Goal: Task Accomplishment & Management: Use online tool/utility

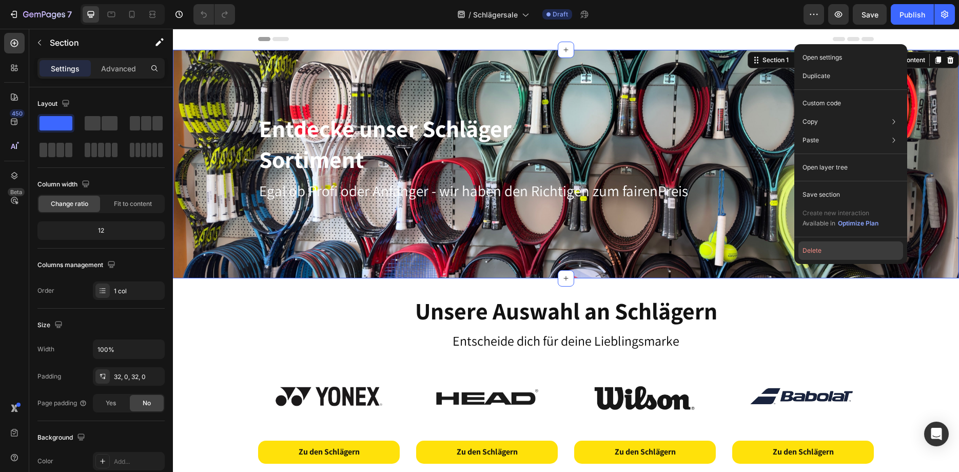
click at [852, 250] on button "Delete" at bounding box center [850, 250] width 105 height 18
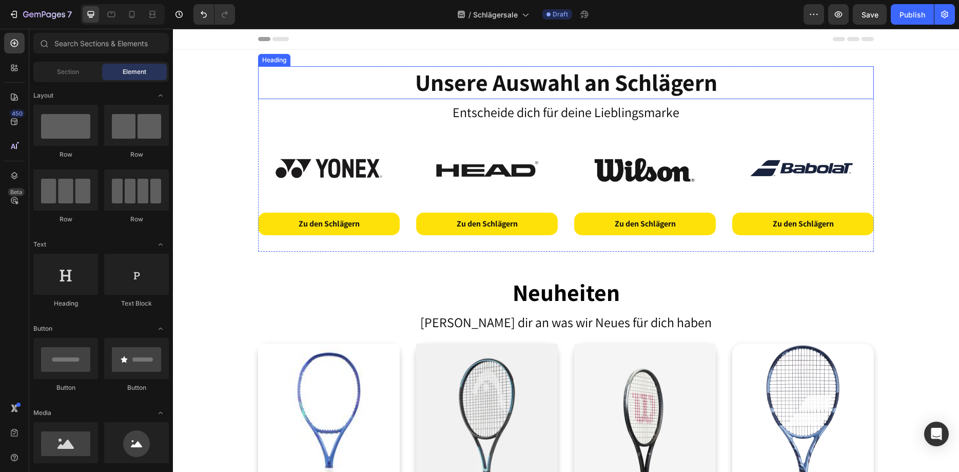
click at [719, 86] on p "Unsere Auswahl an Schlägern" at bounding box center [566, 82] width 614 height 31
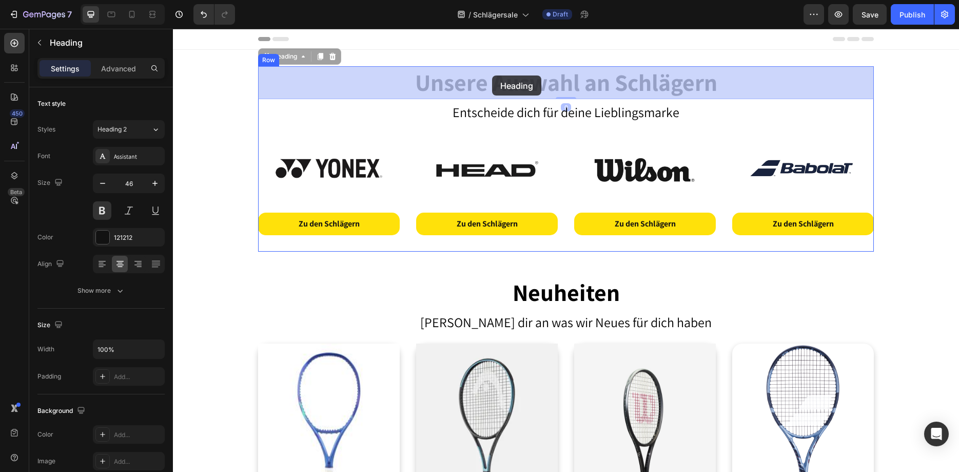
drag, startPoint x: 719, startPoint y: 86, endPoint x: 552, endPoint y: 90, distance: 167.8
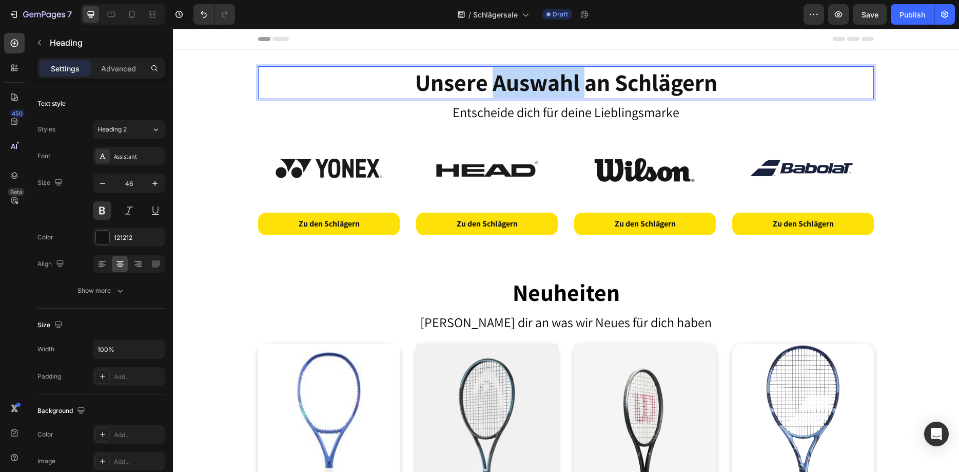
click at [553, 90] on p "Unsere Auswahl an Schlägern" at bounding box center [566, 82] width 614 height 31
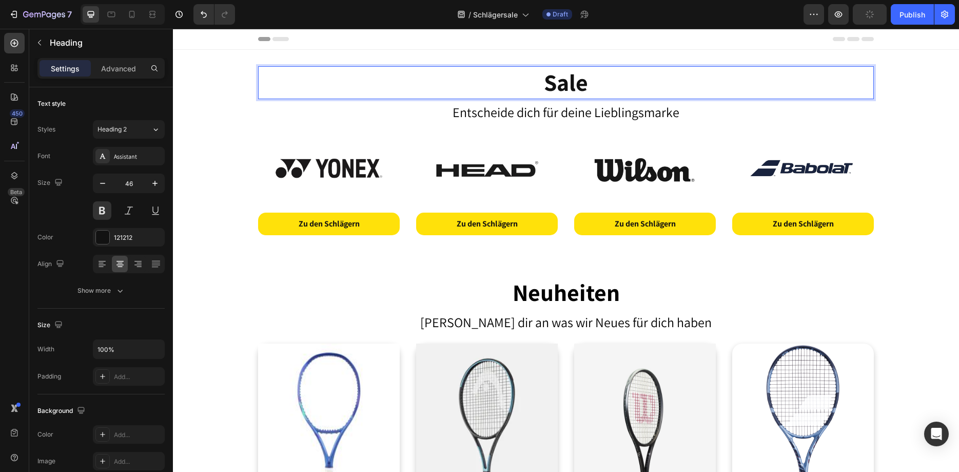
click at [541, 84] on p "Sale" at bounding box center [566, 82] width 614 height 31
click at [611, 82] on p "%Sale" at bounding box center [566, 82] width 614 height 31
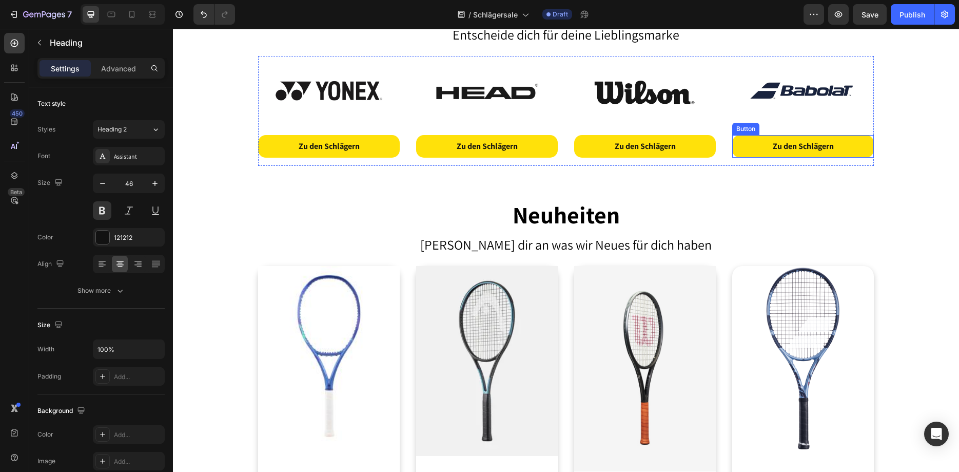
scroll to position [105, 0]
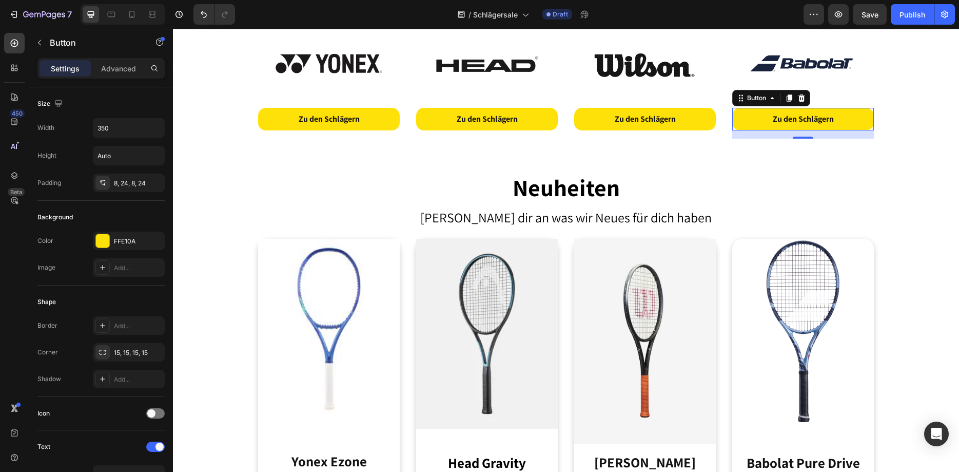
click at [757, 122] on link "Zu den Schlägern" at bounding box center [803, 119] width 142 height 23
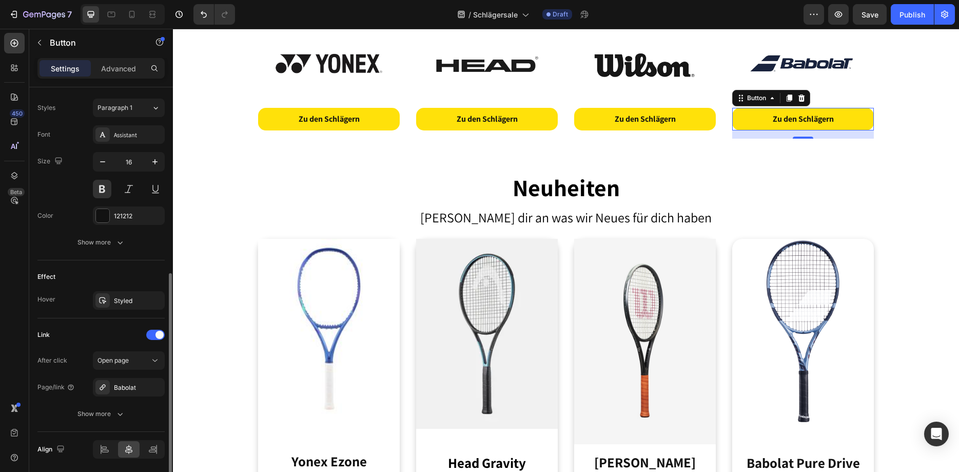
scroll to position [402, 0]
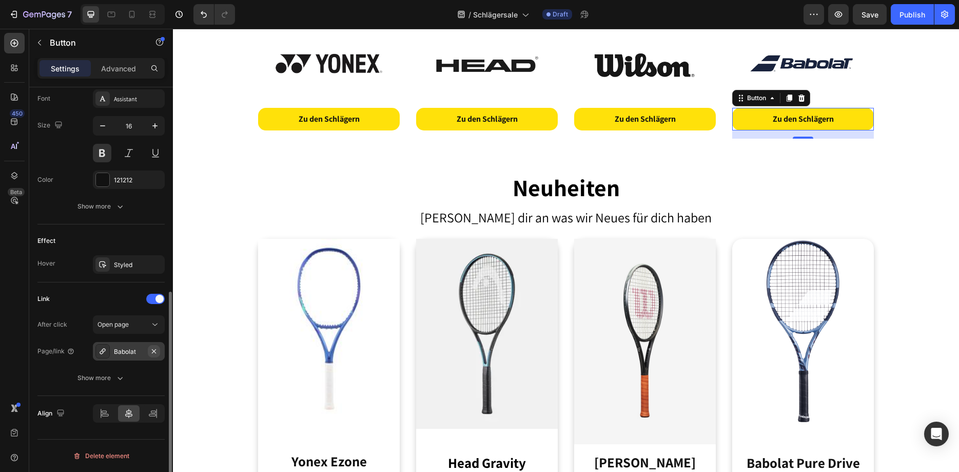
click at [154, 350] on icon "button" at bounding box center [154, 351] width 8 height 8
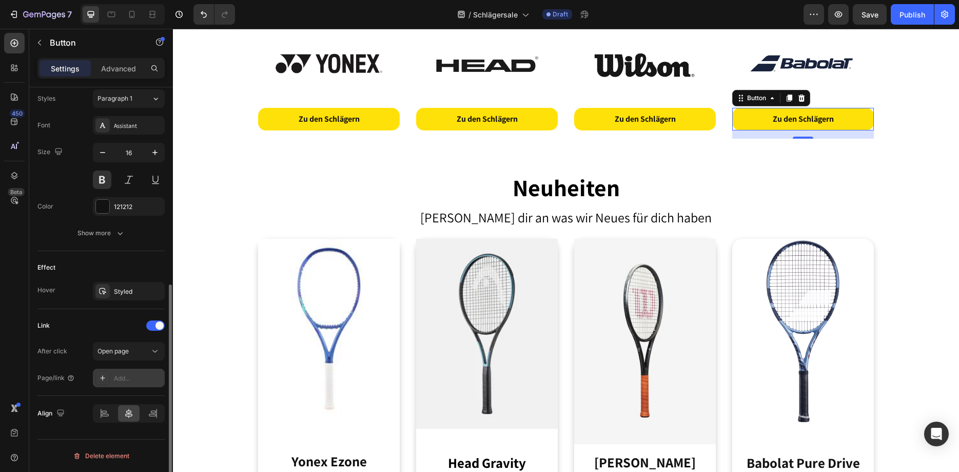
click at [127, 373] on div "Add..." at bounding box center [129, 377] width 72 height 18
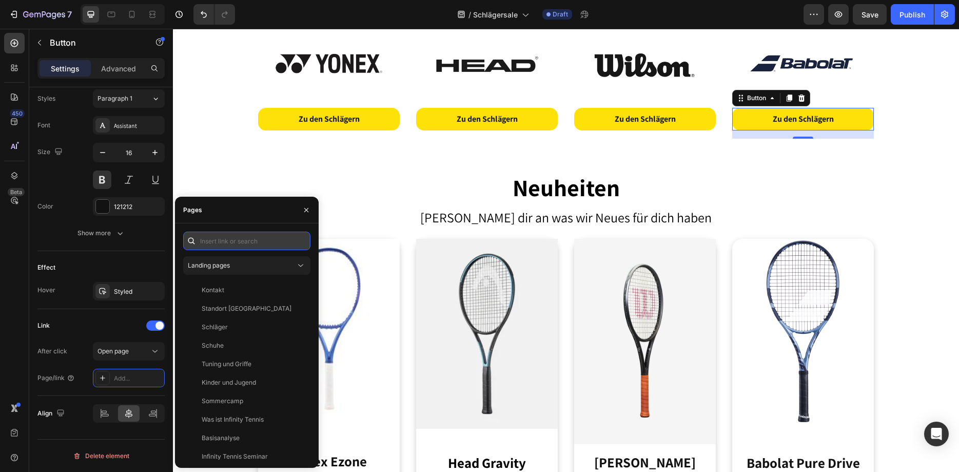
click at [274, 245] on input "text" at bounding box center [246, 240] width 127 height 18
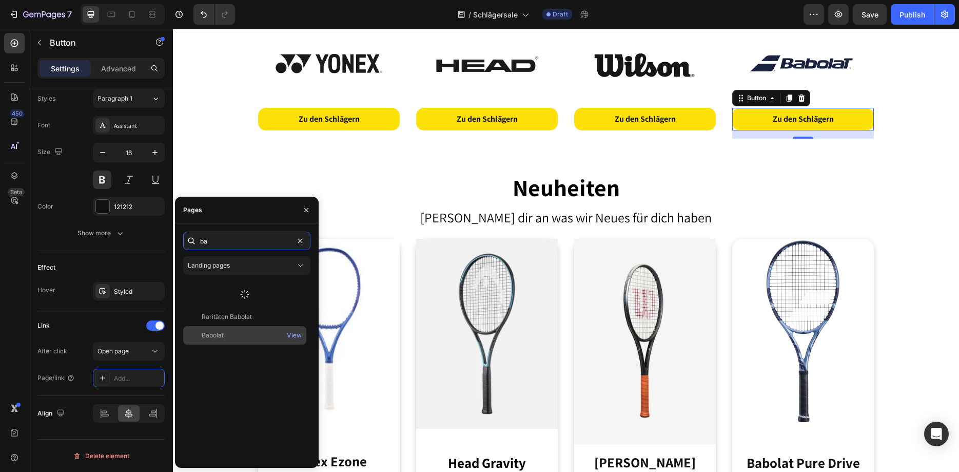
type input "b"
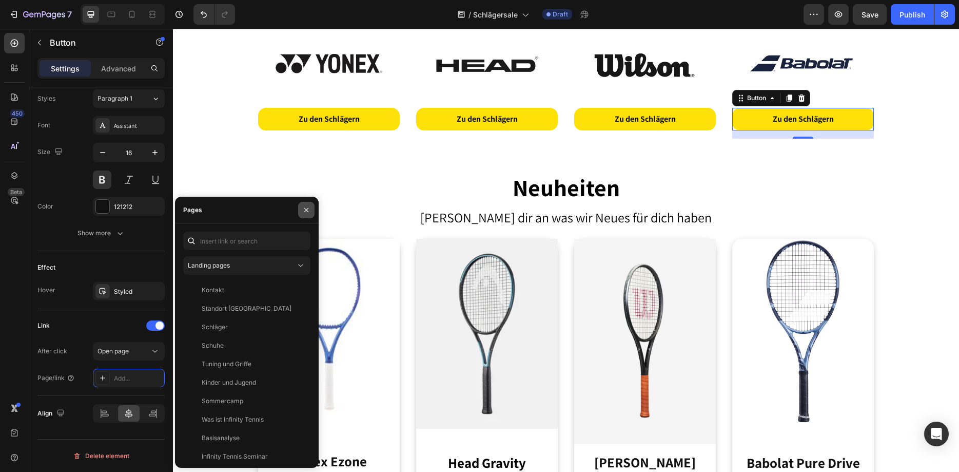
click at [307, 215] on button "button" at bounding box center [306, 210] width 16 height 16
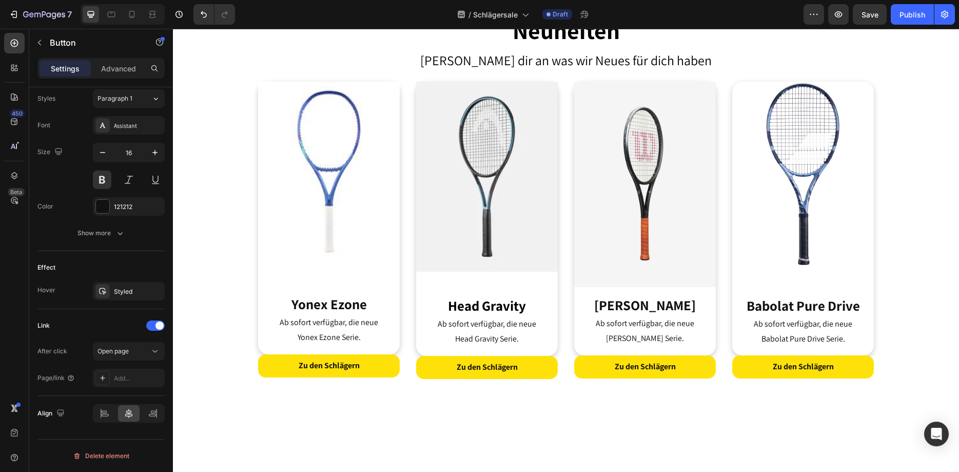
scroll to position [0, 0]
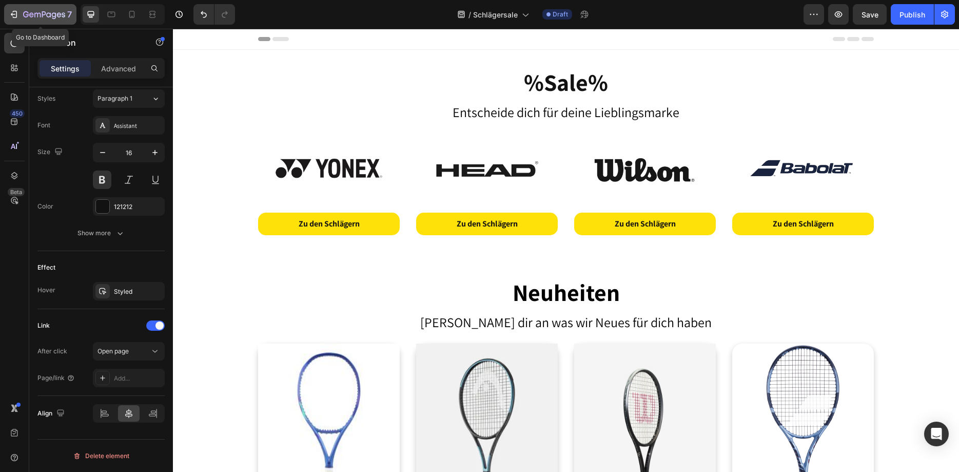
click at [34, 10] on div "7" at bounding box center [47, 14] width 49 height 12
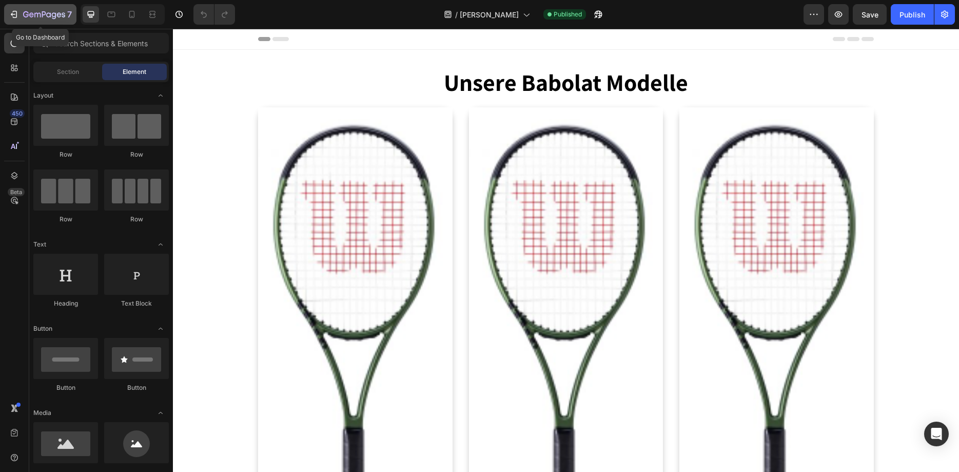
click at [37, 9] on div "7" at bounding box center [47, 14] width 49 height 12
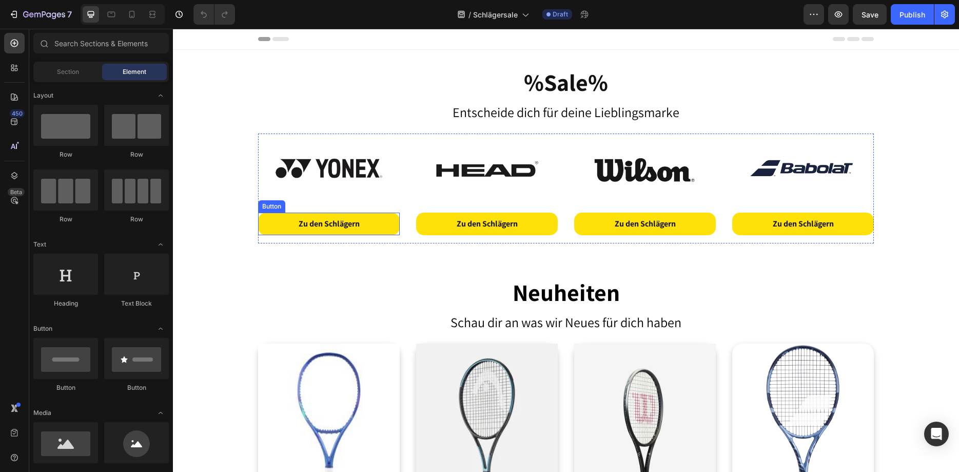
click at [365, 228] on link "Zu den Schlägern" at bounding box center [329, 223] width 142 height 23
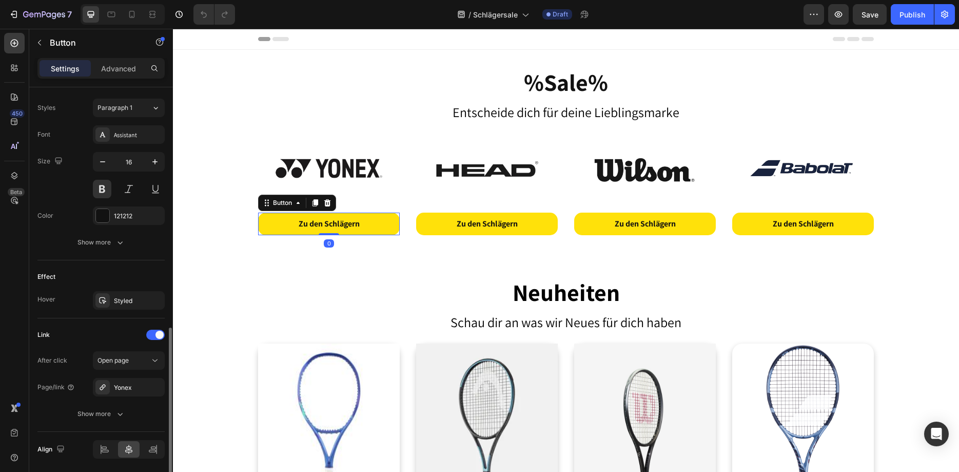
scroll to position [402, 0]
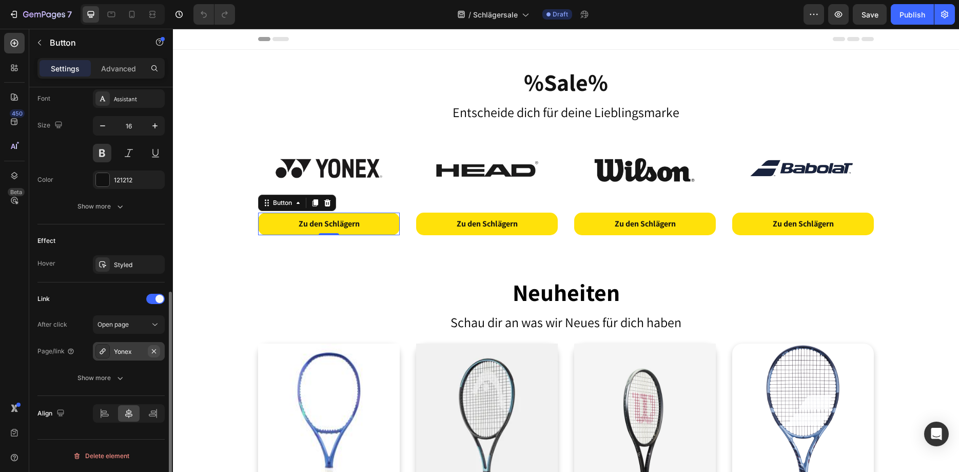
click at [155, 350] on icon "button" at bounding box center [154, 351] width 8 height 8
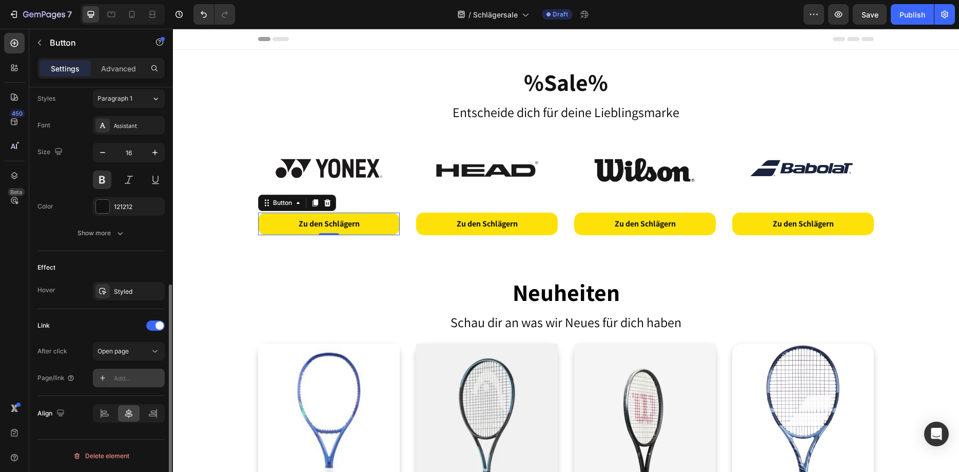
click at [122, 376] on div "Add..." at bounding box center [138, 378] width 48 height 9
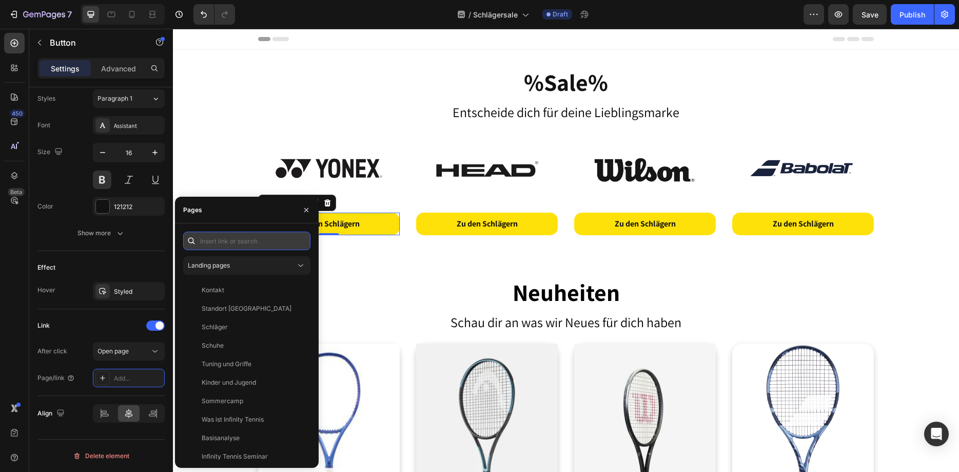
click at [242, 247] on input "text" at bounding box center [246, 240] width 127 height 18
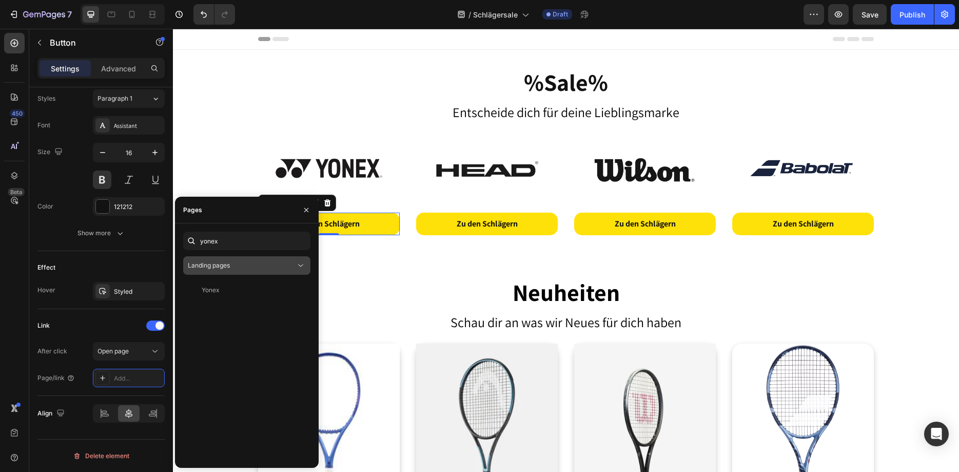
click at [296, 266] on icon at bounding box center [301, 265] width 10 height 10
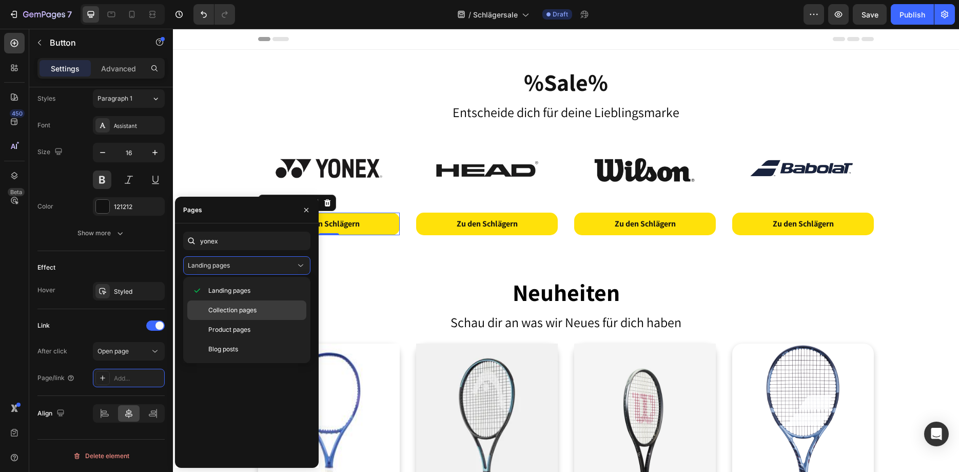
click at [267, 311] on p "Collection pages" at bounding box center [254, 309] width 93 height 9
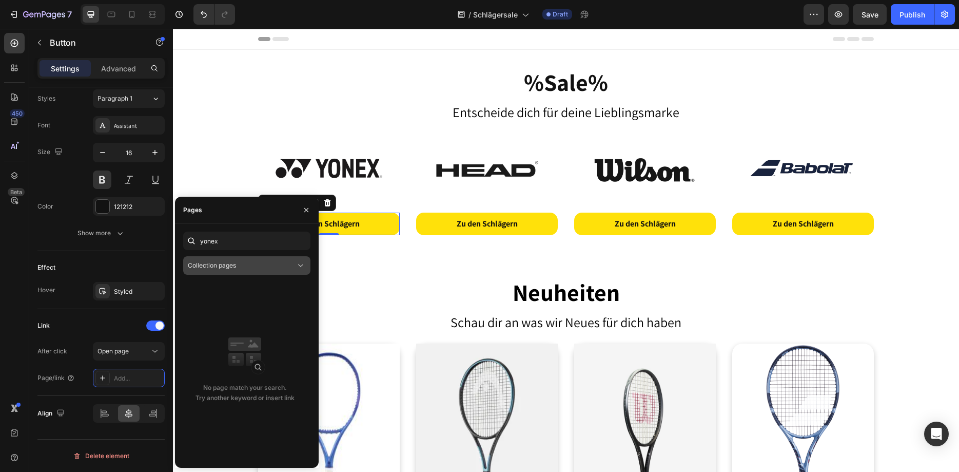
click at [294, 265] on div "Collection pages" at bounding box center [242, 265] width 108 height 9
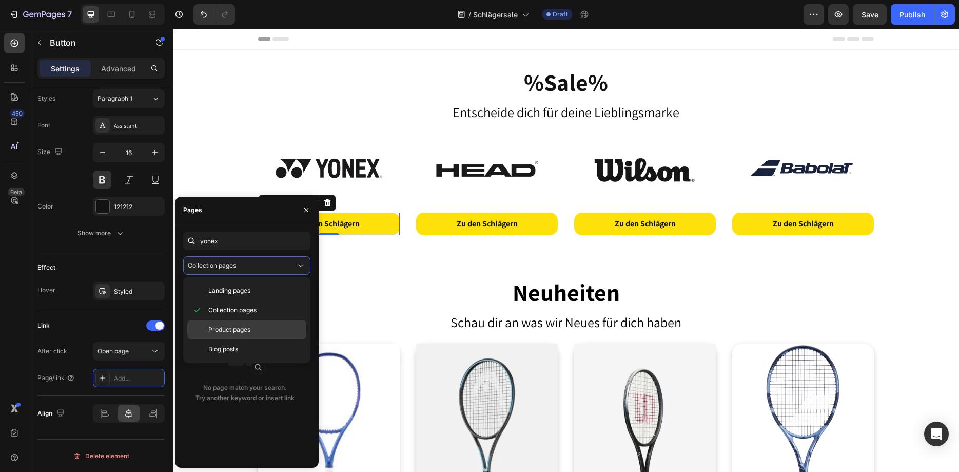
click at [240, 337] on div "Product pages" at bounding box center [246, 329] width 119 height 19
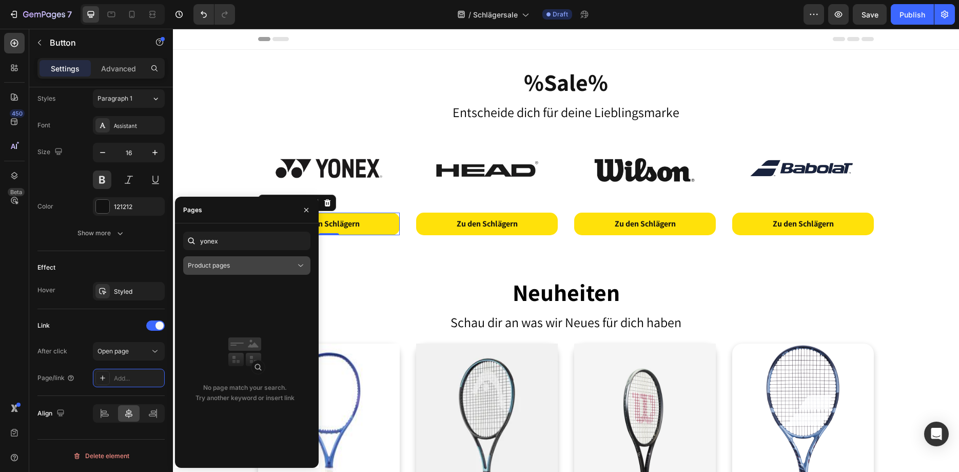
click at [302, 267] on icon at bounding box center [301, 265] width 10 height 10
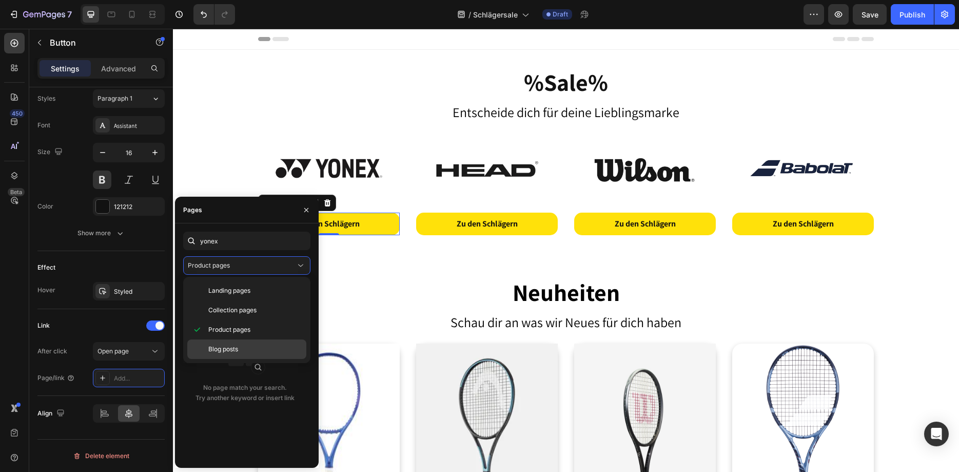
click at [260, 343] on div "Blog posts" at bounding box center [246, 348] width 119 height 19
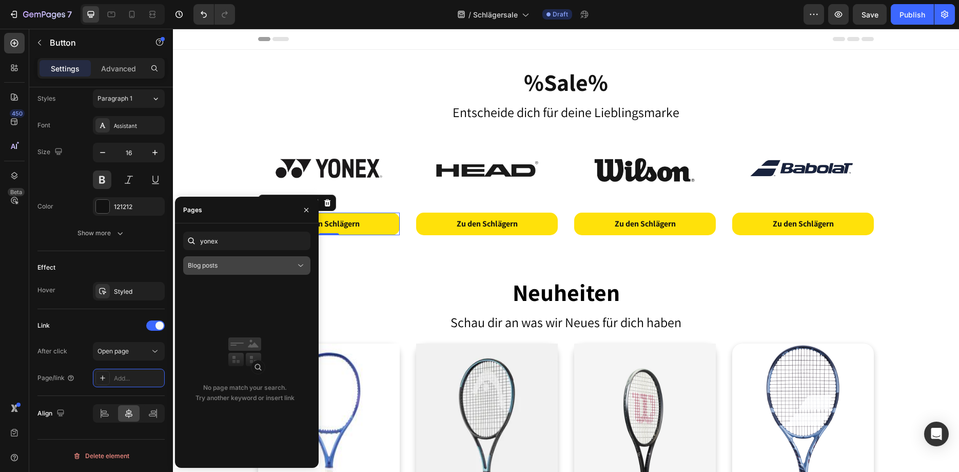
click at [298, 263] on icon at bounding box center [301, 265] width 10 height 10
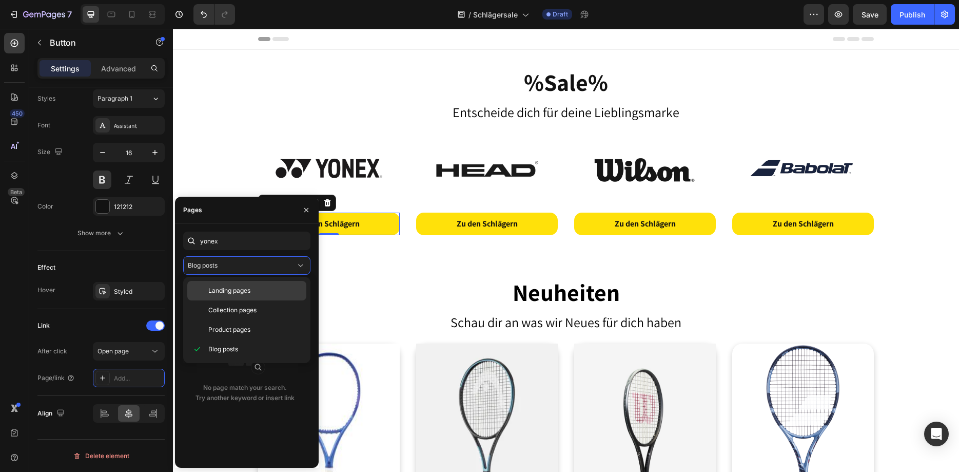
click at [235, 295] on span "Landing pages" at bounding box center [229, 290] width 42 height 9
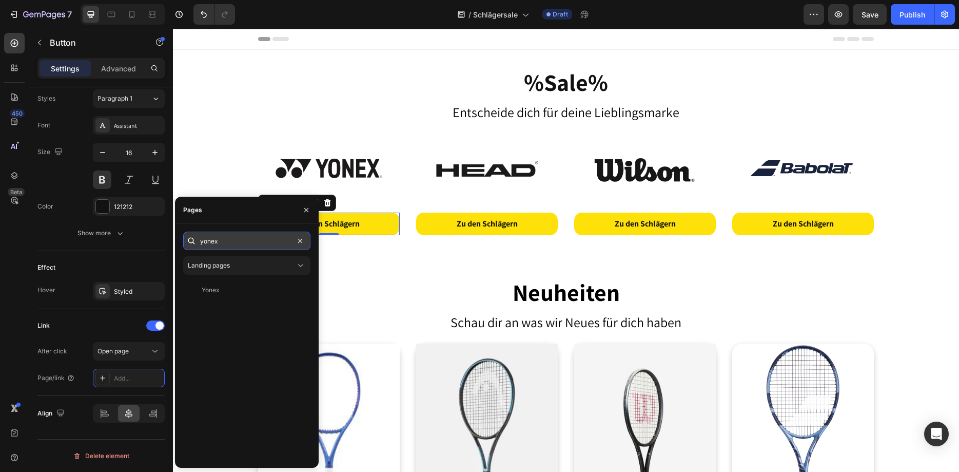
drag, startPoint x: 237, startPoint y: 242, endPoint x: 162, endPoint y: 248, distance: 75.7
click at [183, 248] on input "yonex" at bounding box center [246, 240] width 127 height 18
click at [220, 239] on input "yonex" at bounding box center [246, 240] width 127 height 18
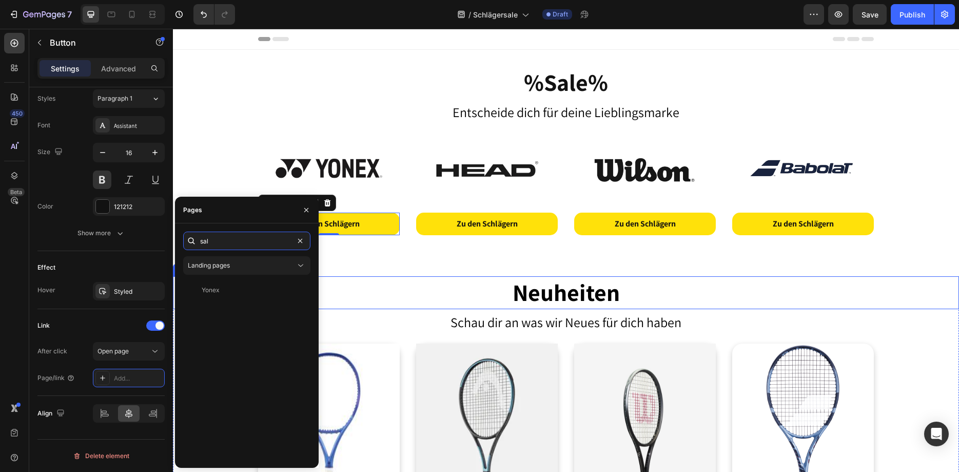
type input "sale"
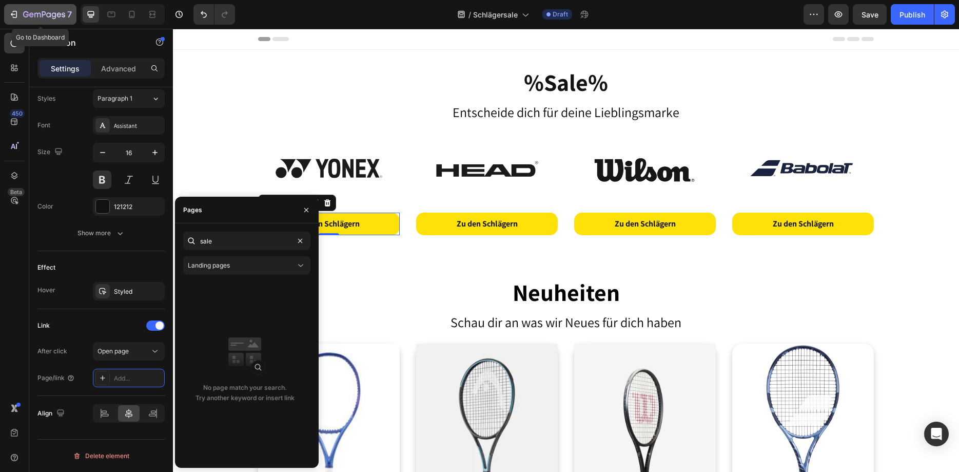
click at [51, 18] on icon "button" at bounding box center [44, 15] width 42 height 9
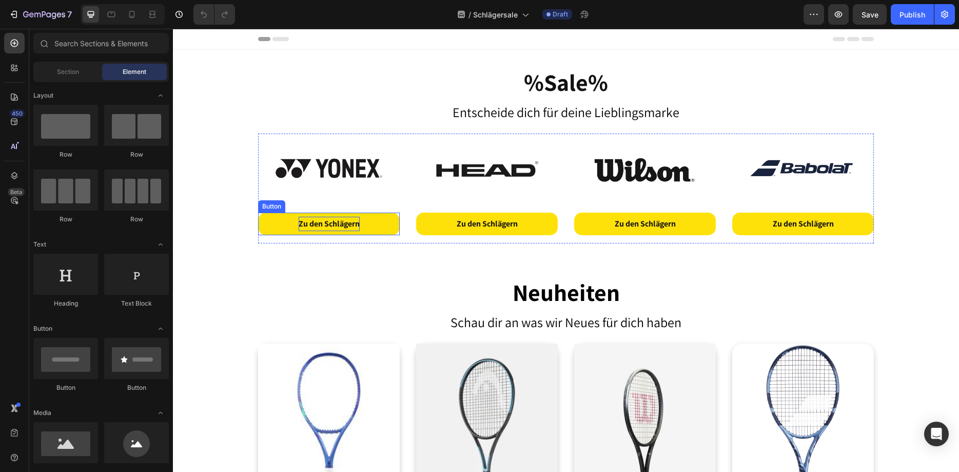
click at [316, 225] on div "Zu den Schlägern" at bounding box center [329, 224] width 61 height 15
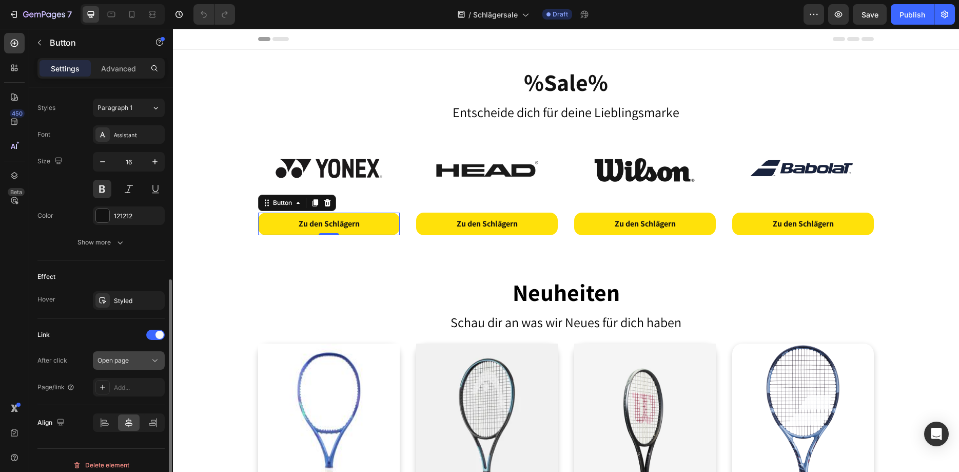
scroll to position [376, 0]
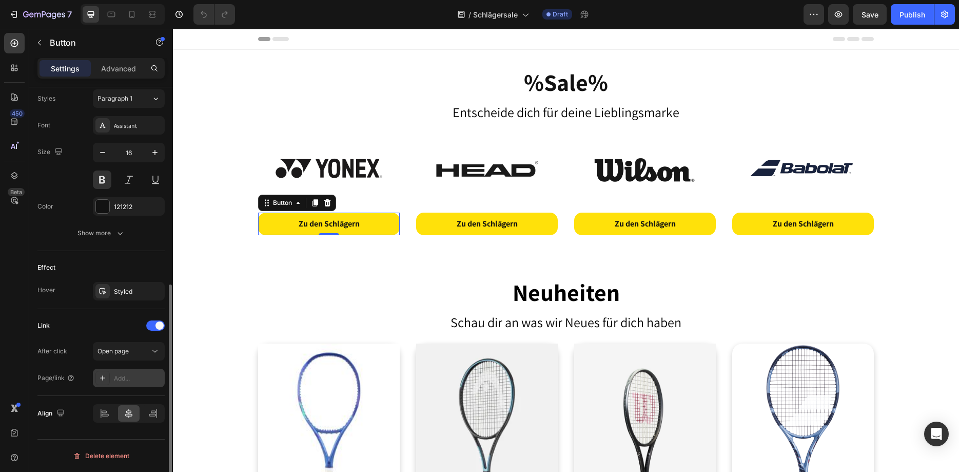
click at [128, 376] on div "Add..." at bounding box center [138, 378] width 48 height 9
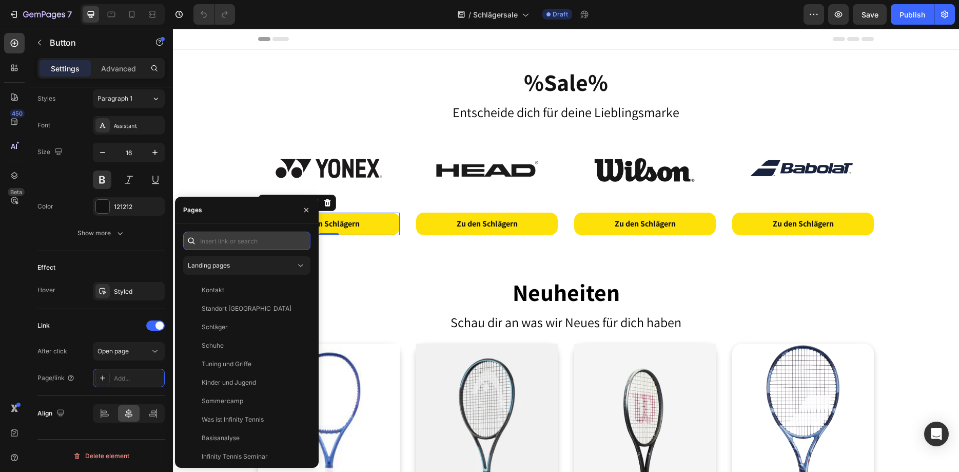
click at [267, 241] on input "text" at bounding box center [246, 240] width 127 height 18
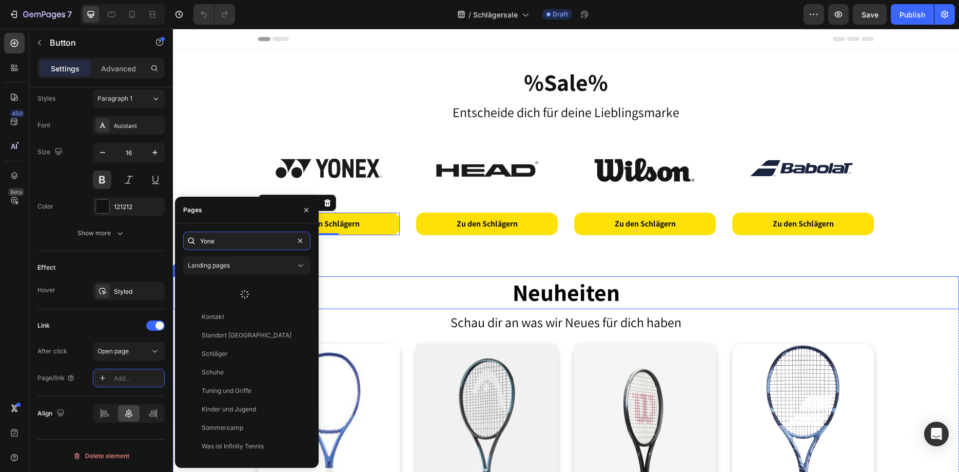
type input "Yonex"
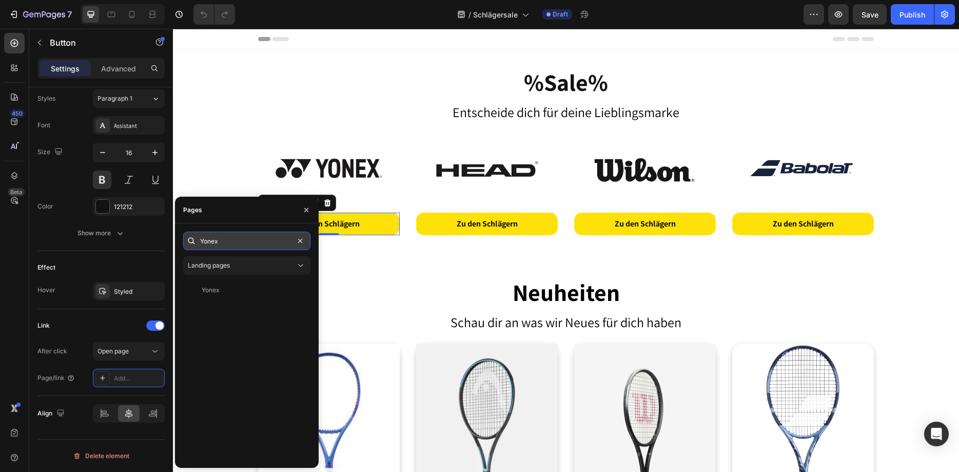
drag, startPoint x: 223, startPoint y: 242, endPoint x: 115, endPoint y: 243, distance: 107.8
click at [183, 243] on input "Yonex" at bounding box center [246, 240] width 127 height 18
type input "Sale"
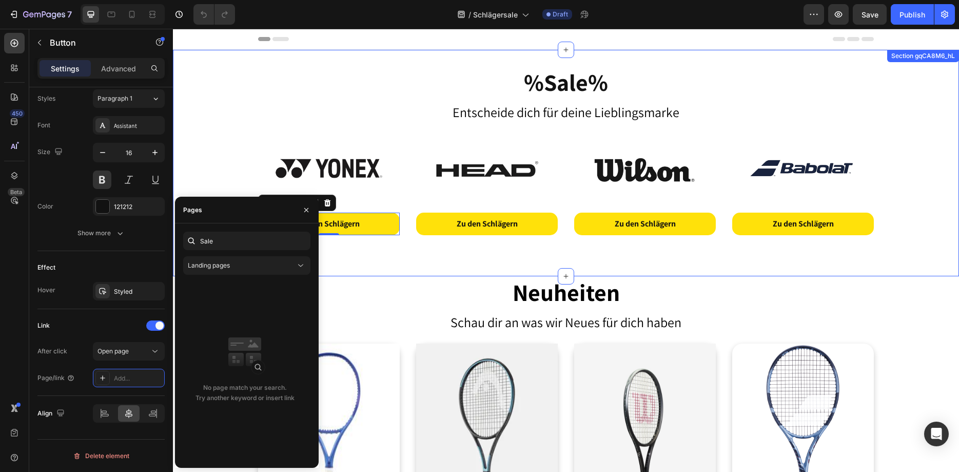
click at [924, 252] on div "%Sale% Heading Entscheide dich für deine Lieblingsmarke Text block Image Zu den…" at bounding box center [566, 162] width 786 height 193
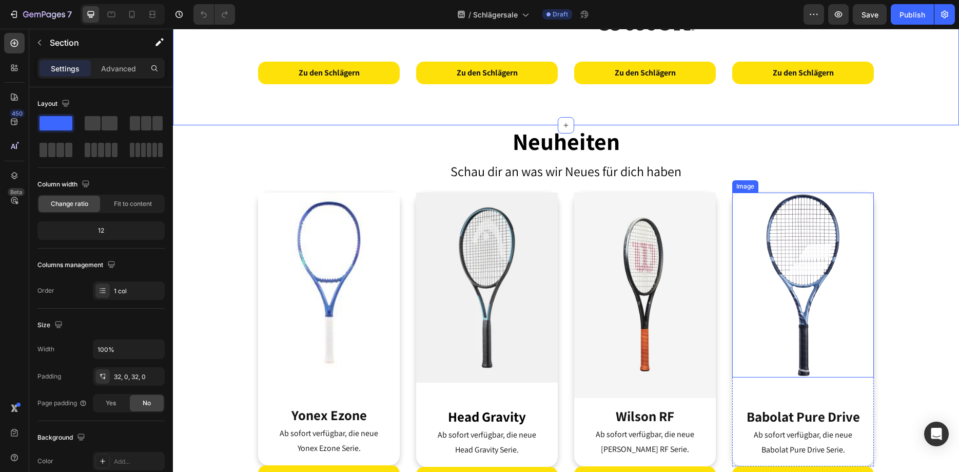
scroll to position [209, 0]
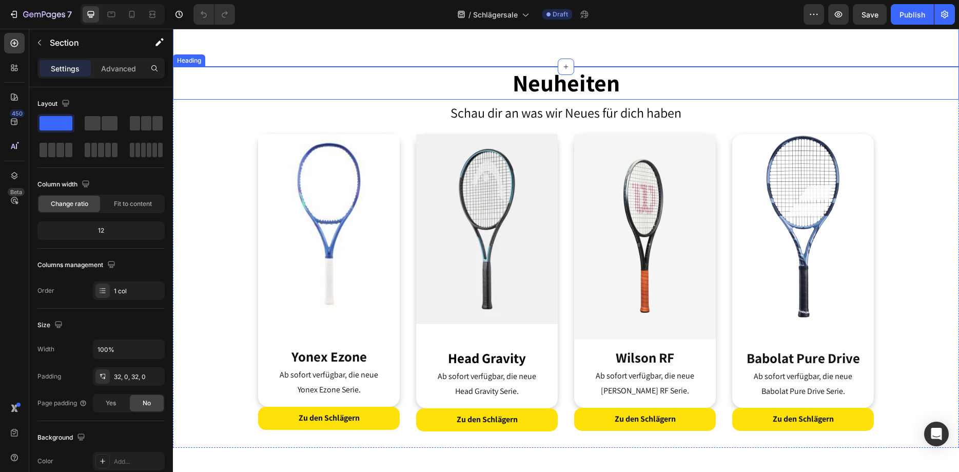
click at [543, 81] on span "Neuheiten" at bounding box center [566, 82] width 107 height 31
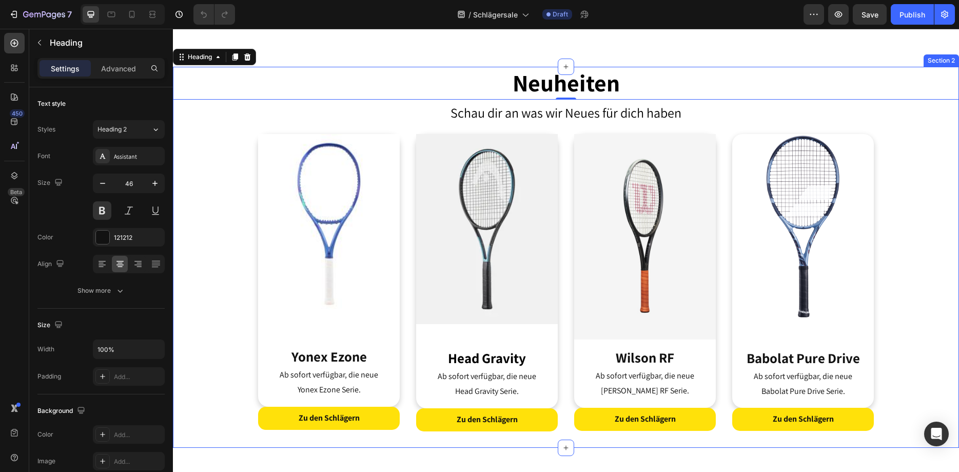
click at [926, 239] on div "Neuheiten Heading 0 Schau dir an was wir Neues für dich haben Text block Image …" at bounding box center [566, 257] width 786 height 380
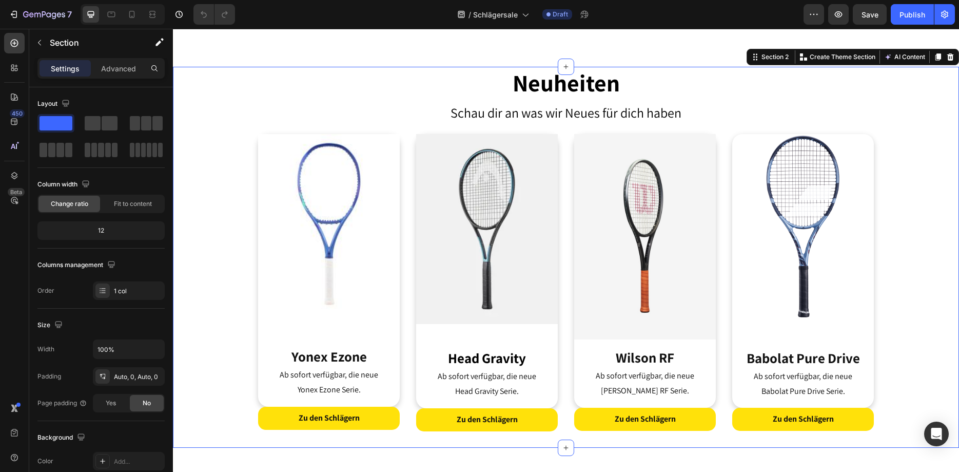
click at [920, 243] on div "Neuheiten Heading Schau dir an was wir Neues für dich haben Text block Image Yo…" at bounding box center [566, 257] width 786 height 380
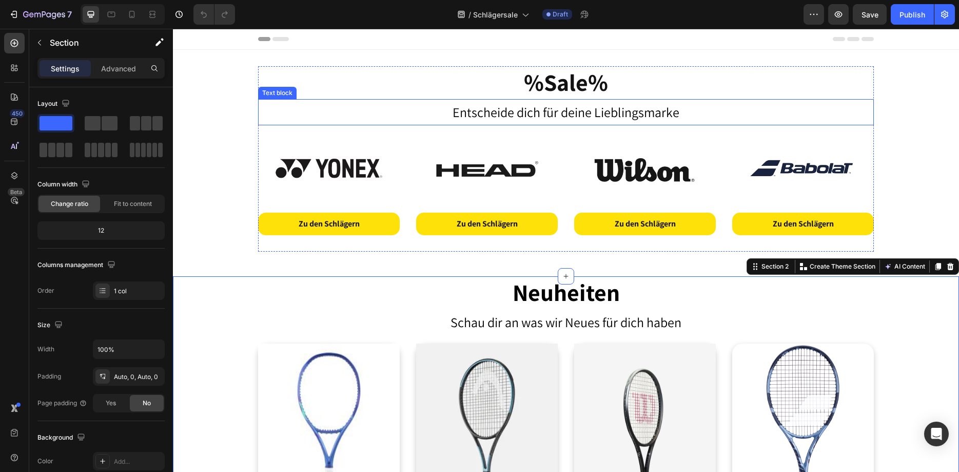
click at [700, 113] on p "Entscheide dich für deine Lieblingsmarke" at bounding box center [566, 112] width 614 height 24
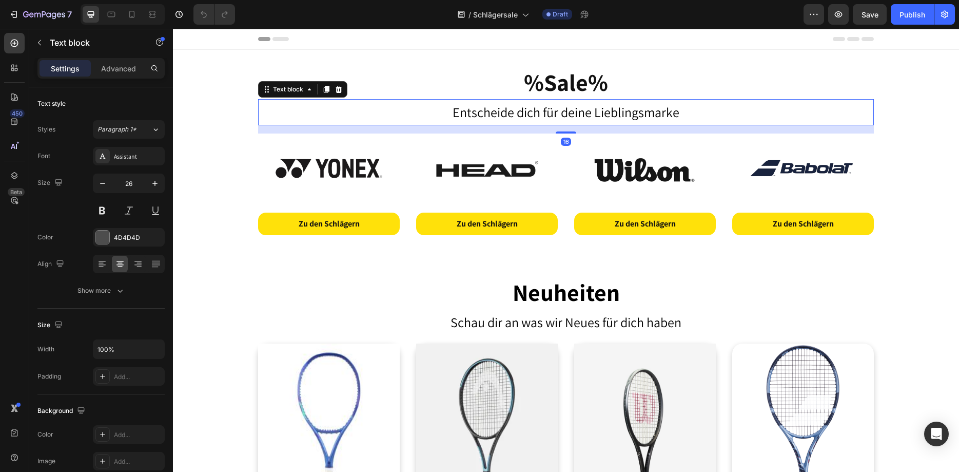
click at [692, 113] on p "Entscheide dich für deine Lieblingsmarke" at bounding box center [566, 112] width 614 height 24
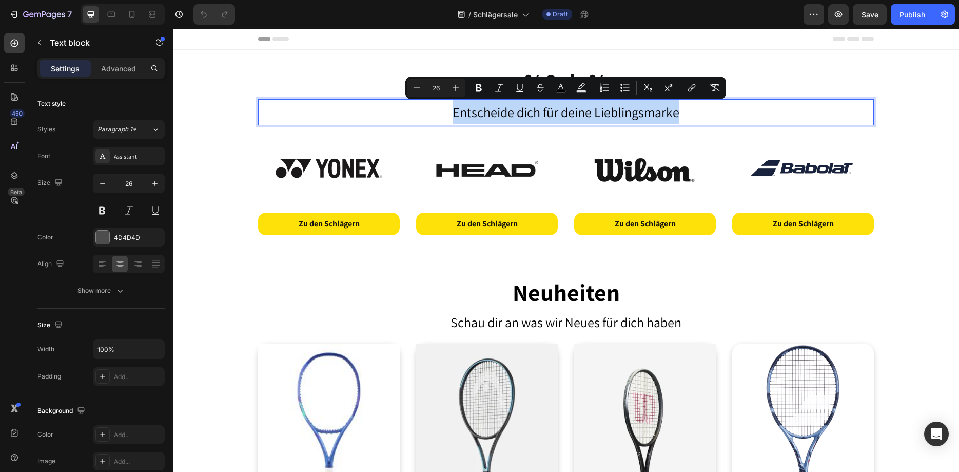
drag, startPoint x: 681, startPoint y: 113, endPoint x: 449, endPoint y: 121, distance: 232.6
click at [449, 121] on p "Entscheide dich für deine Lieblingsmarke" at bounding box center [566, 112] width 614 height 24
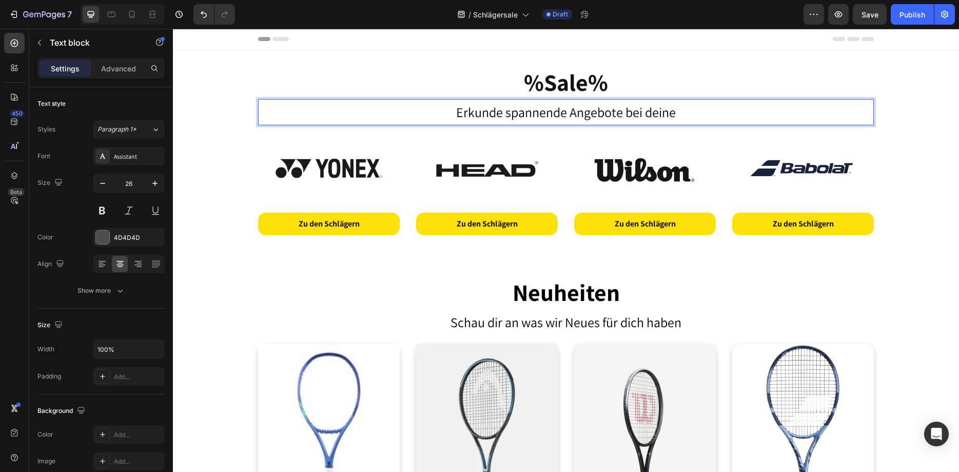
click at [575, 114] on span "Erkunde spannende Angebote bei deine" at bounding box center [566, 111] width 220 height 17
click at [749, 109] on p "Erkunde spannende Schlägerangebote bei deine" at bounding box center [566, 112] width 614 height 24
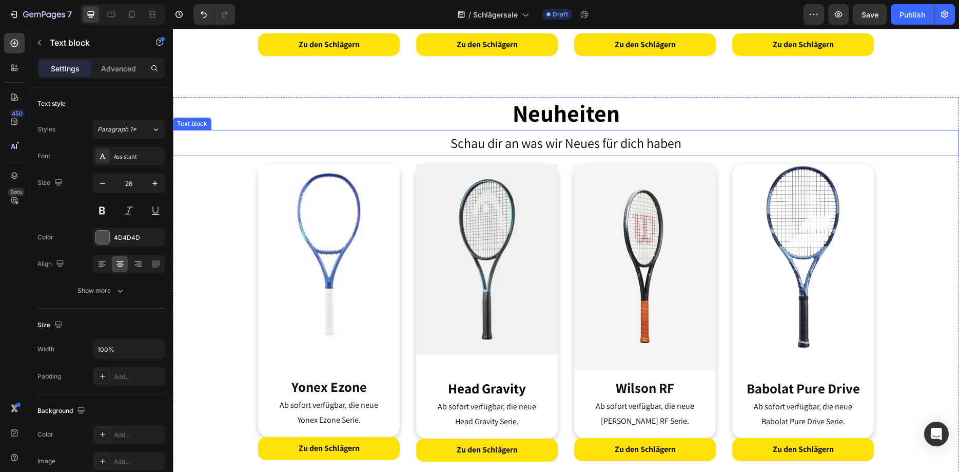
scroll to position [209, 0]
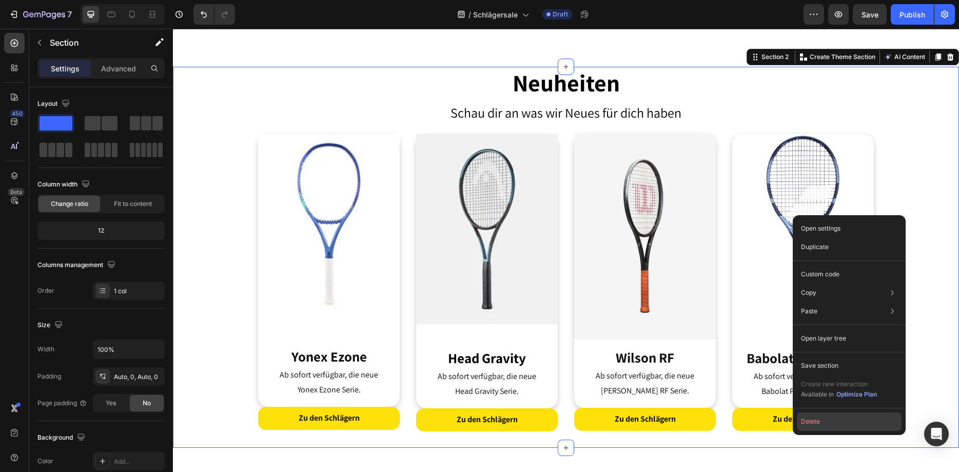
click at [847, 426] on button "Delete" at bounding box center [849, 421] width 105 height 18
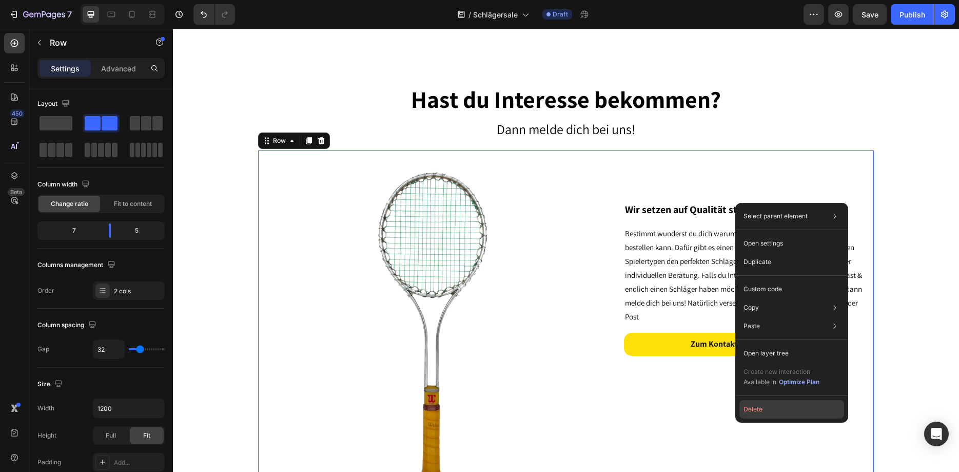
click at [777, 406] on button "Delete" at bounding box center [791, 409] width 105 height 18
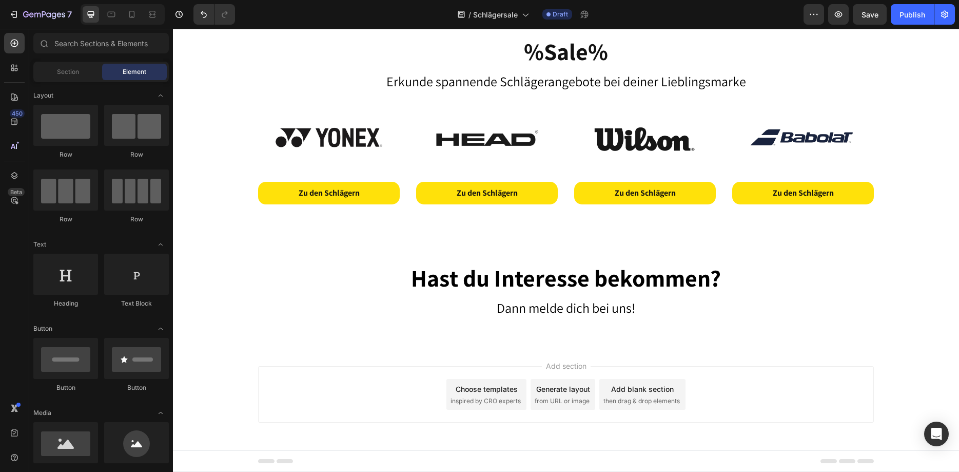
scroll to position [0, 0]
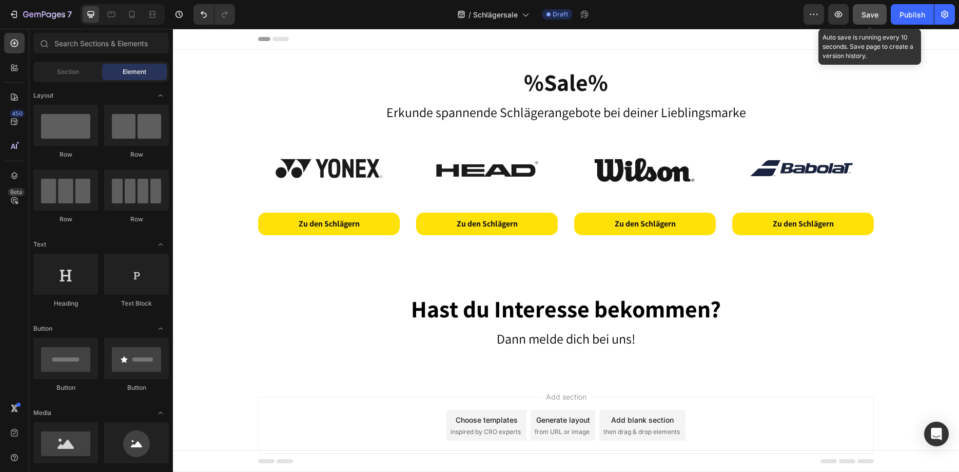
click at [859, 16] on button "Save" at bounding box center [870, 14] width 34 height 21
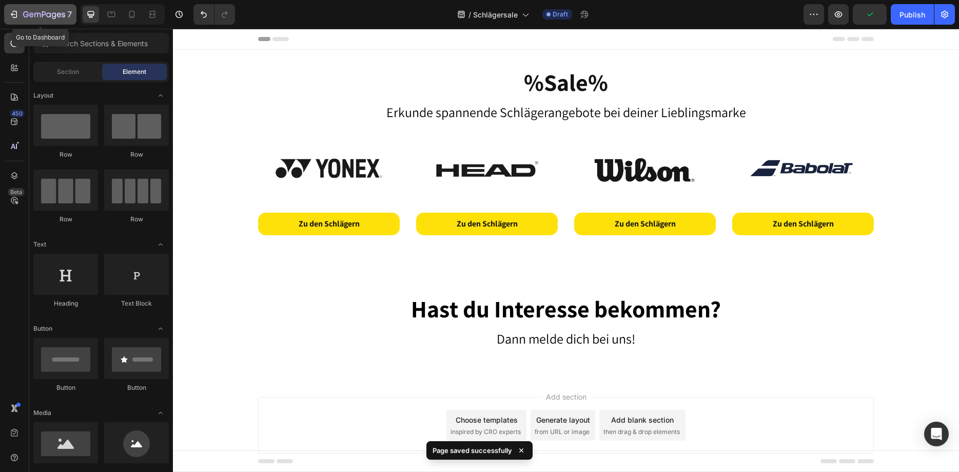
click at [36, 15] on icon "button" at bounding box center [44, 15] width 42 height 9
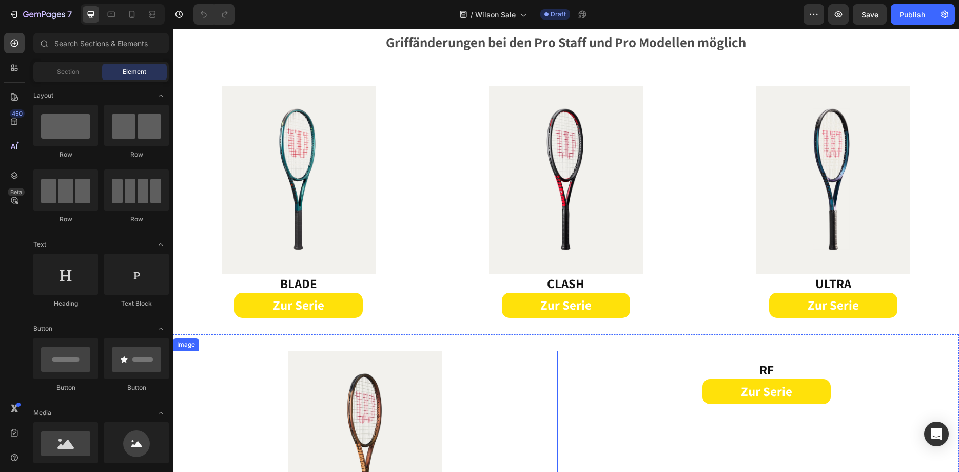
scroll to position [105, 0]
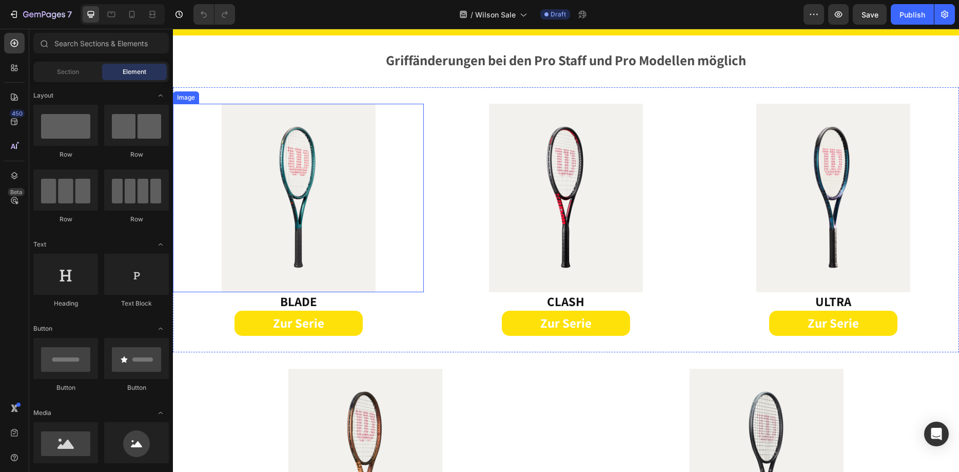
click at [329, 233] on img at bounding box center [299, 198] width 154 height 188
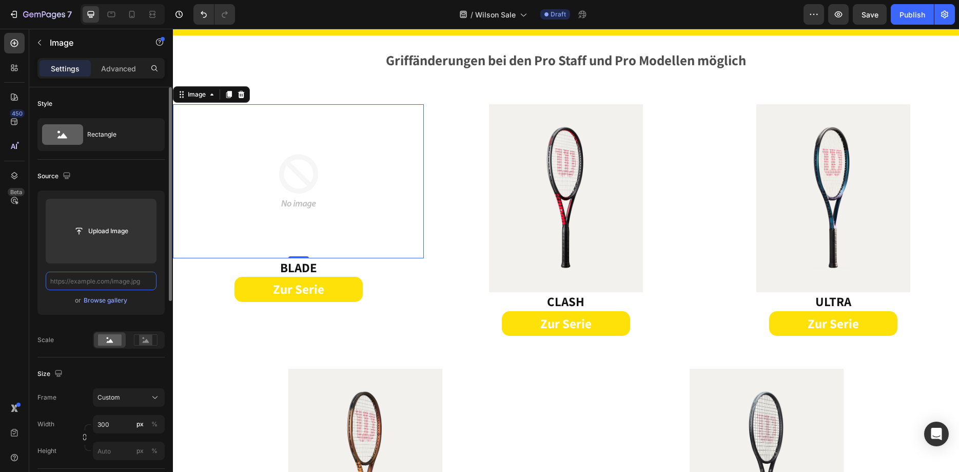
type input "https://www.tennis-point.at/dw/image/v2/BBDP_PRD/on/demandware.static/-/Sites-m…"
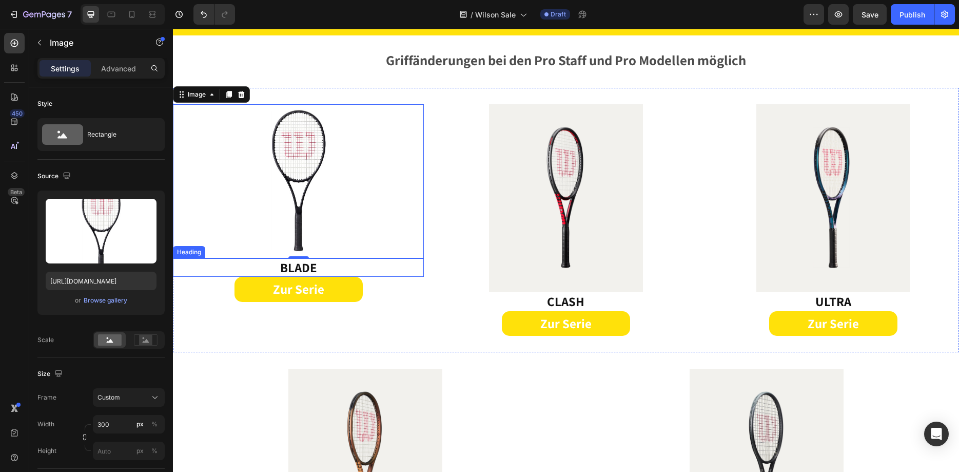
click at [295, 272] on h2 "BLADE" at bounding box center [298, 267] width 251 height 19
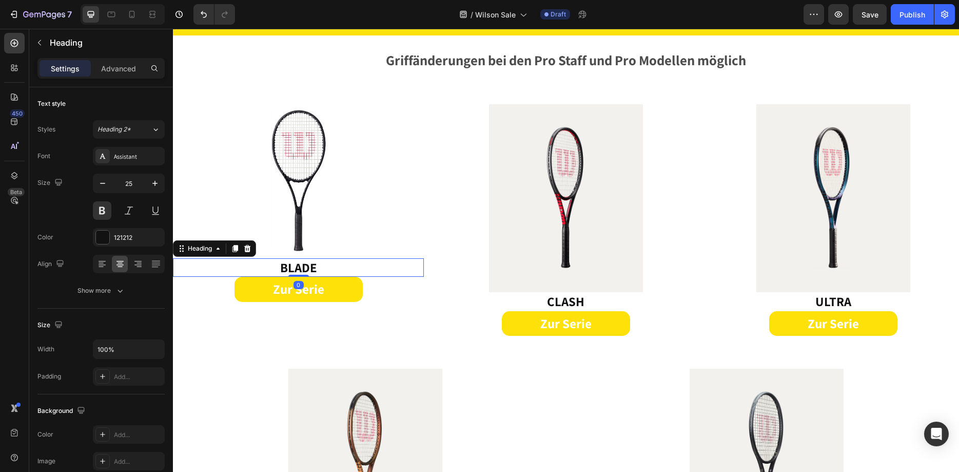
click at [298, 270] on h2 "BLADE" at bounding box center [298, 267] width 251 height 19
click at [298, 270] on p "BLADE" at bounding box center [298, 267] width 249 height 17
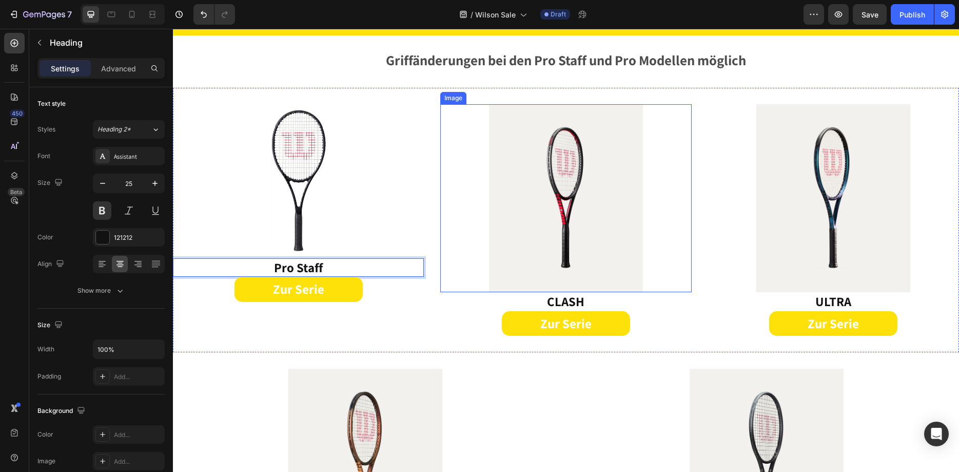
click at [558, 243] on img at bounding box center [566, 198] width 154 height 188
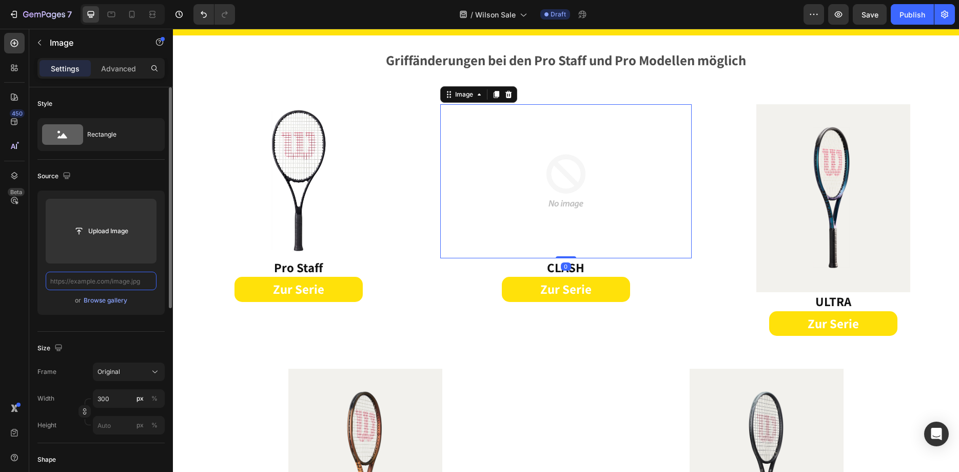
click at [104, 284] on input "text" at bounding box center [101, 280] width 111 height 18
type input "https://www.tennis-point.at/dw/image/v2/BBDP_PRD/on/demandware.static/-/Sites-m…"
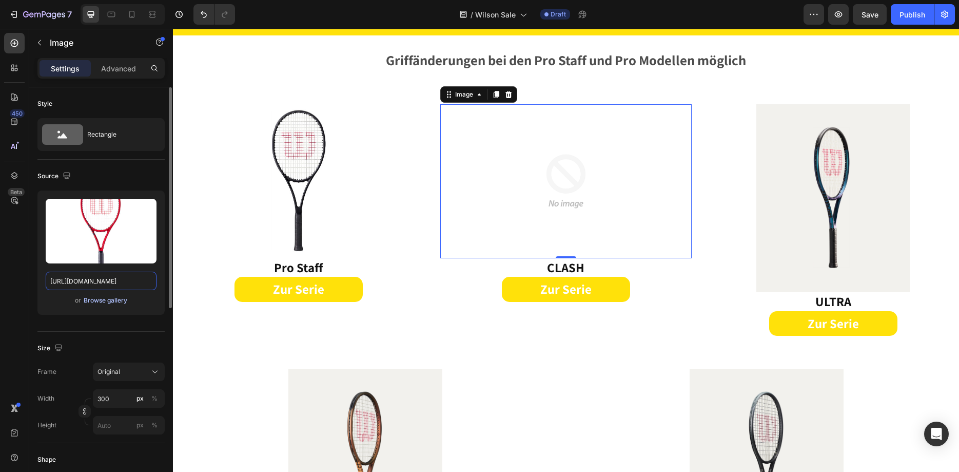
scroll to position [0, 419]
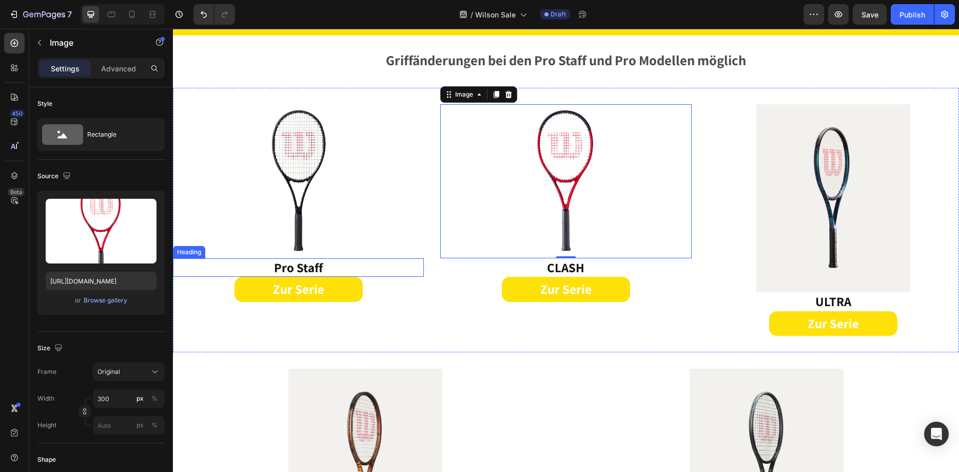
click at [317, 269] on p "Pro Staff" at bounding box center [298, 267] width 249 height 17
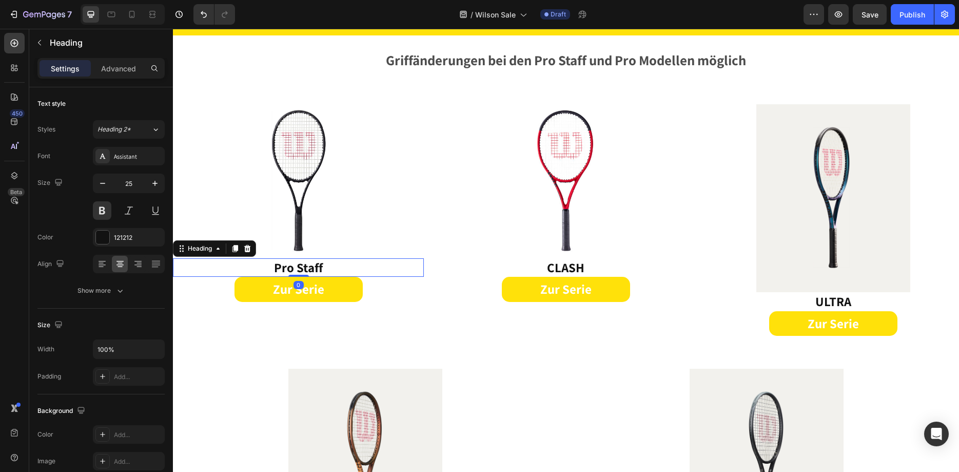
click at [317, 269] on p "Pro Staff" at bounding box center [298, 267] width 249 height 17
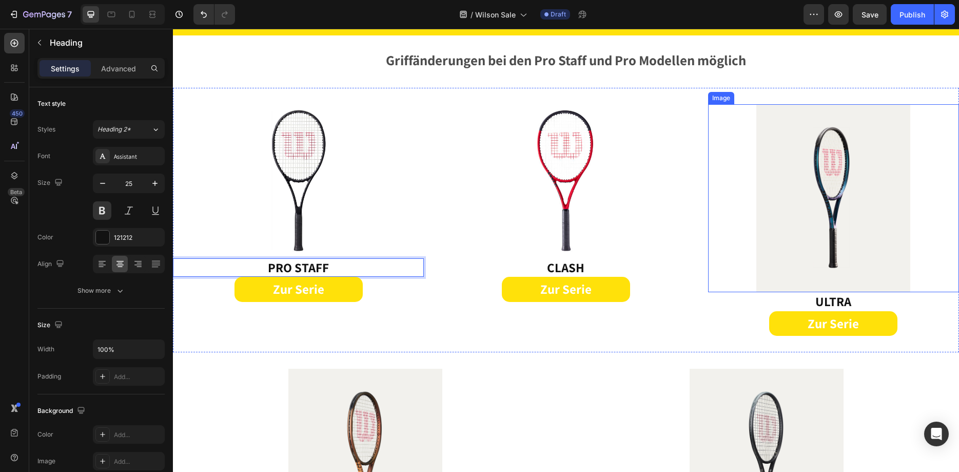
click at [841, 280] on img at bounding box center [833, 198] width 154 height 188
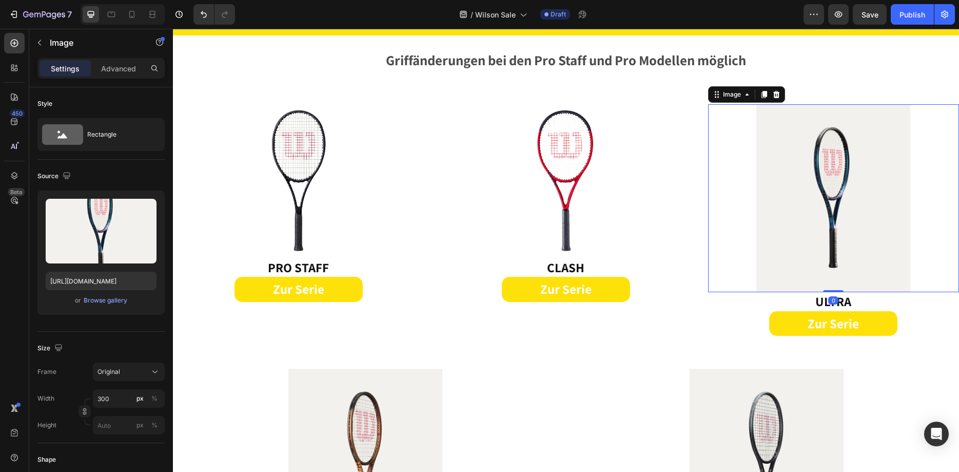
click at [829, 281] on div "Image 0" at bounding box center [833, 198] width 251 height 188
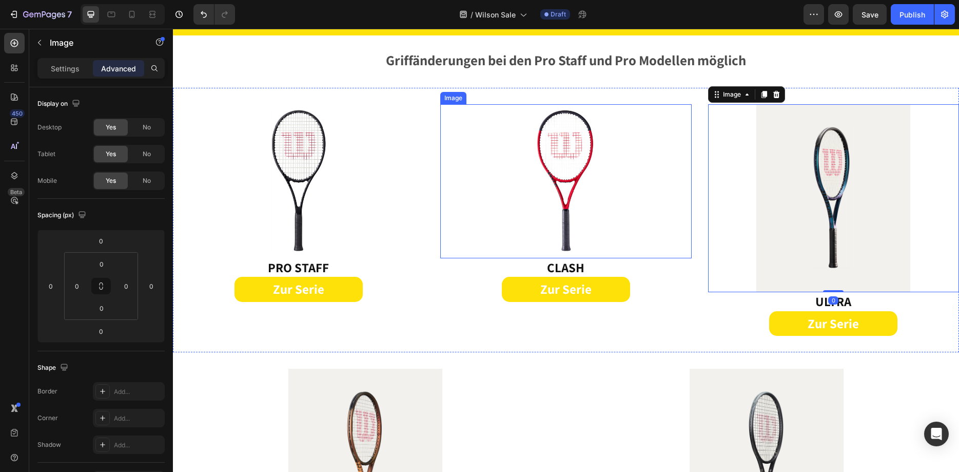
click at [560, 196] on img at bounding box center [566, 181] width 154 height 154
click at [851, 208] on img at bounding box center [833, 198] width 154 height 188
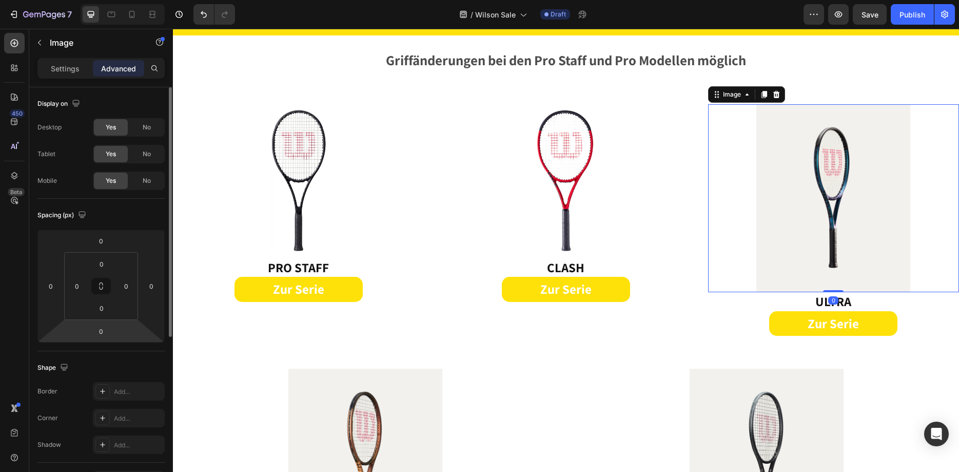
scroll to position [157, 0]
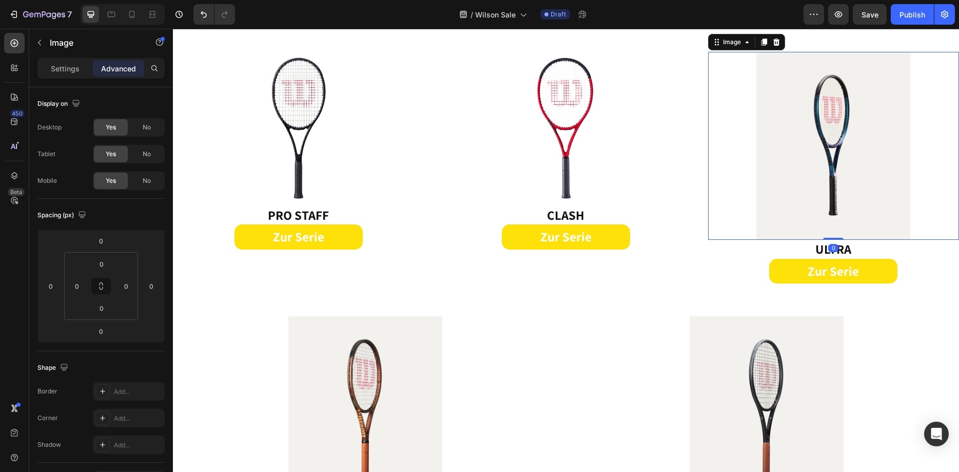
click at [833, 125] on img at bounding box center [833, 146] width 154 height 188
click at [62, 64] on p "Settings" at bounding box center [65, 68] width 29 height 11
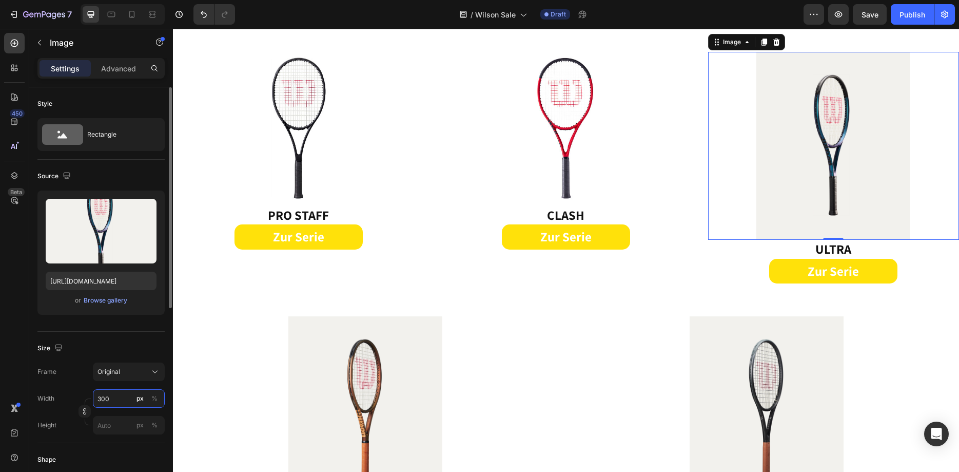
click at [114, 398] on input "300" at bounding box center [129, 398] width 72 height 18
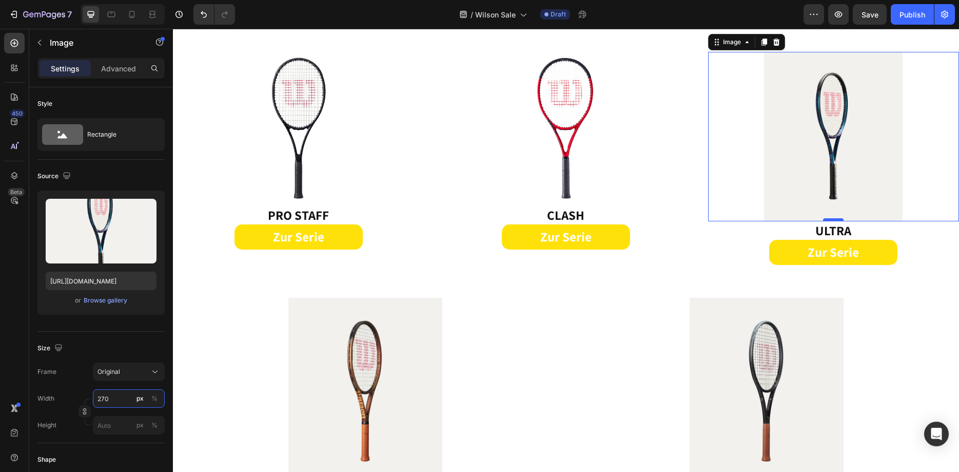
type input "270"
drag, startPoint x: 831, startPoint y: 219, endPoint x: 831, endPoint y: 205, distance: 13.9
click at [831, 205] on div "Image 0" at bounding box center [833, 136] width 251 height 169
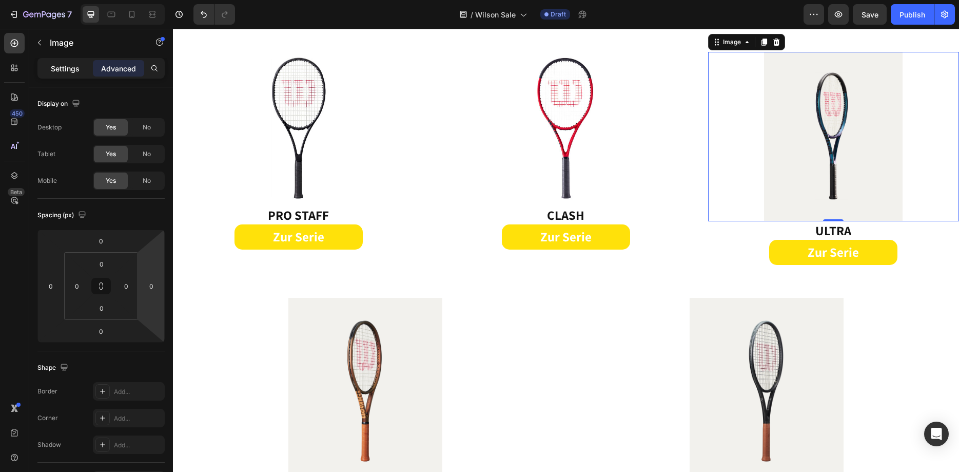
click at [68, 69] on p "Settings" at bounding box center [65, 68] width 29 height 11
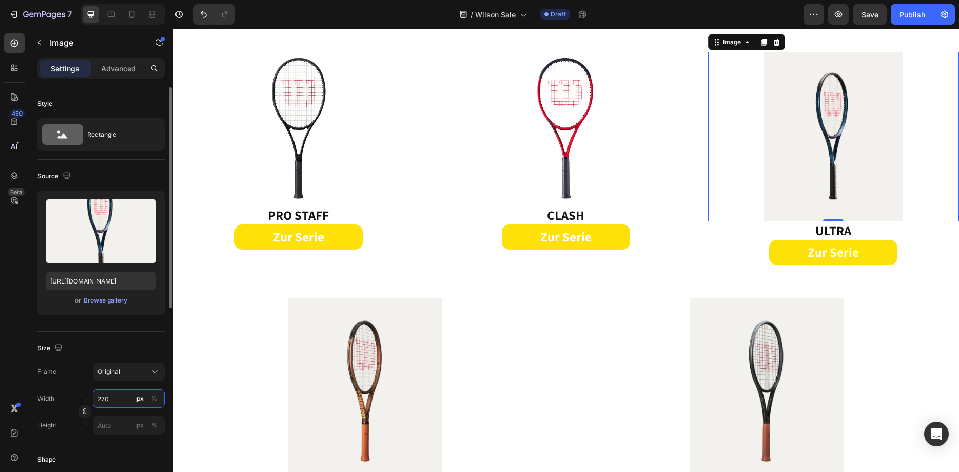
click at [111, 395] on input "270" at bounding box center [129, 398] width 72 height 18
click at [110, 395] on input "270" at bounding box center [129, 398] width 72 height 18
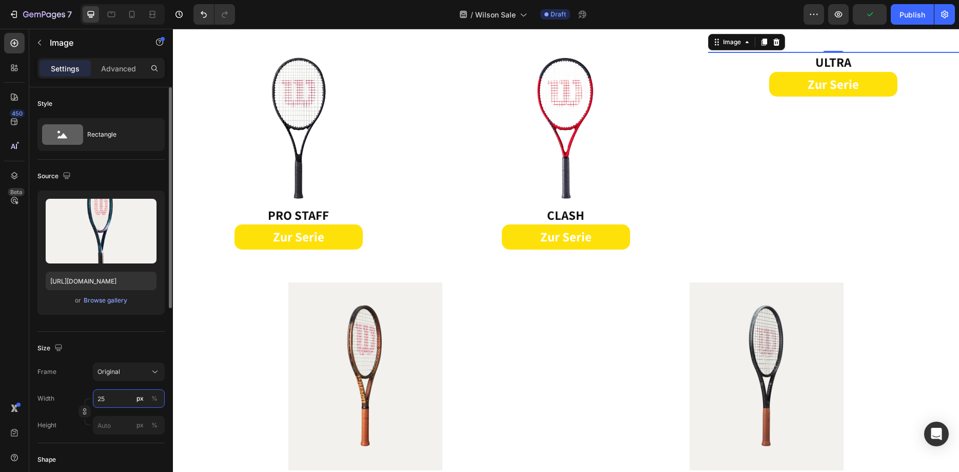
type input "250"
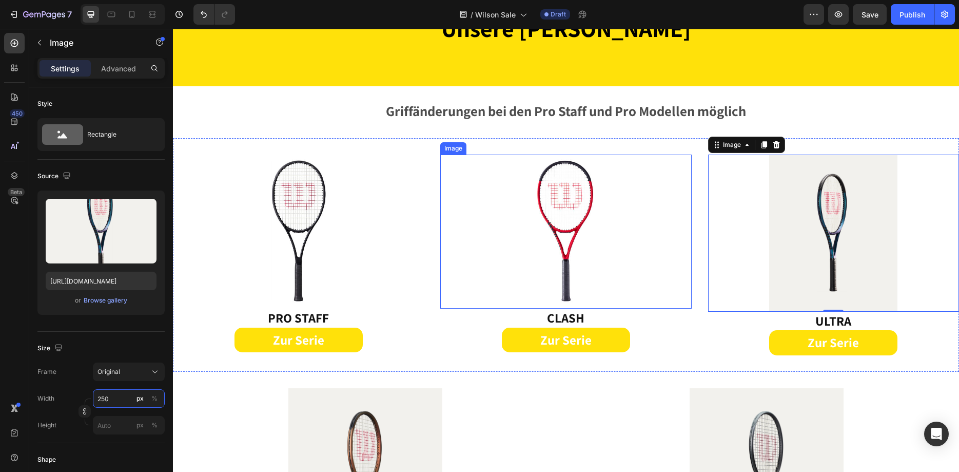
scroll to position [52, 0]
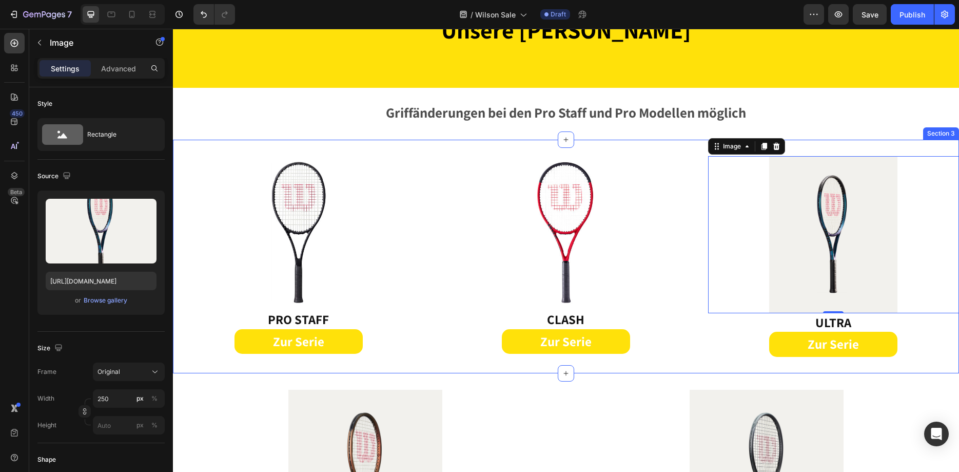
click at [664, 355] on div "Image CLASH Heading Zur Serie Button" at bounding box center [565, 256] width 251 height 201
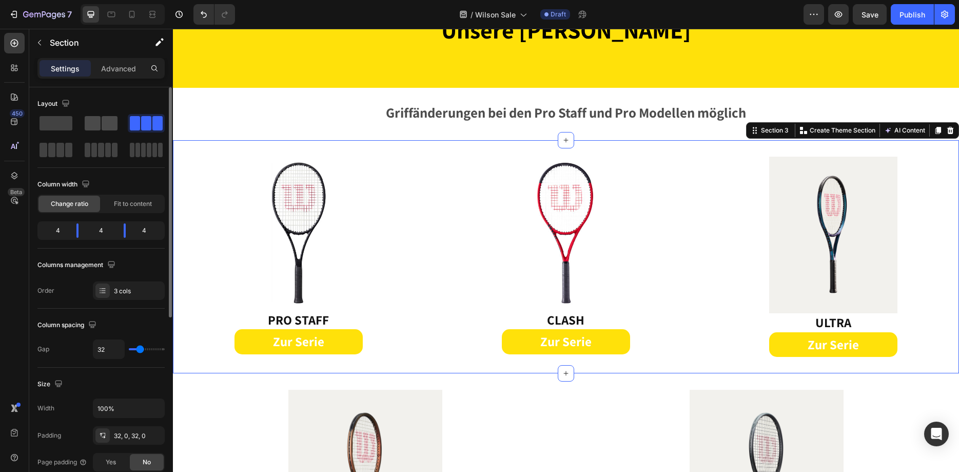
click at [102, 128] on span at bounding box center [110, 123] width 16 height 14
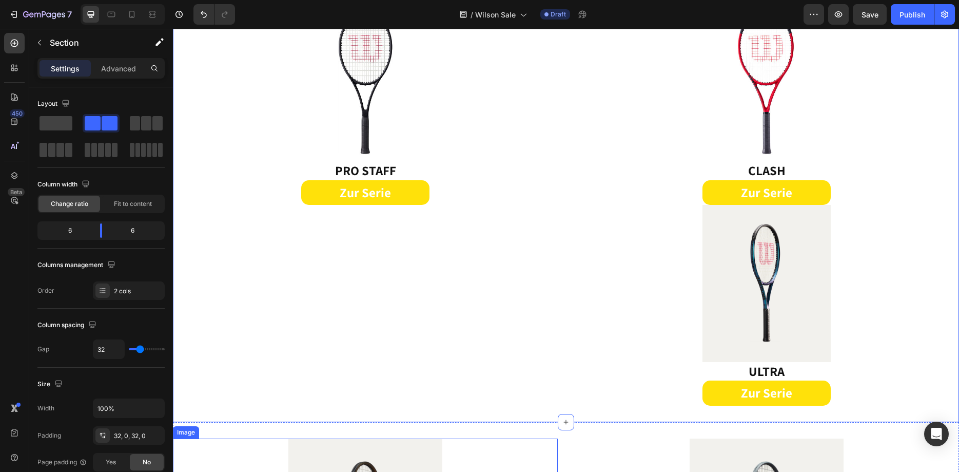
scroll to position [209, 0]
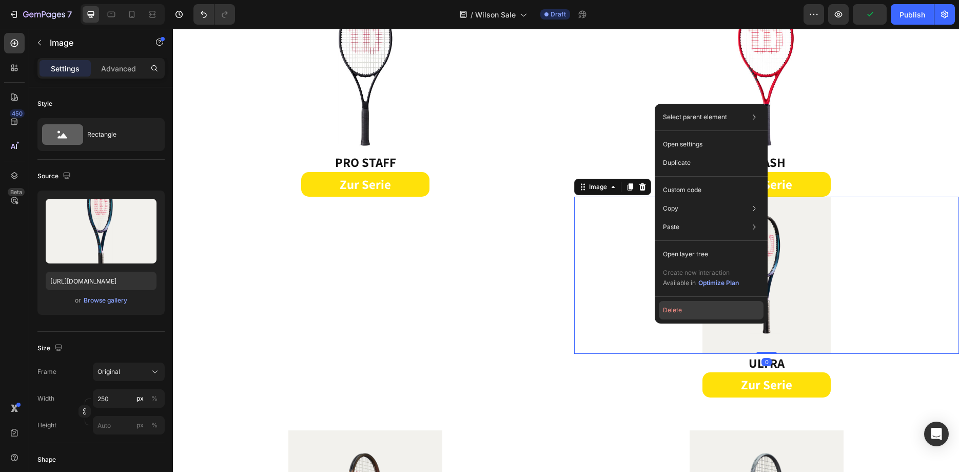
click at [674, 308] on button "Delete" at bounding box center [711, 310] width 105 height 18
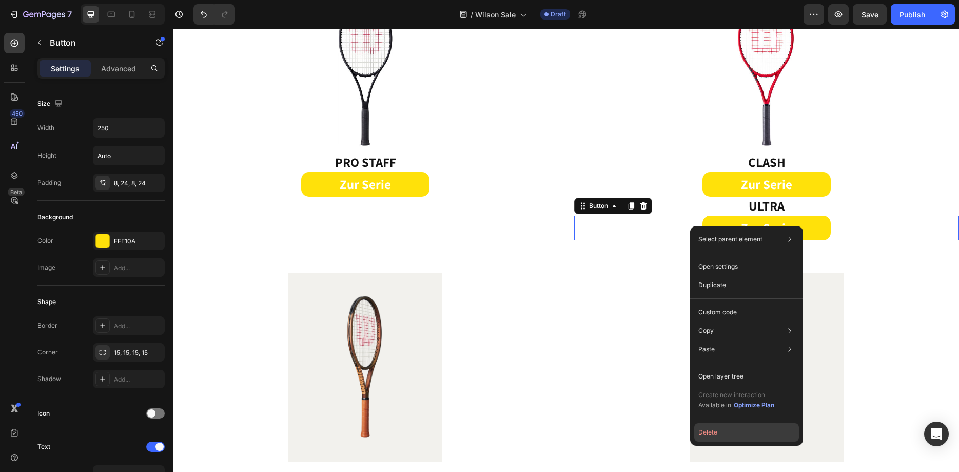
drag, startPoint x: 712, startPoint y: 431, endPoint x: 539, endPoint y: 396, distance: 176.4
click at [712, 431] on button "Delete" at bounding box center [746, 432] width 105 height 18
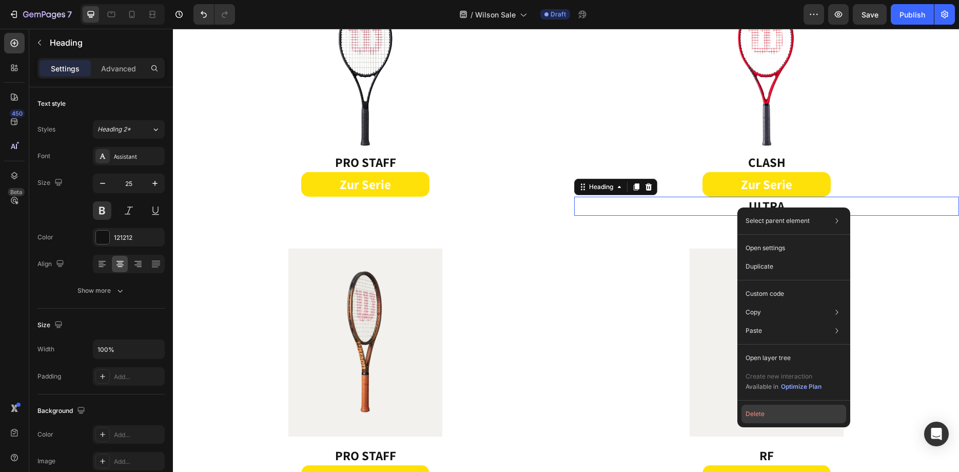
click at [763, 414] on button "Delete" at bounding box center [793, 413] width 105 height 18
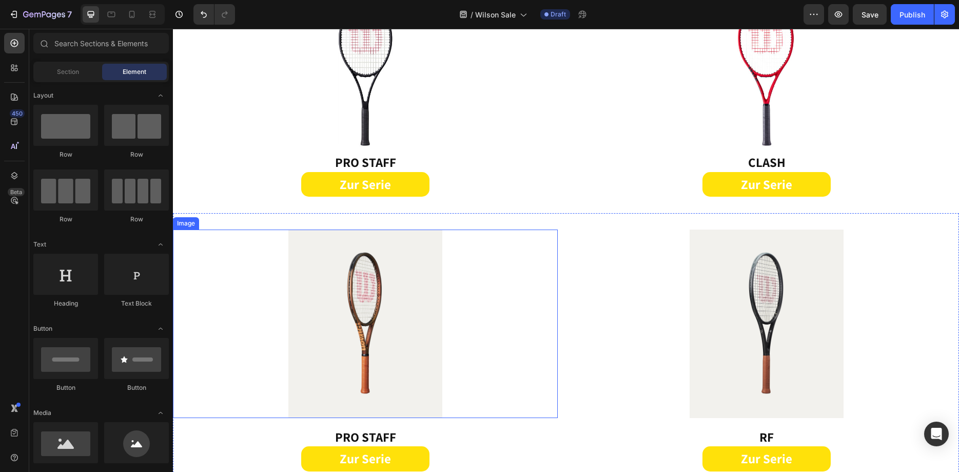
click at [457, 313] on div at bounding box center [365, 323] width 385 height 188
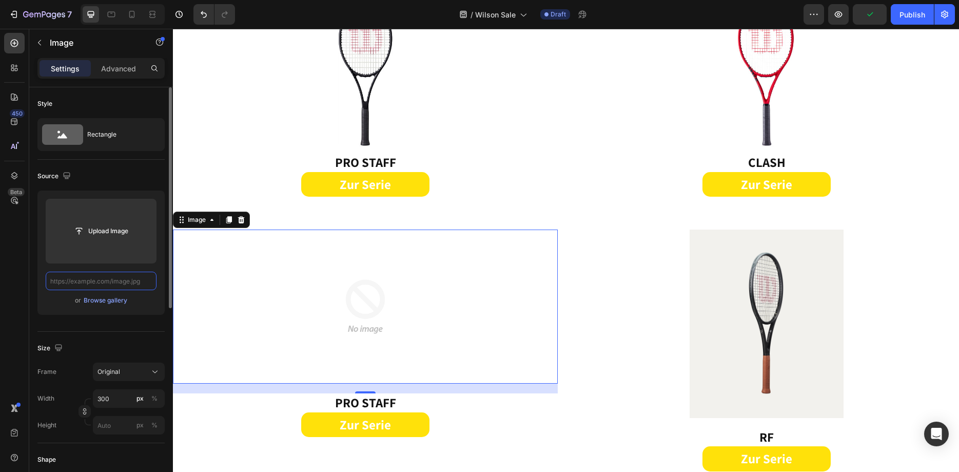
type input "[URL][DOMAIN_NAME]"
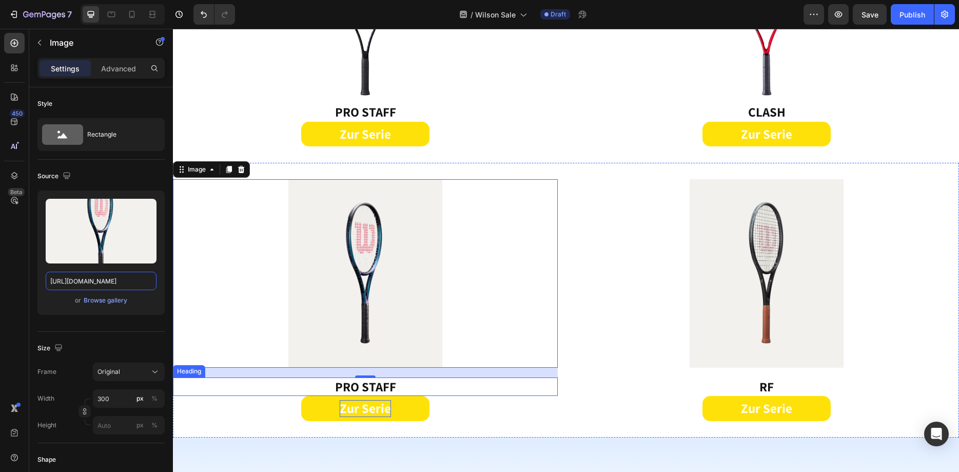
scroll to position [314, 0]
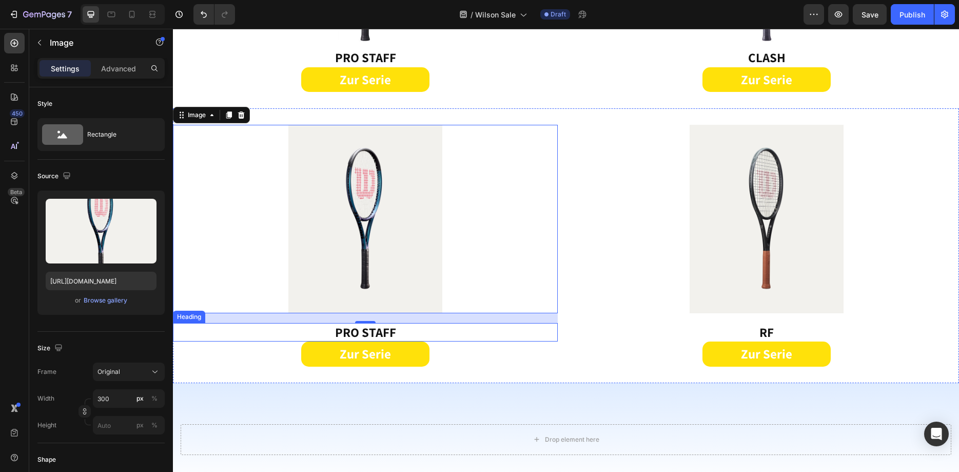
click at [384, 335] on h2 "PRO STAFF" at bounding box center [365, 332] width 385 height 19
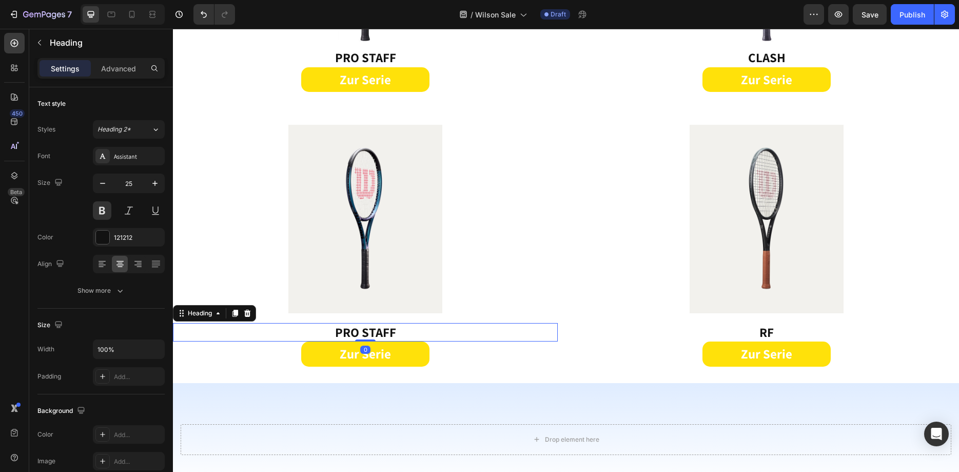
click at [384, 335] on h2 "PRO STAFF" at bounding box center [365, 332] width 385 height 19
click at [384, 335] on p "PRO STAFF" at bounding box center [365, 332] width 383 height 17
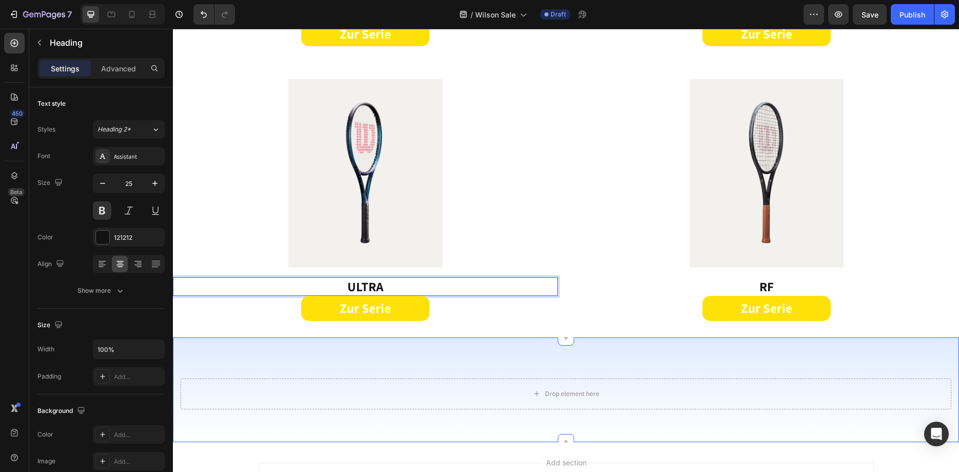
scroll to position [366, 0]
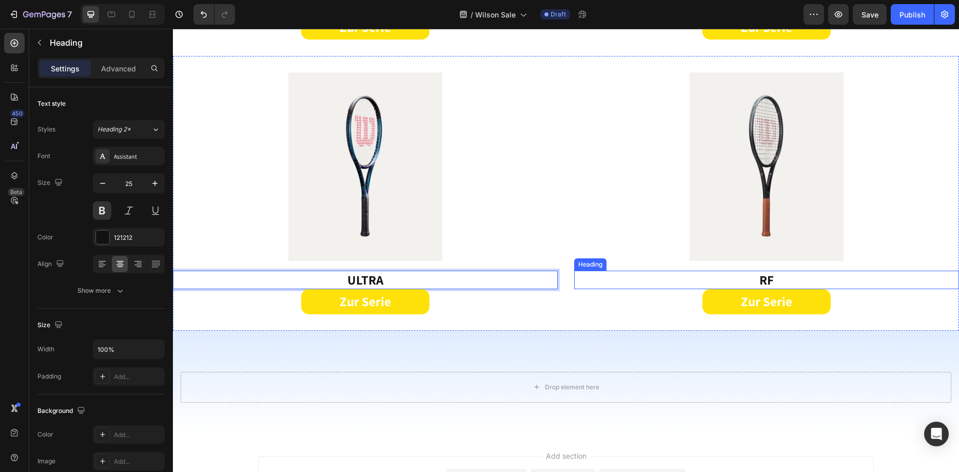
click at [790, 284] on h2 "RF" at bounding box center [766, 279] width 385 height 19
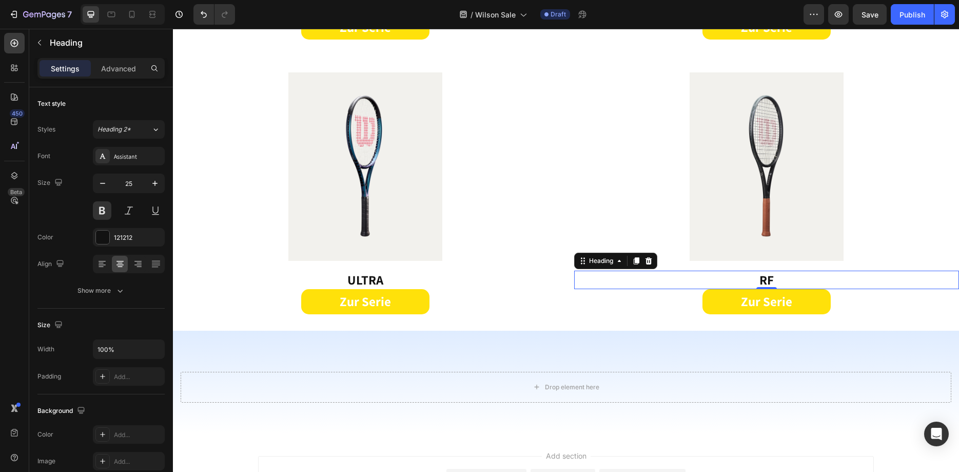
click at [790, 284] on h2 "RF" at bounding box center [766, 279] width 385 height 19
click at [790, 284] on p "RF" at bounding box center [766, 279] width 383 height 17
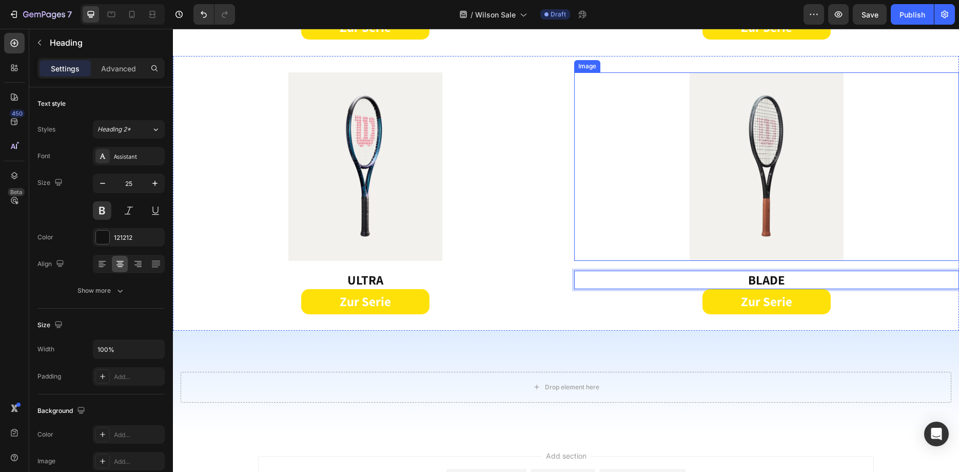
click at [762, 194] on img at bounding box center [767, 166] width 154 height 188
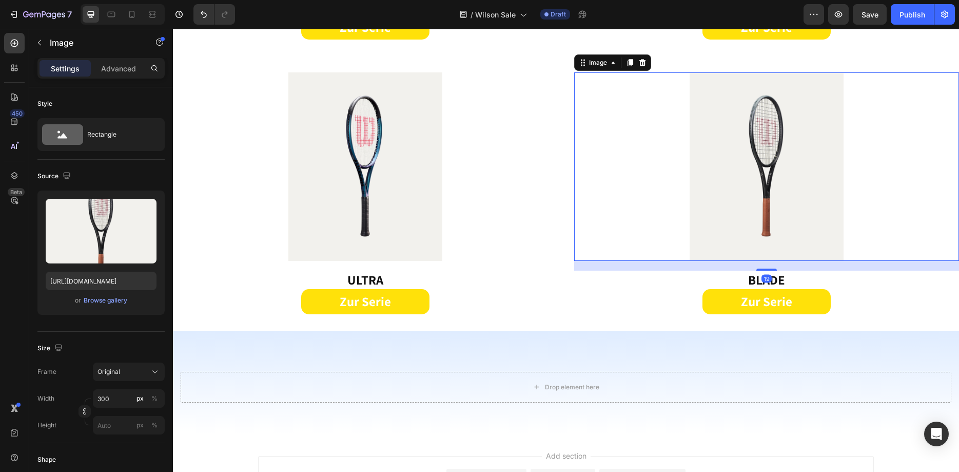
click at [756, 229] on img at bounding box center [767, 166] width 154 height 188
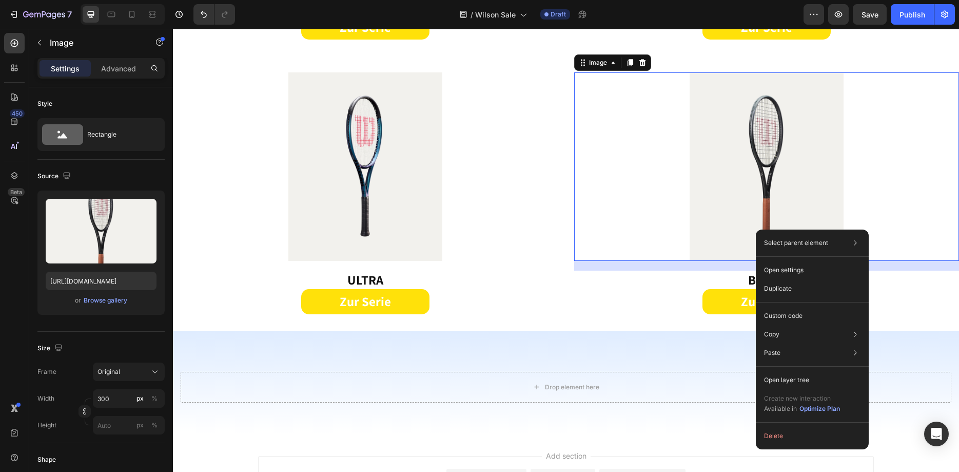
click at [708, 221] on img at bounding box center [767, 166] width 154 height 188
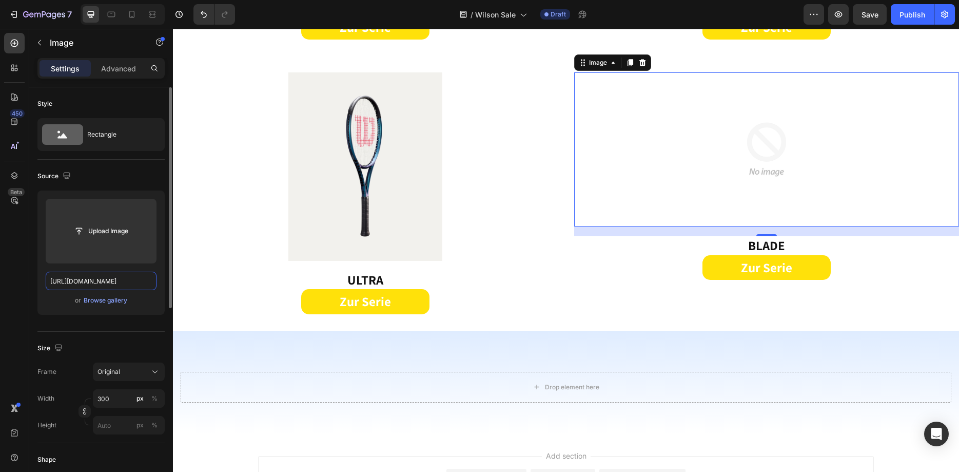
scroll to position [0, 421]
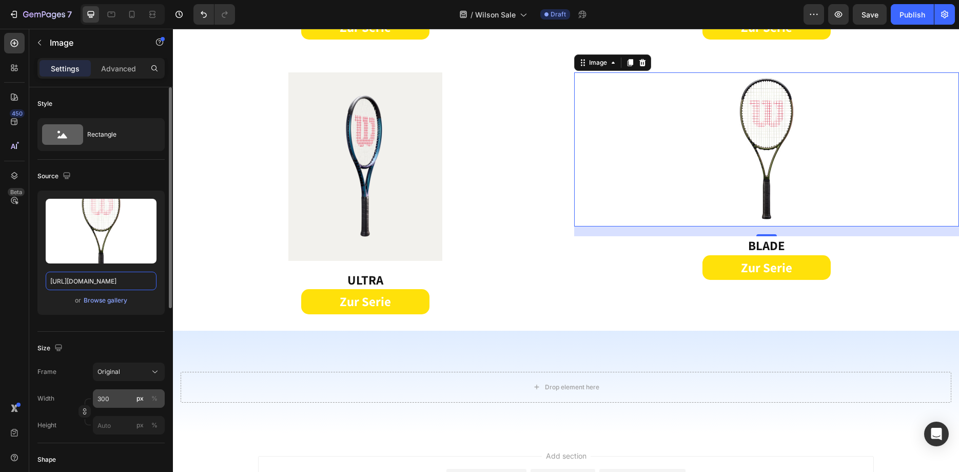
type input "[URL][DOMAIN_NAME]"
click at [115, 402] on input "300" at bounding box center [129, 398] width 72 height 18
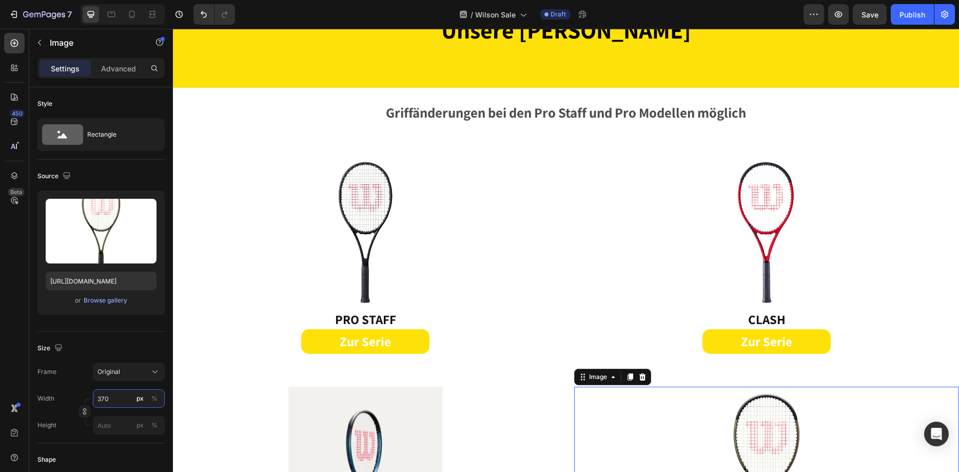
scroll to position [0, 0]
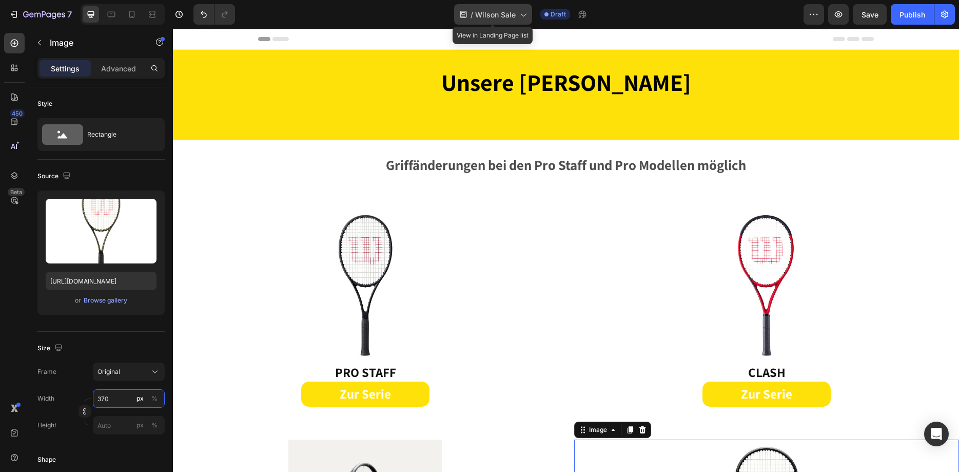
type input "370"
click at [520, 12] on icon at bounding box center [523, 14] width 10 height 10
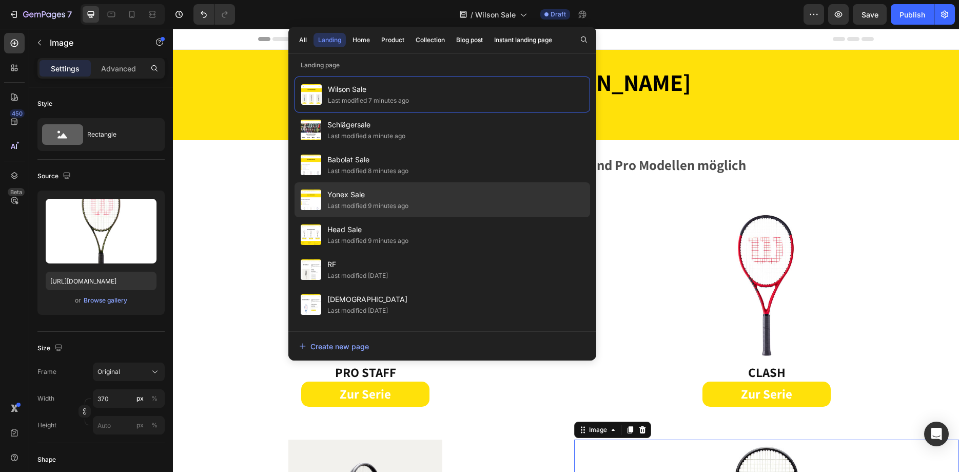
click at [355, 193] on span "Yonex Sale" at bounding box center [367, 194] width 81 height 12
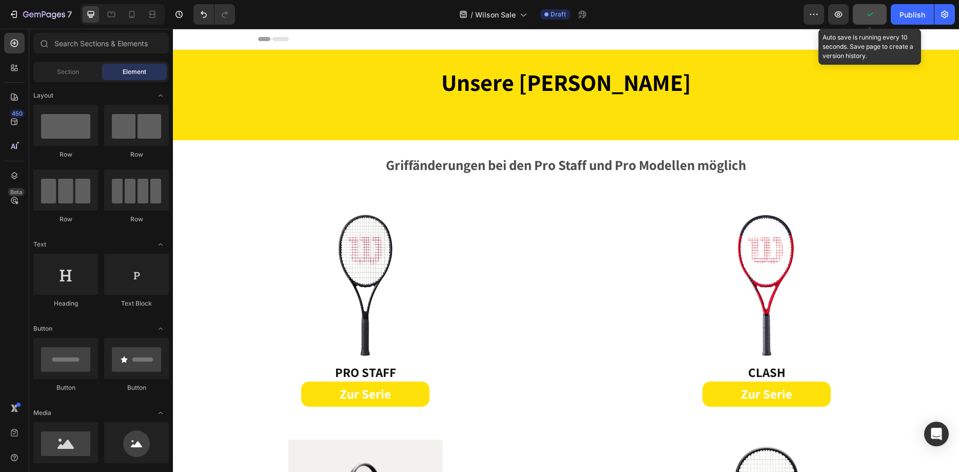
click at [869, 14] on icon "button" at bounding box center [870, 14] width 10 height 10
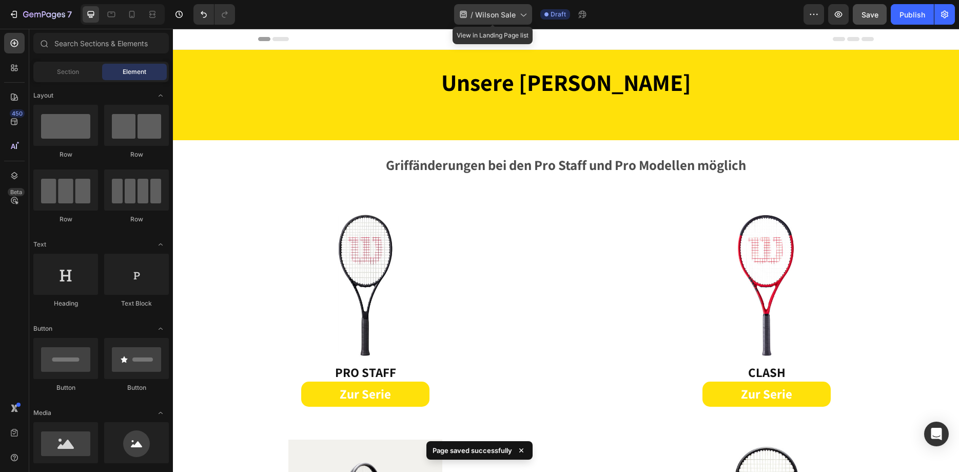
click at [516, 14] on span "Wilson Sale" at bounding box center [495, 14] width 41 height 11
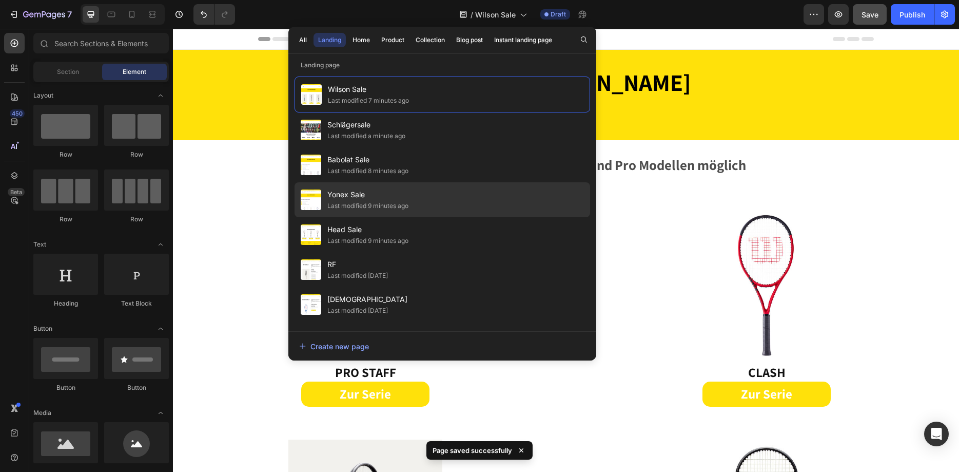
click at [393, 191] on span "Yonex Sale" at bounding box center [367, 194] width 81 height 12
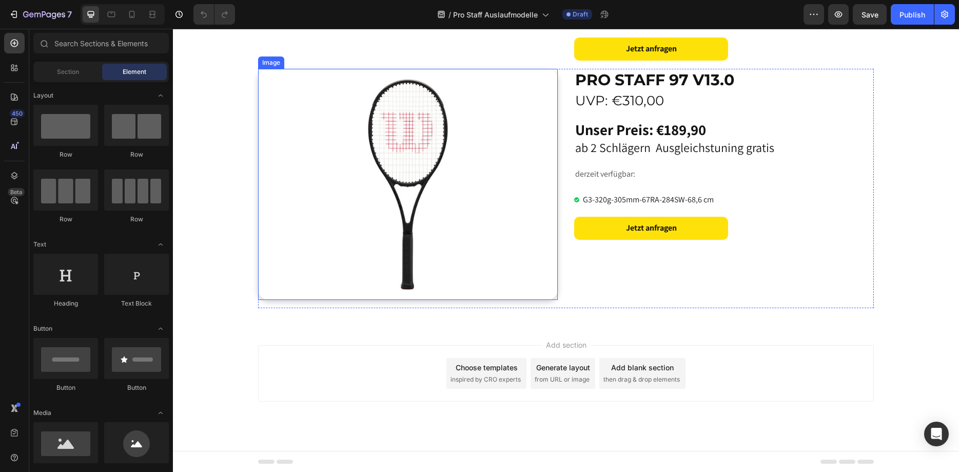
scroll to position [19, 0]
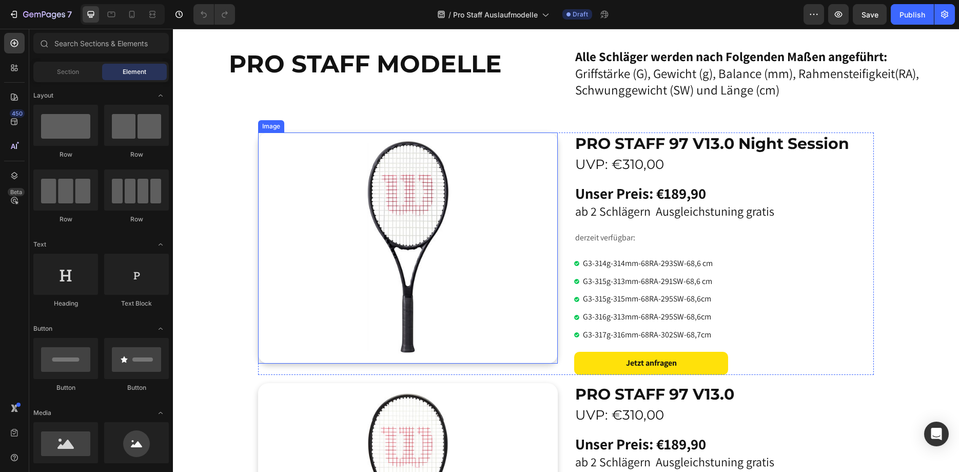
click at [469, 279] on img at bounding box center [407, 247] width 231 height 231
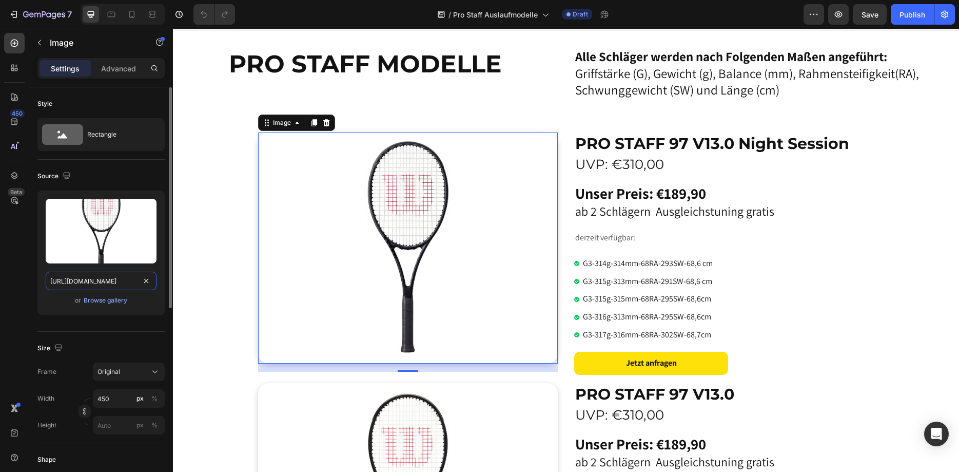
click at [96, 281] on input "[URL][DOMAIN_NAME]" at bounding box center [101, 280] width 111 height 18
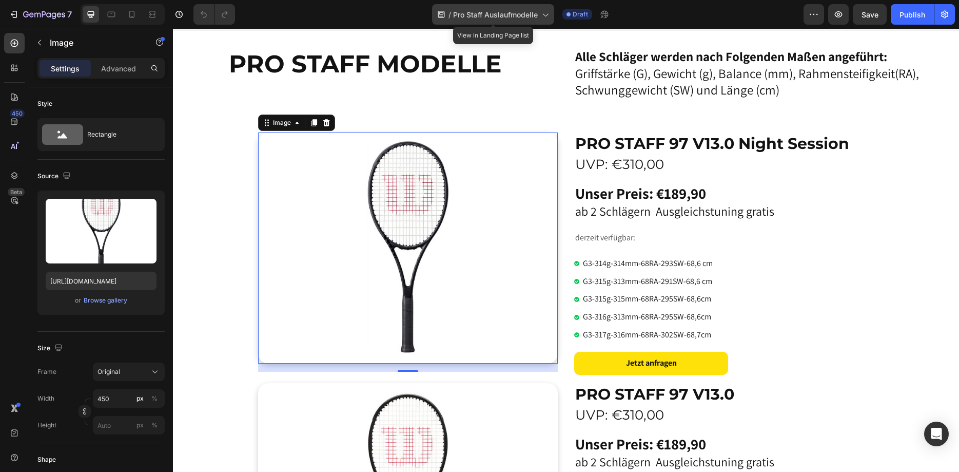
click at [547, 11] on icon at bounding box center [545, 14] width 10 height 10
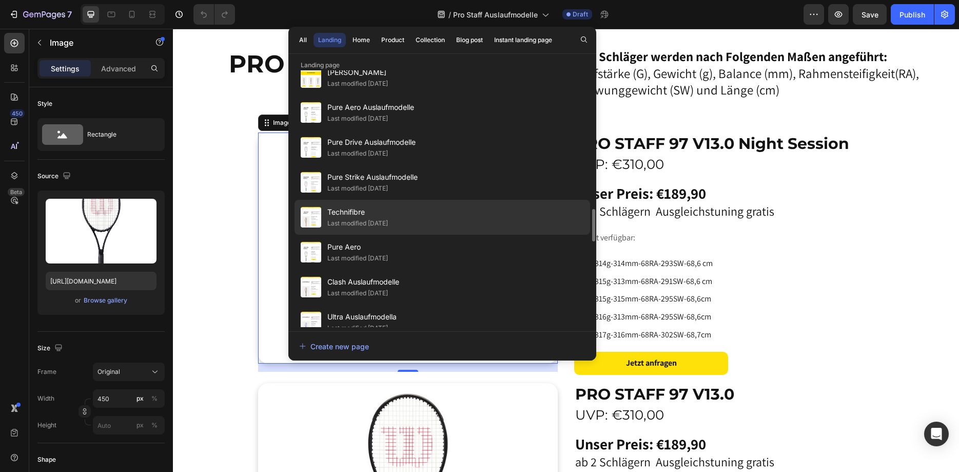
scroll to position [1151, 0]
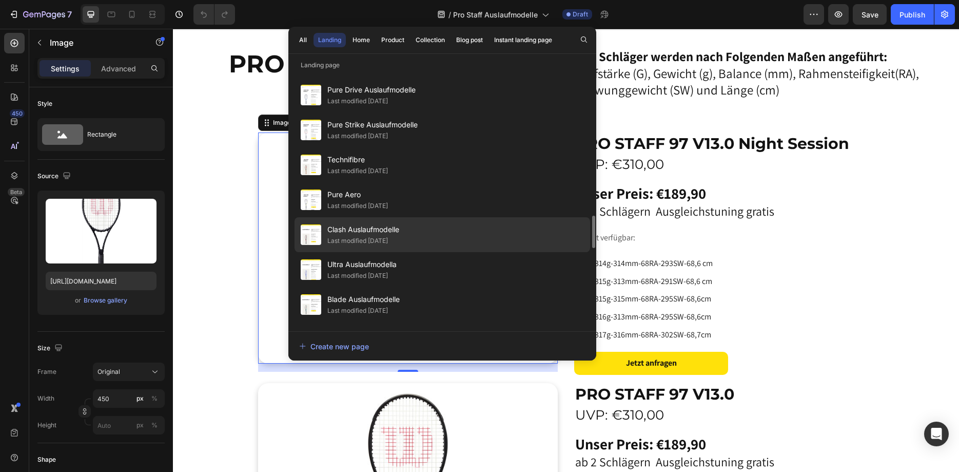
click at [388, 242] on div "Last modified [DATE]" at bounding box center [357, 241] width 61 height 10
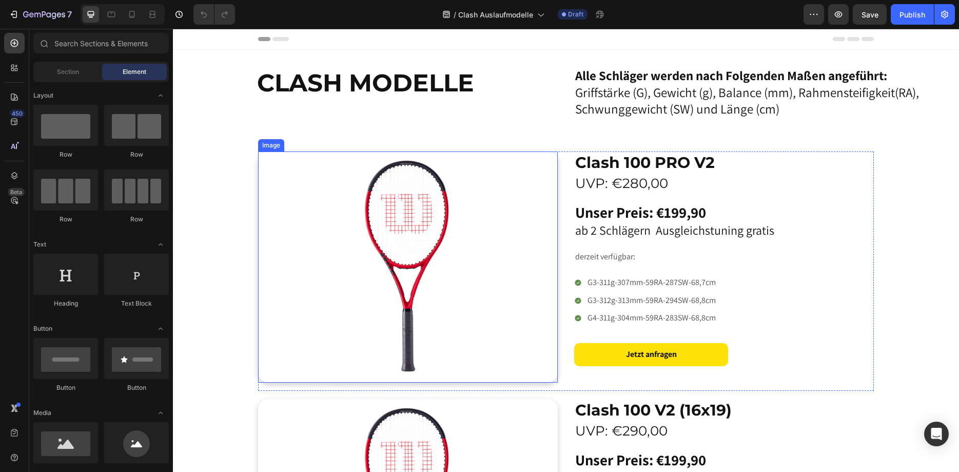
click at [445, 293] on img at bounding box center [407, 266] width 231 height 231
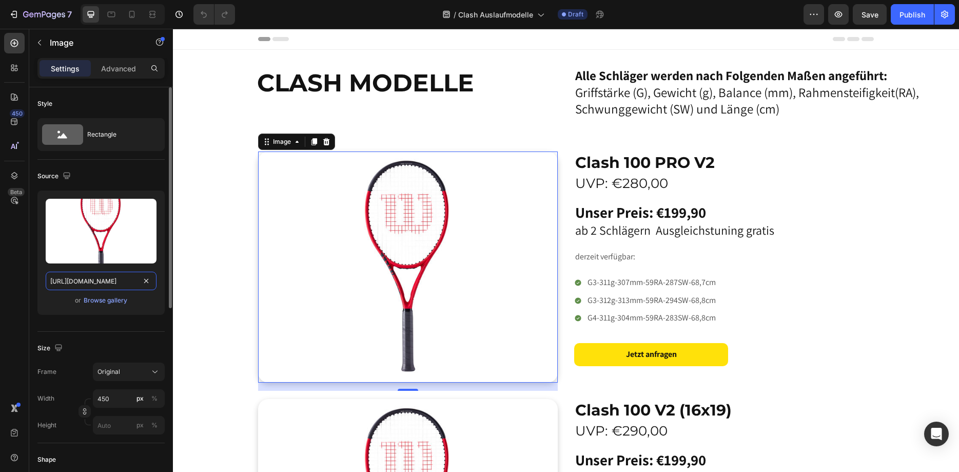
click at [115, 286] on input "[URL][DOMAIN_NAME]" at bounding box center [101, 280] width 111 height 18
click at [115, 286] on input "https://www.tennis-point.at/dw/image/v2/BBDP_PRD/on/demandware.static/-/Sites-m…" at bounding box center [101, 280] width 111 height 18
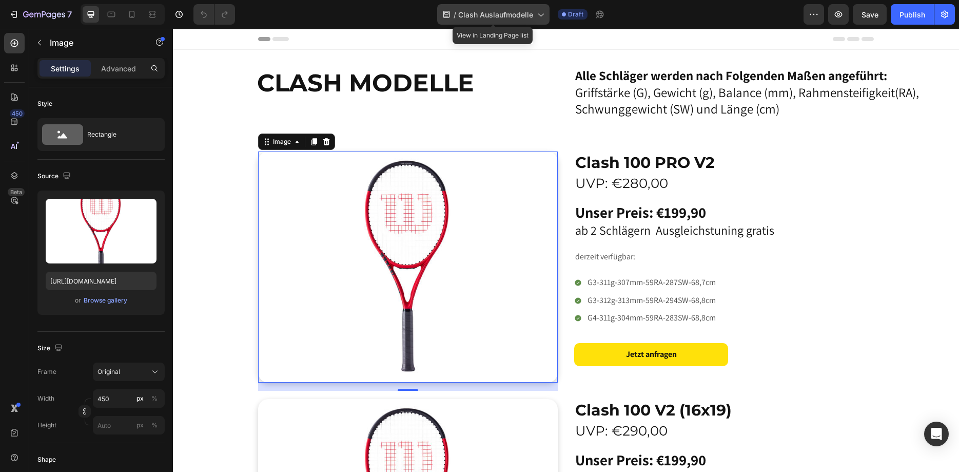
click at [540, 16] on icon at bounding box center [540, 14] width 10 height 10
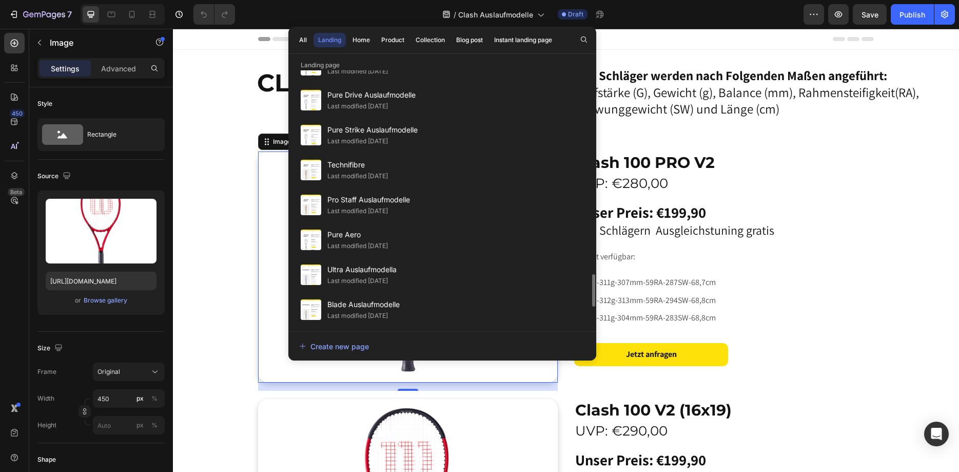
scroll to position [1199, 0]
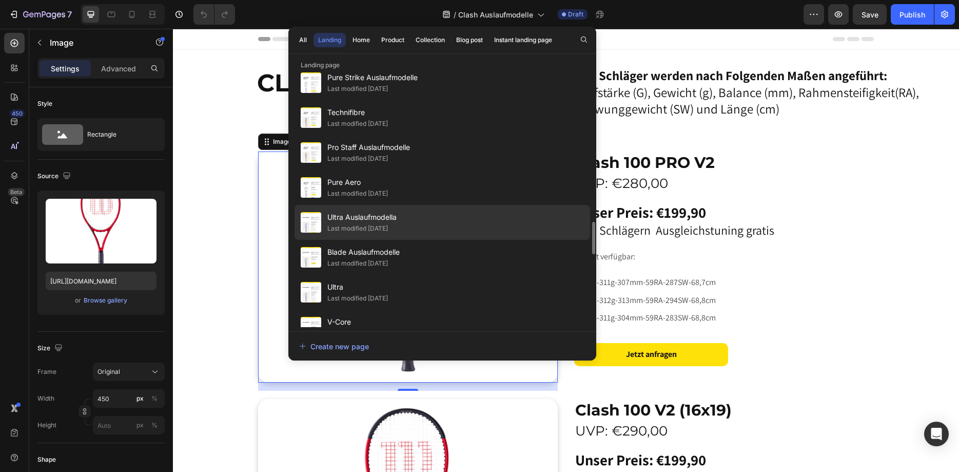
click at [388, 225] on div "Last modified [DATE]" at bounding box center [357, 228] width 61 height 10
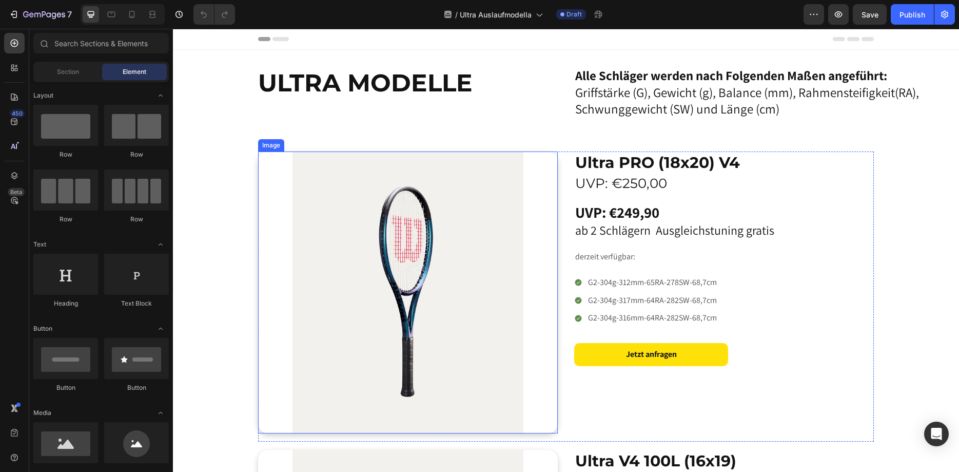
click at [439, 298] on img at bounding box center [407, 292] width 231 height 282
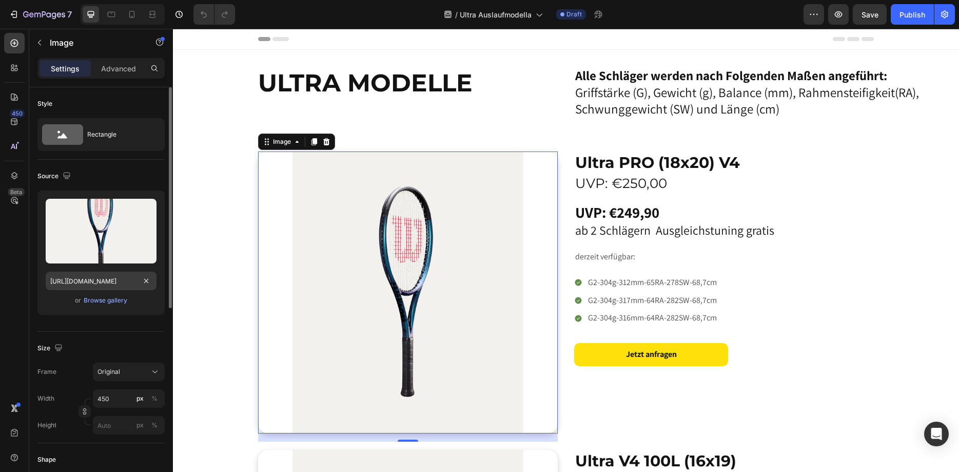
click at [104, 281] on input "[URL][DOMAIN_NAME]" at bounding box center [101, 280] width 111 height 18
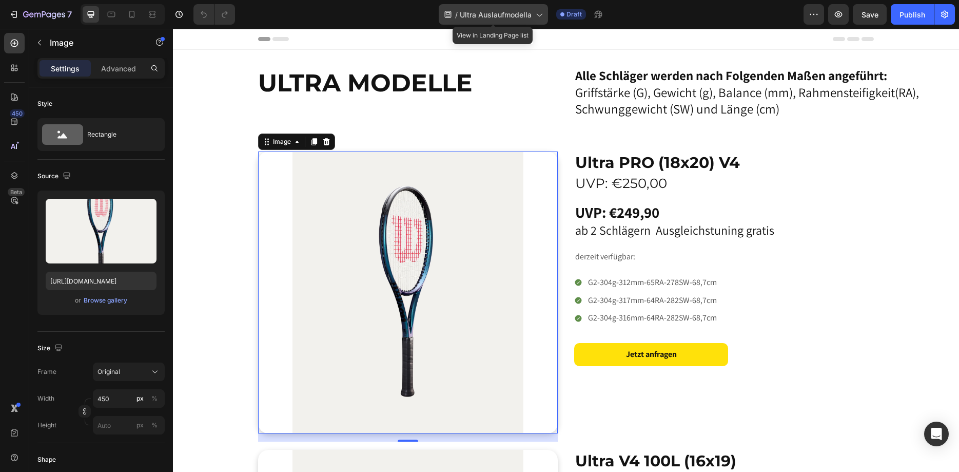
click at [539, 16] on icon at bounding box center [539, 14] width 10 height 10
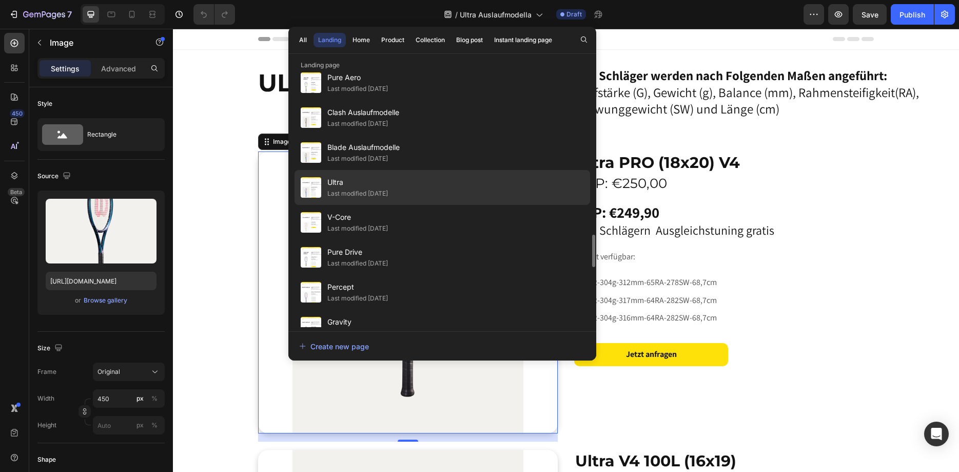
scroll to position [1251, 0]
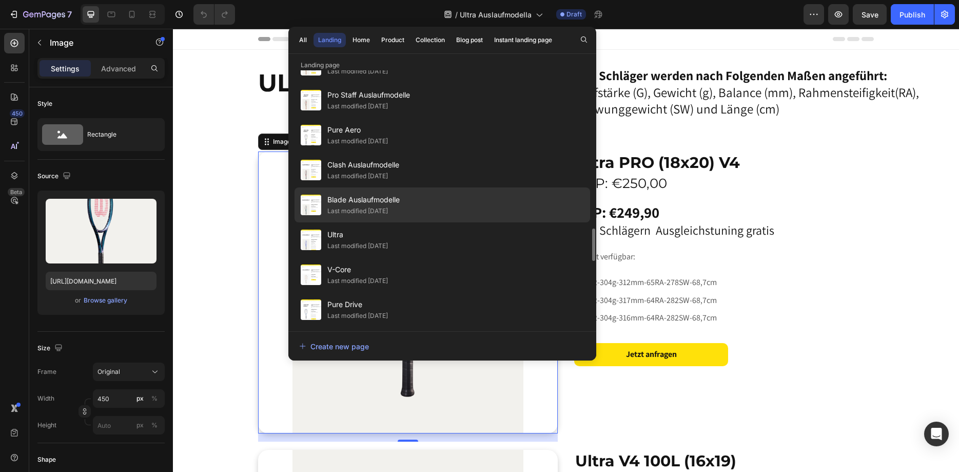
click at [387, 197] on span "Blade Auslaufmodelle" at bounding box center [363, 199] width 72 height 12
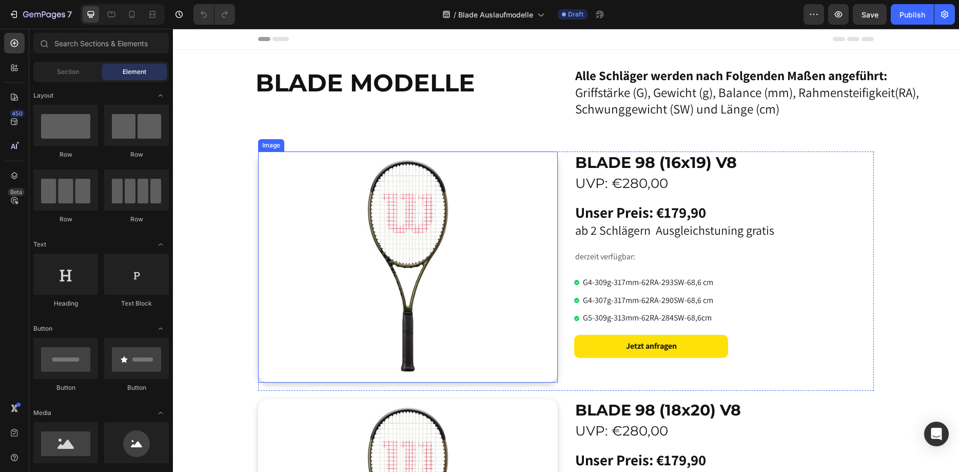
click at [445, 250] on img at bounding box center [407, 266] width 231 height 231
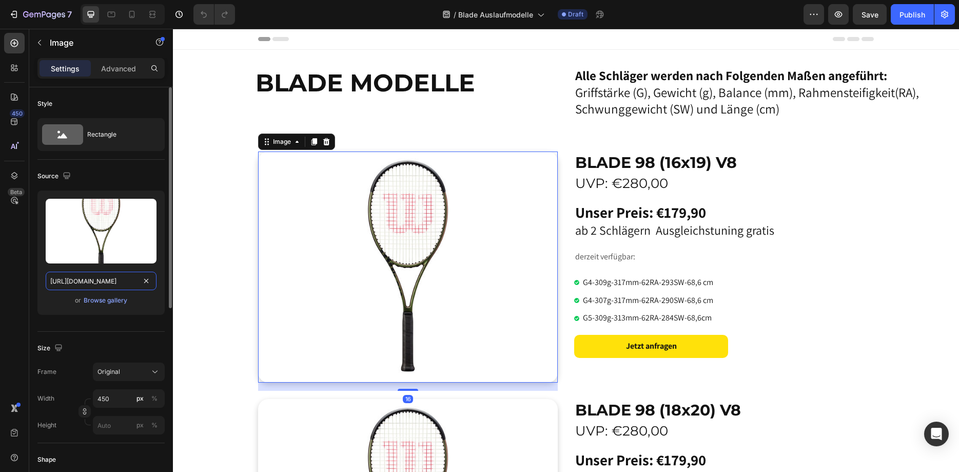
click at [122, 283] on input "[URL][DOMAIN_NAME]" at bounding box center [101, 280] width 111 height 18
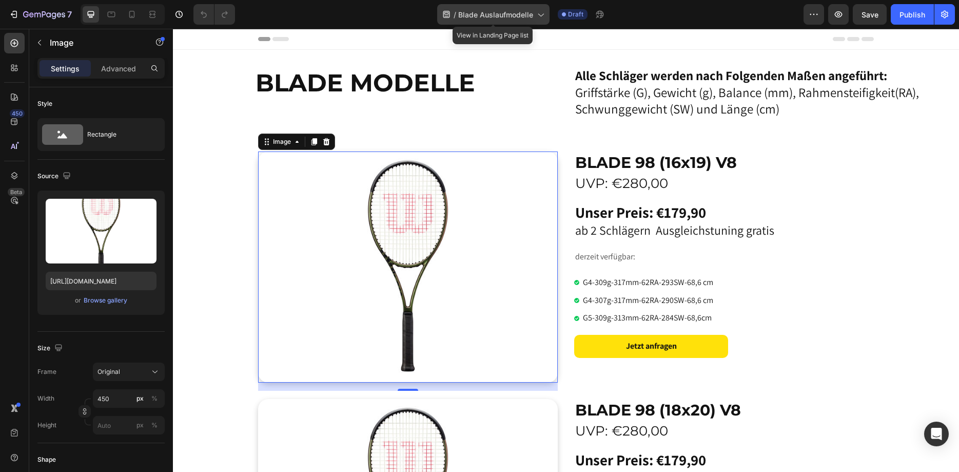
click at [537, 14] on icon at bounding box center [540, 14] width 10 height 10
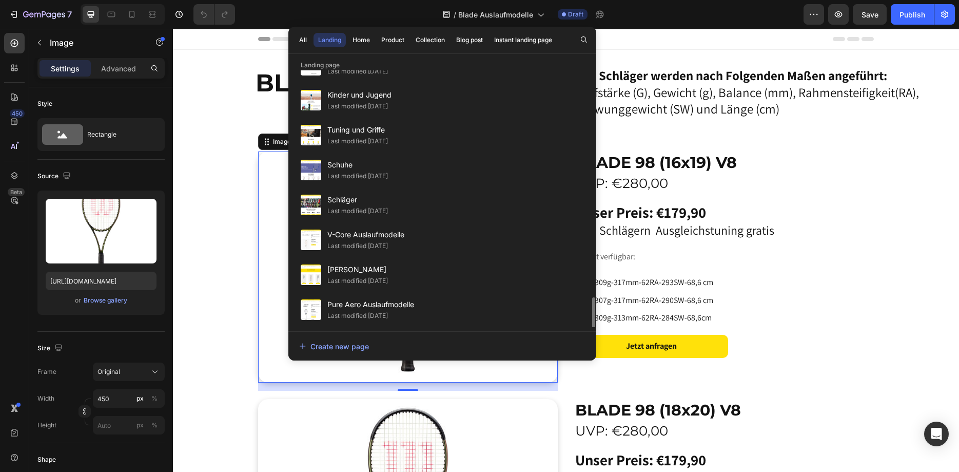
scroll to position [954, 0]
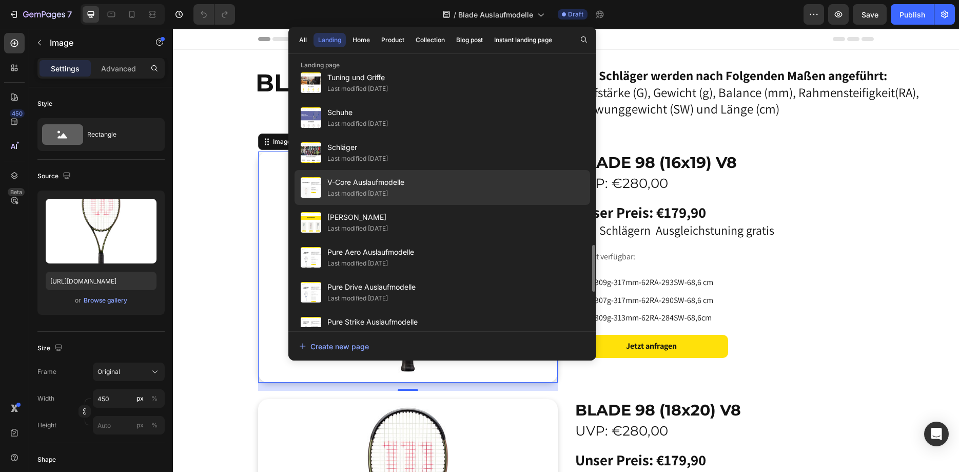
click at [410, 175] on div "V-Core Auslaufmodelle Last modified [DATE]" at bounding box center [443, 187] width 296 height 35
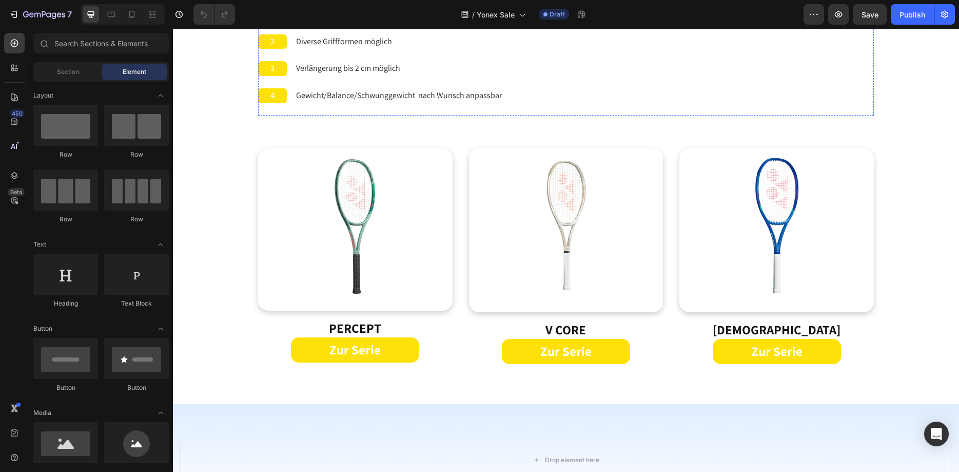
scroll to position [262, 0]
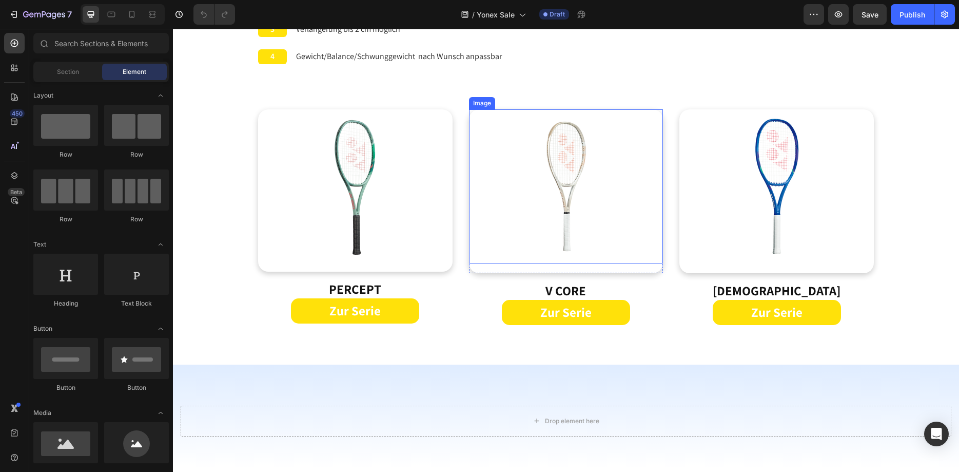
click at [561, 224] on img at bounding box center [565, 186] width 77 height 154
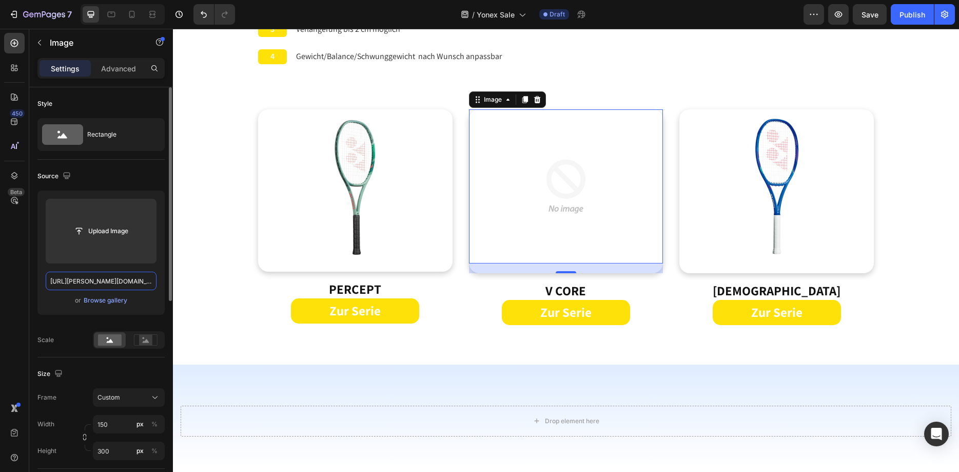
scroll to position [0, 163]
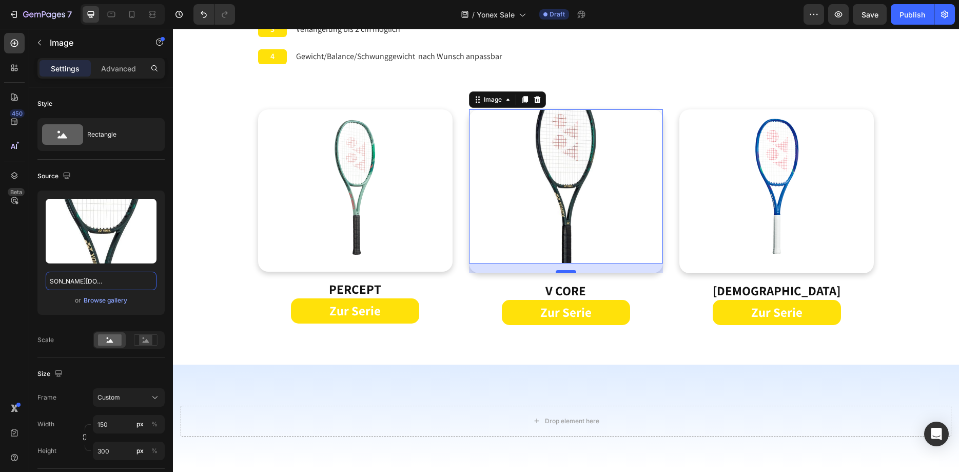
type input "[URL][PERSON_NAME][DOMAIN_NAME]"
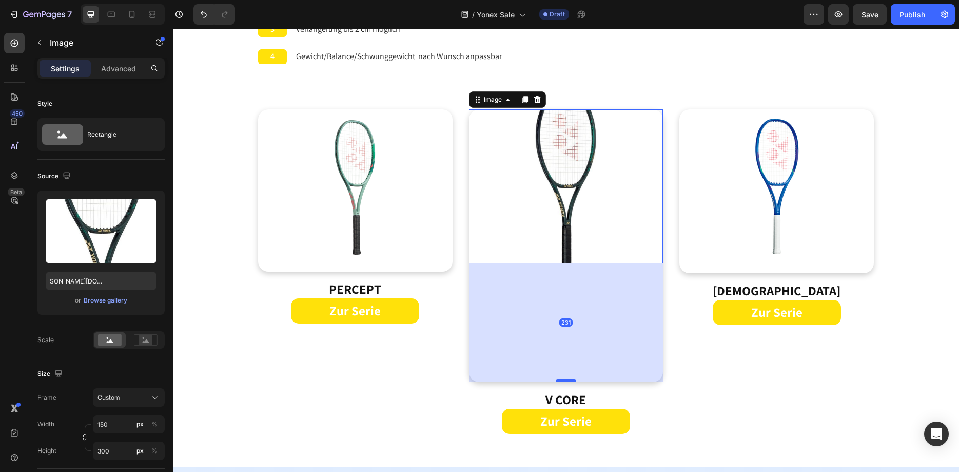
drag, startPoint x: 566, startPoint y: 272, endPoint x: 563, endPoint y: 381, distance: 108.8
click at [563, 381] on div at bounding box center [566, 380] width 21 height 3
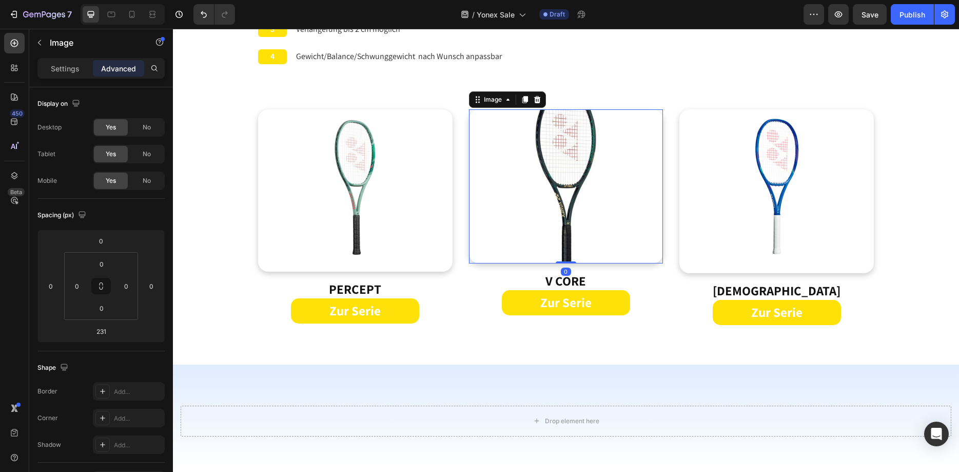
drag, startPoint x: 567, startPoint y: 381, endPoint x: 558, endPoint y: 229, distance: 151.6
click at [558, 229] on div "Image 0" at bounding box center [566, 186] width 194 height 154
type input "0"
click at [57, 73] on p "Settings" at bounding box center [65, 68] width 29 height 11
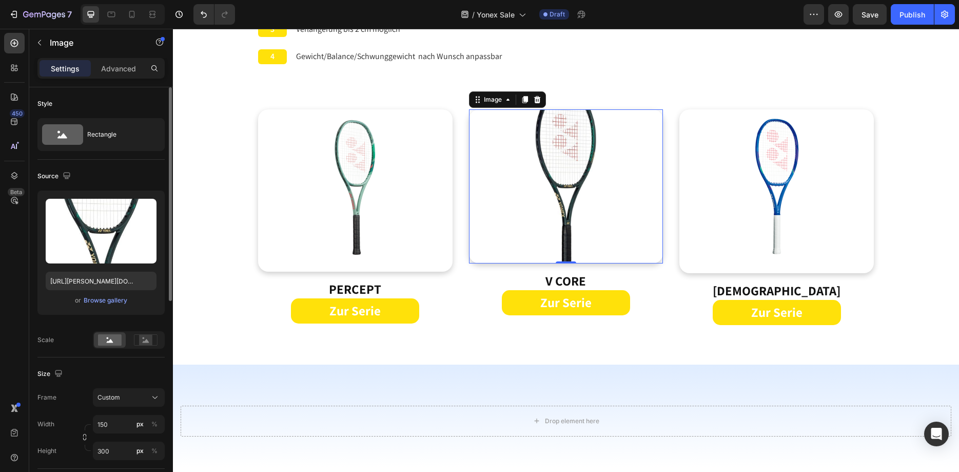
scroll to position [52, 0]
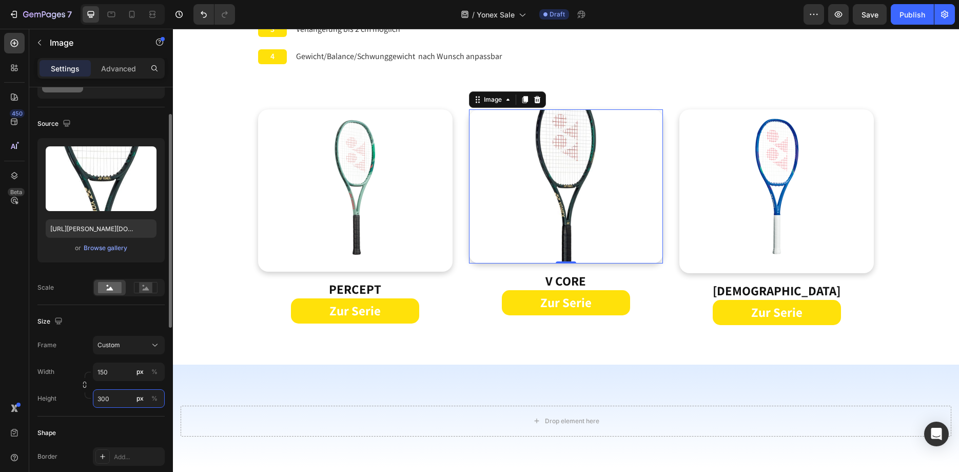
click at [113, 405] on input "300" at bounding box center [129, 398] width 72 height 18
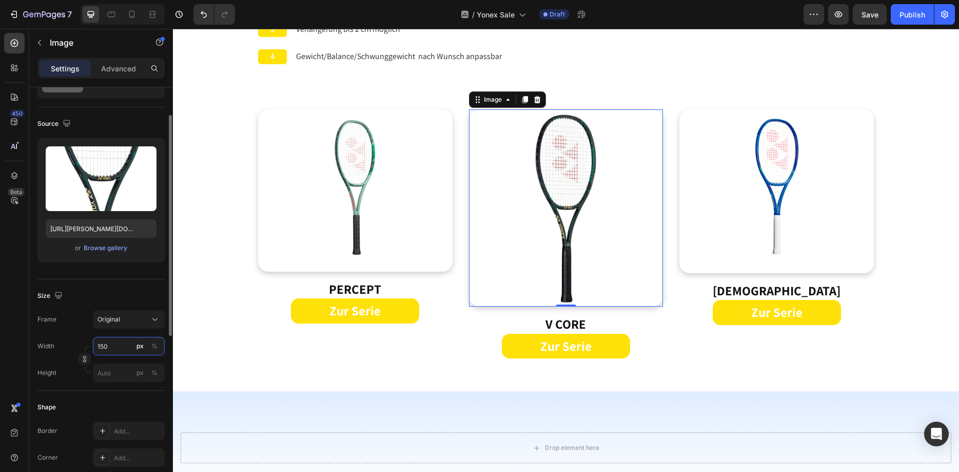
click at [125, 355] on input "150" at bounding box center [129, 346] width 72 height 18
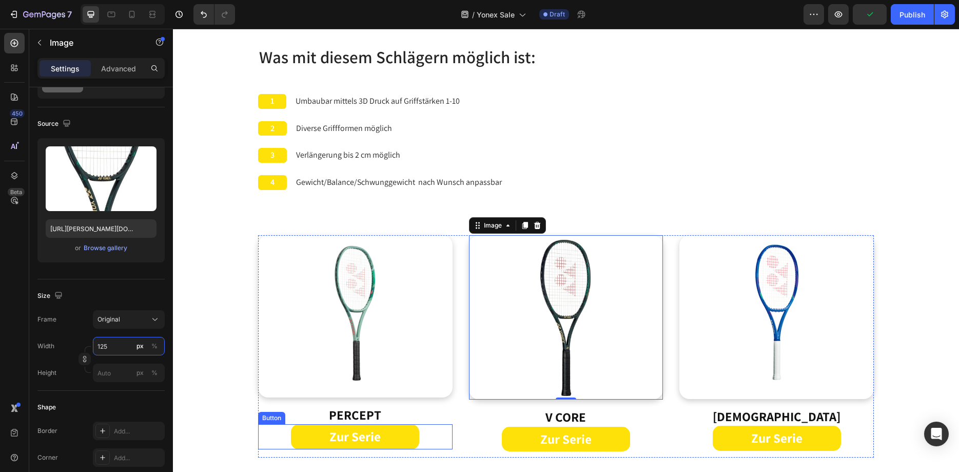
scroll to position [157, 0]
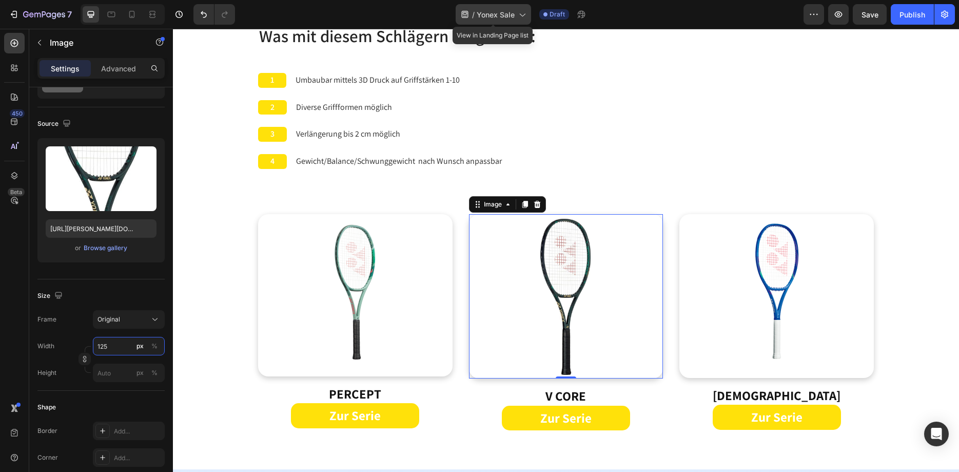
type input "125"
click at [522, 12] on icon at bounding box center [522, 14] width 10 height 10
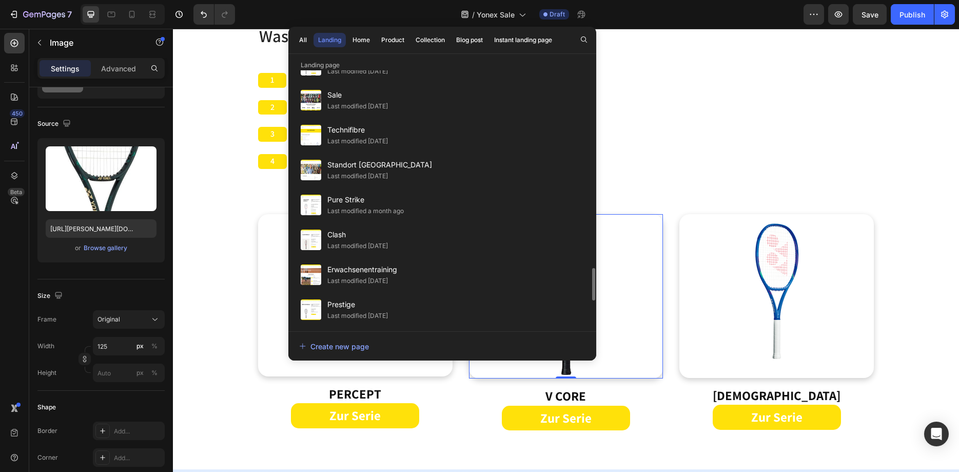
scroll to position [1356, 0]
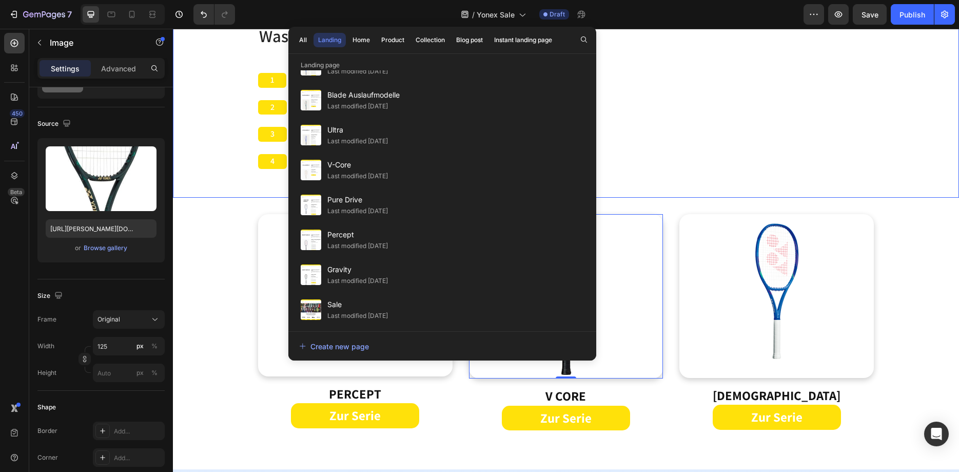
click at [928, 169] on div "Was mit diesem Schlägern möglich ist: Heading 1 Text Block Umbaubar mittels 3D …" at bounding box center [566, 90] width 786 height 182
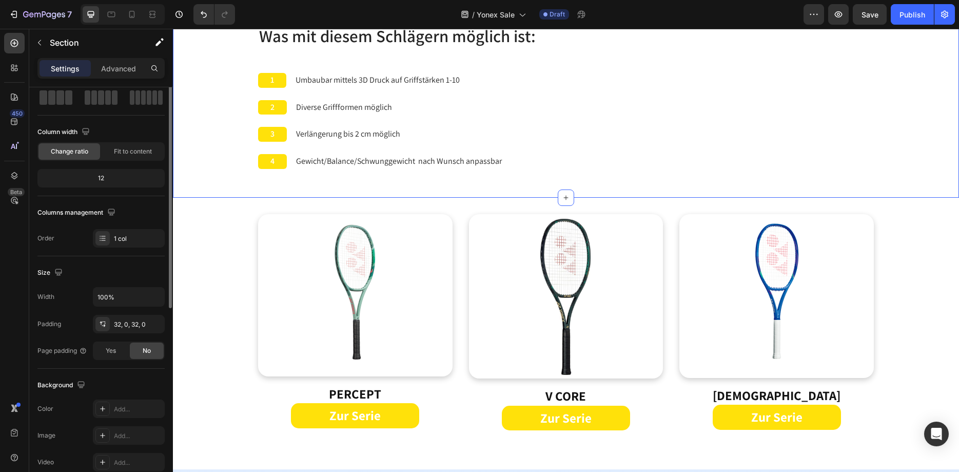
scroll to position [0, 0]
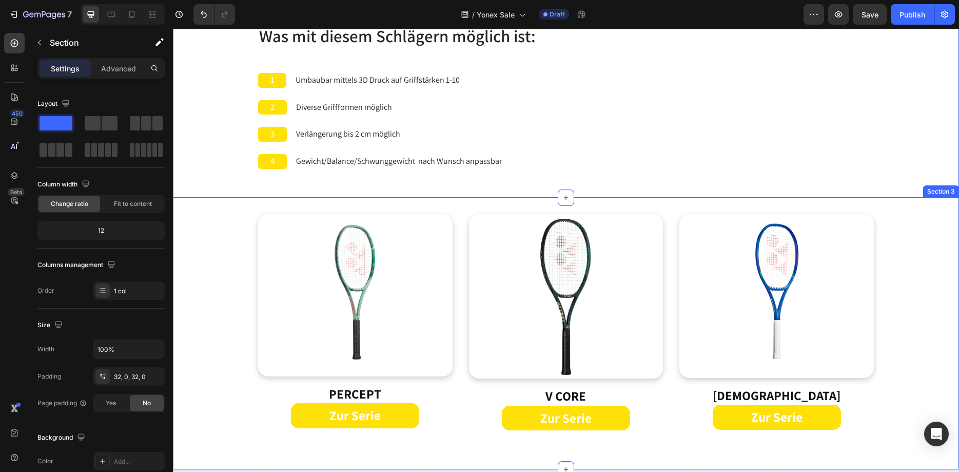
click at [919, 397] on div "Image Row PERCEPT Heading Zur Serie Button Image Row V CORE Heading Zur Serie B…" at bounding box center [566, 333] width 786 height 239
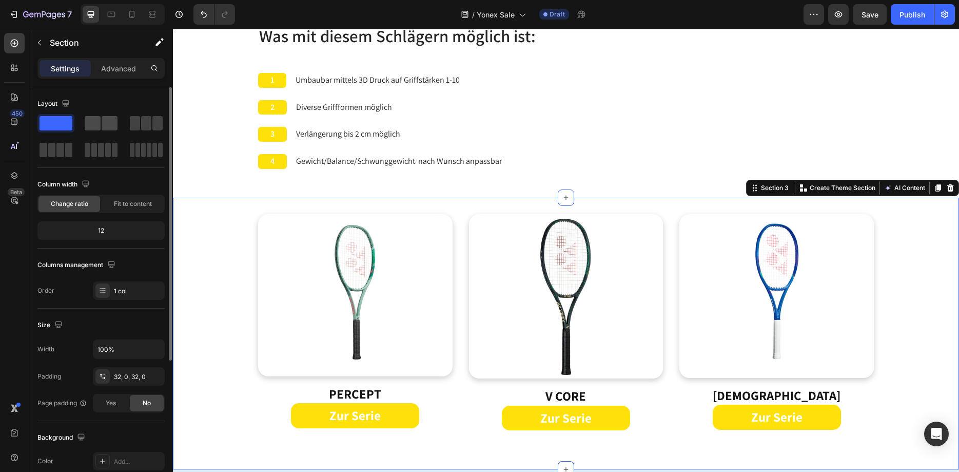
click at [105, 117] on span at bounding box center [110, 123] width 16 height 14
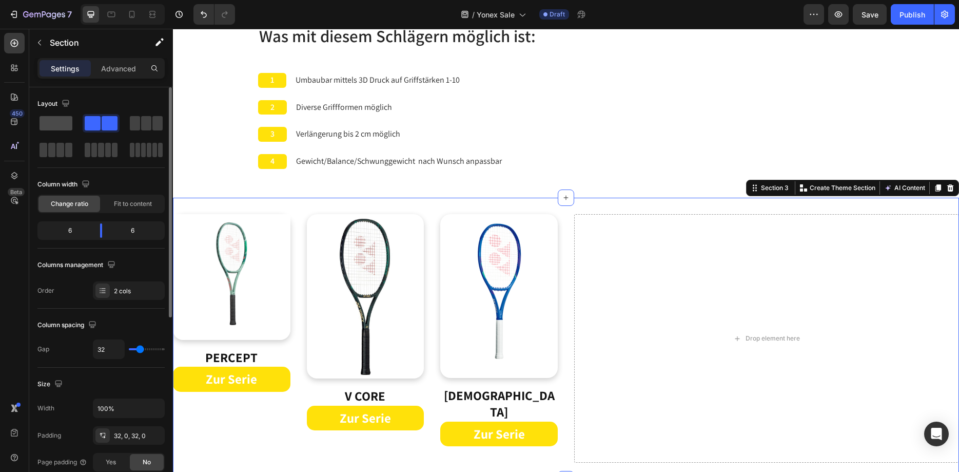
click at [58, 119] on span at bounding box center [56, 123] width 33 height 14
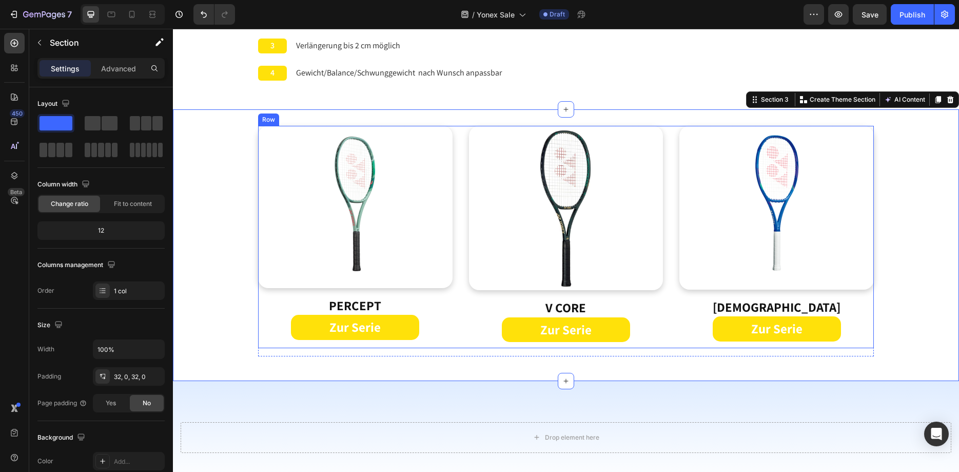
scroll to position [262, 0]
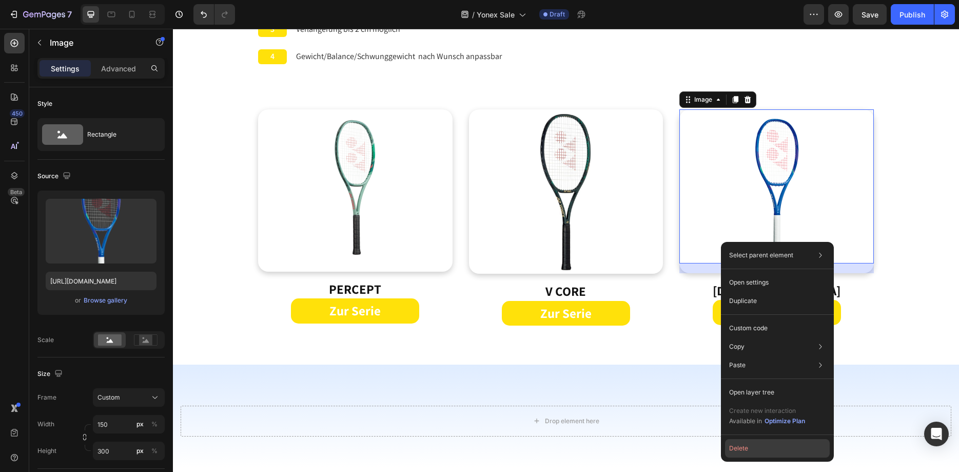
click at [738, 450] on button "Delete" at bounding box center [777, 448] width 105 height 18
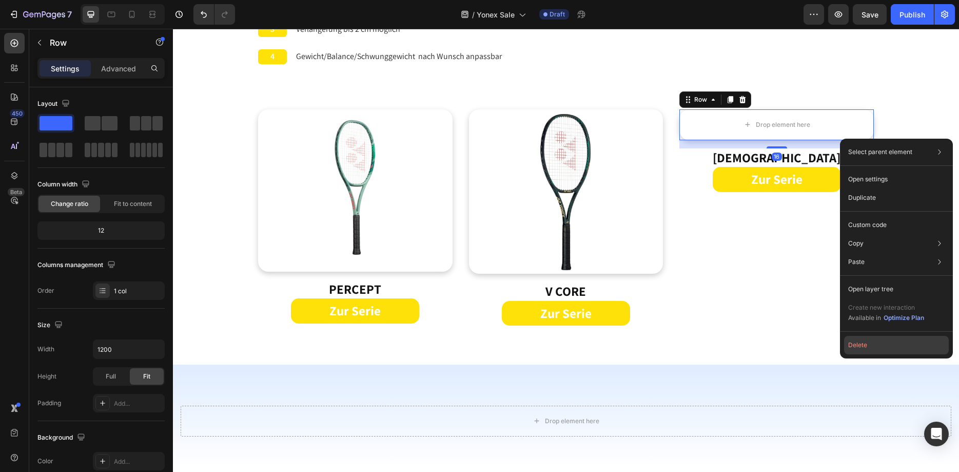
click at [865, 343] on button "Delete" at bounding box center [896, 345] width 105 height 18
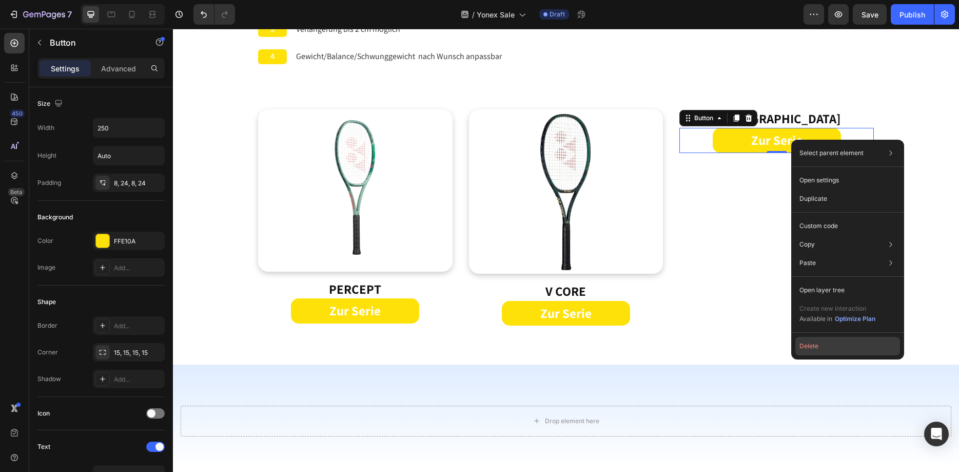
click at [804, 345] on button "Delete" at bounding box center [847, 346] width 105 height 18
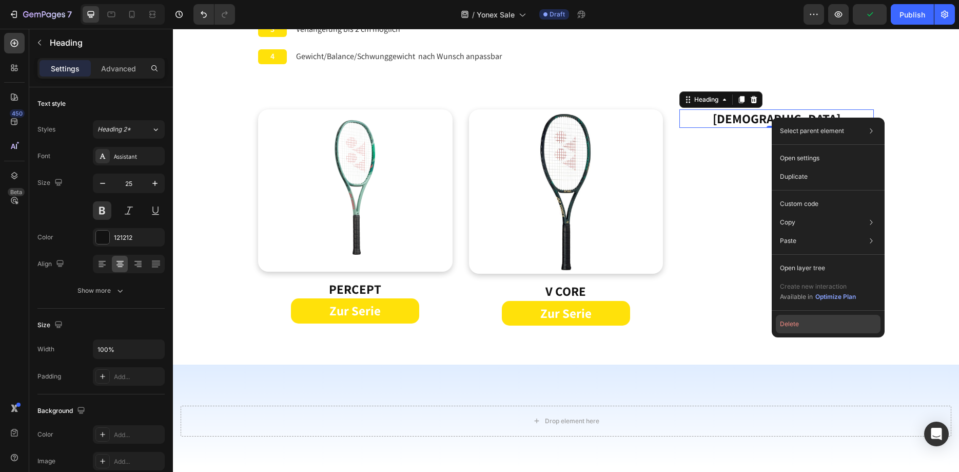
click at [795, 321] on button "Delete" at bounding box center [828, 324] width 105 height 18
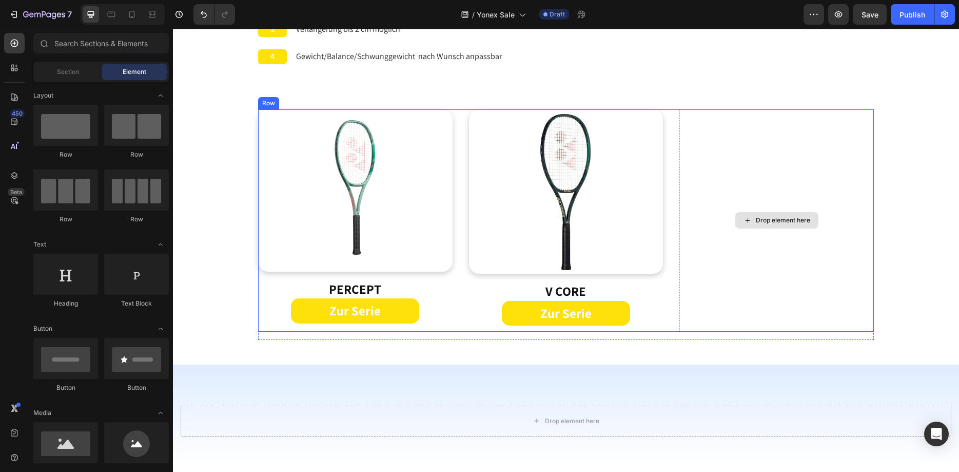
click at [730, 295] on div "Drop element here" at bounding box center [776, 220] width 194 height 222
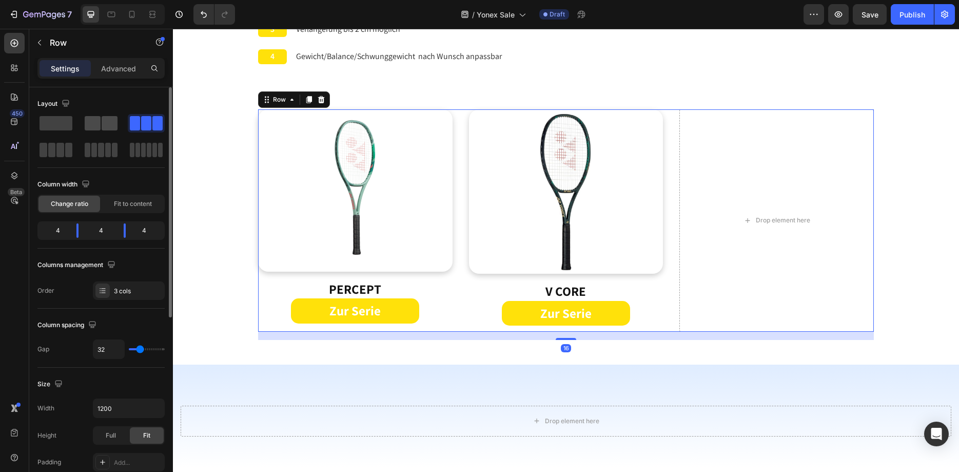
click at [100, 123] on span at bounding box center [93, 123] width 16 height 14
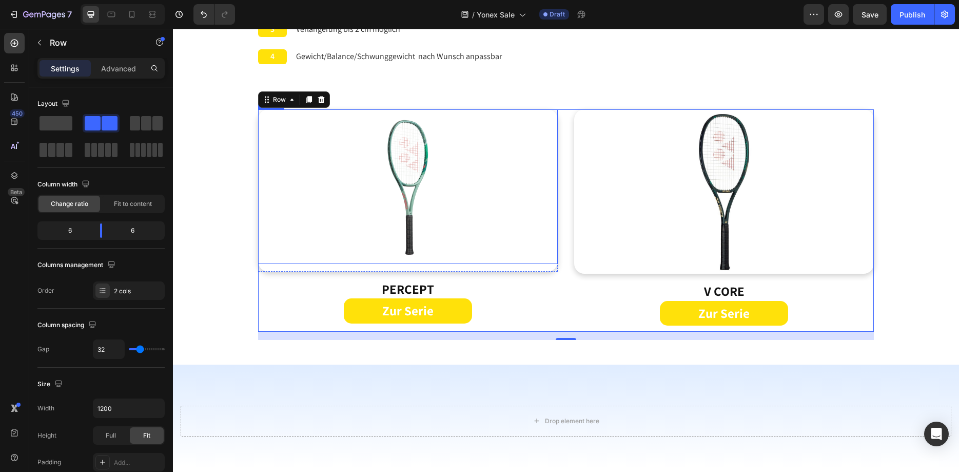
click at [430, 247] on img at bounding box center [408, 186] width 154 height 154
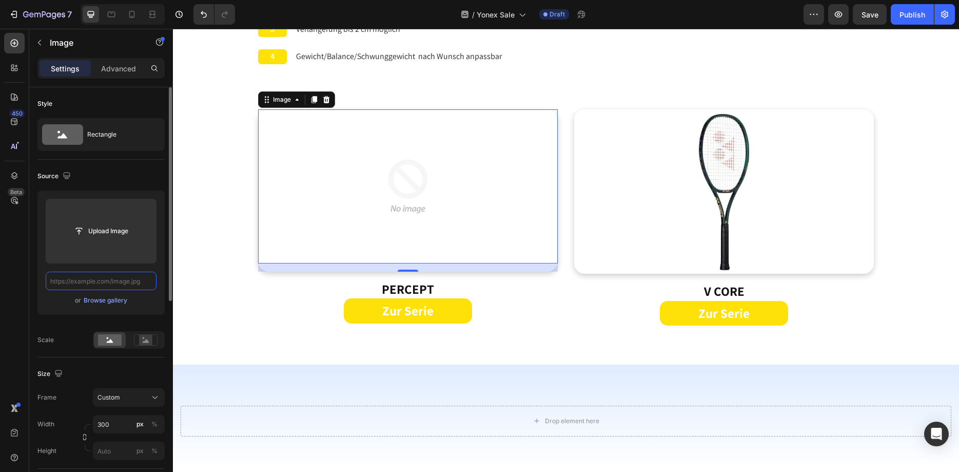
type input "https://cdn.shopify.com/s/files/1/0722/6975/8730/files/gempages_494787824558539…"
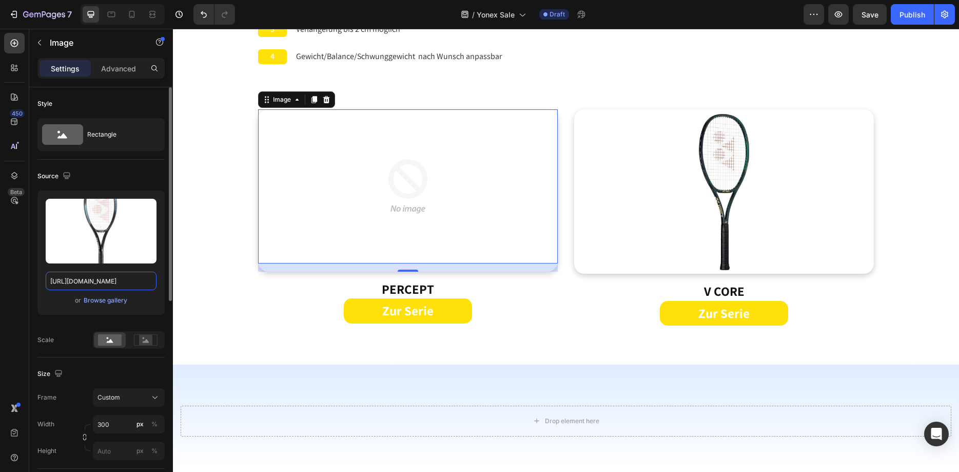
scroll to position [0, 310]
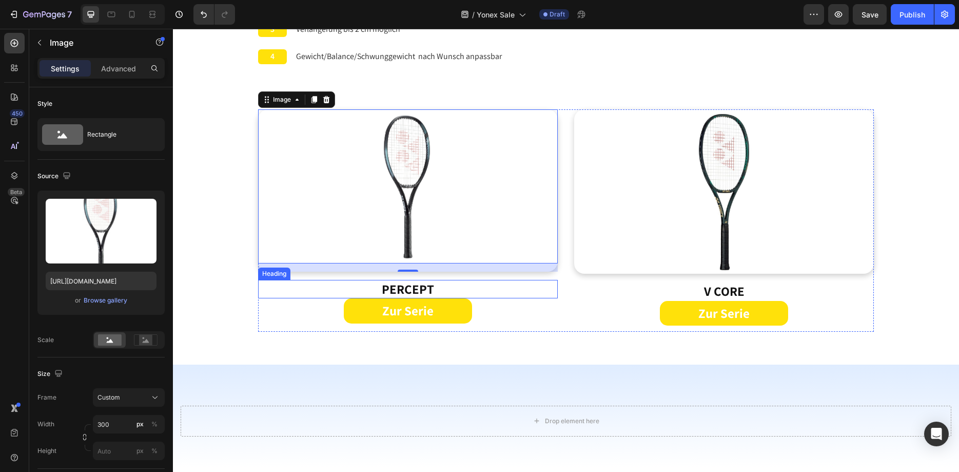
click at [428, 288] on p "PERCEPT" at bounding box center [408, 289] width 298 height 17
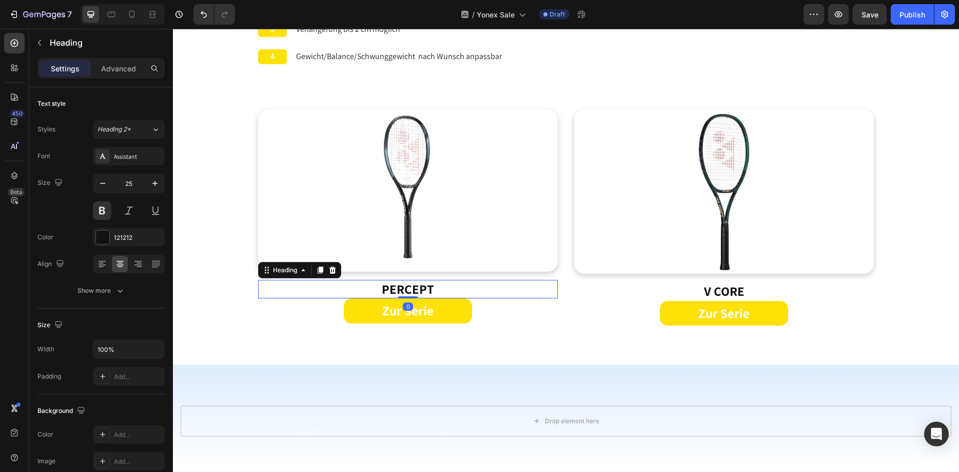
click at [428, 288] on p "PERCEPT" at bounding box center [408, 289] width 298 height 17
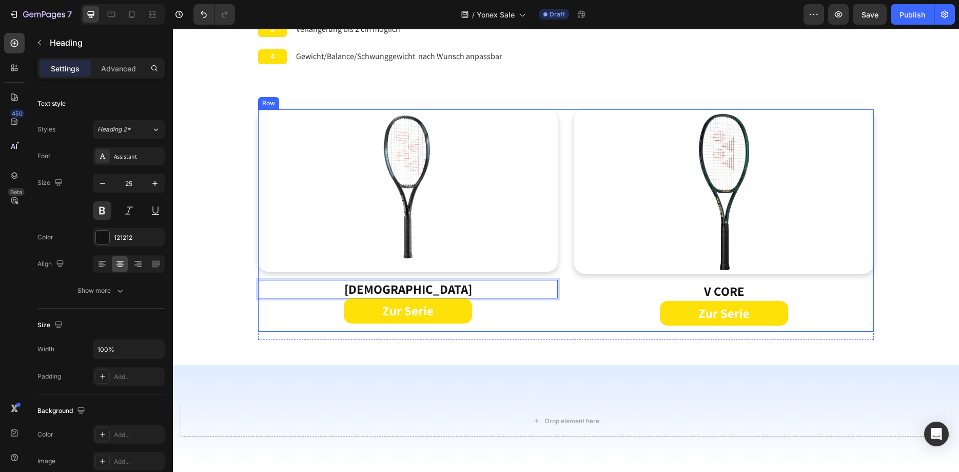
scroll to position [0, 0]
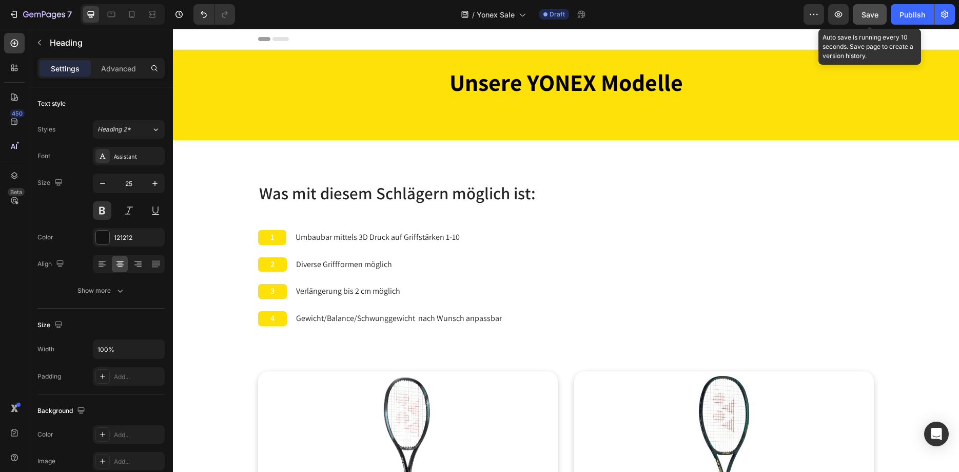
click at [869, 22] on button "Save" at bounding box center [870, 14] width 34 height 21
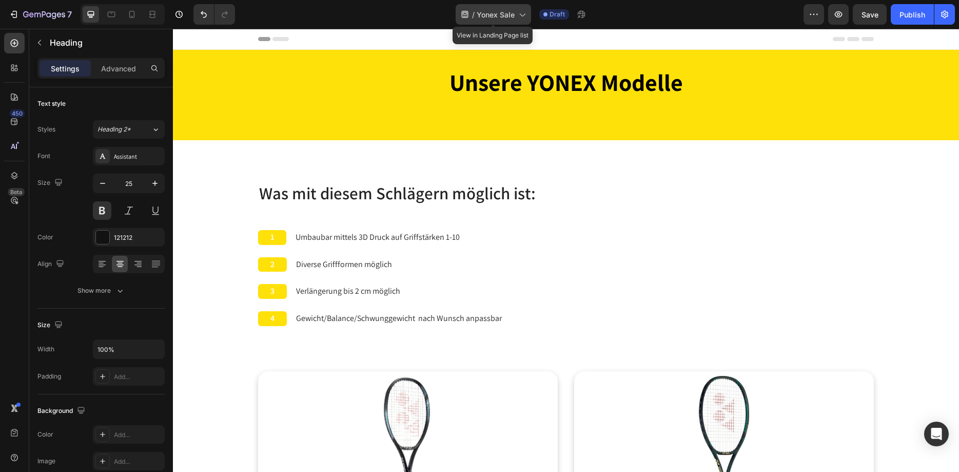
click at [525, 14] on icon at bounding box center [522, 14] width 10 height 10
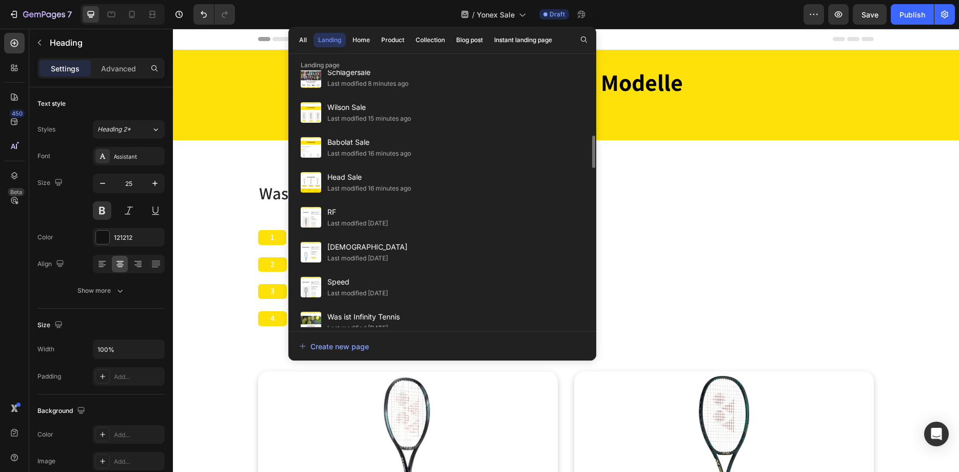
scroll to position [105, 0]
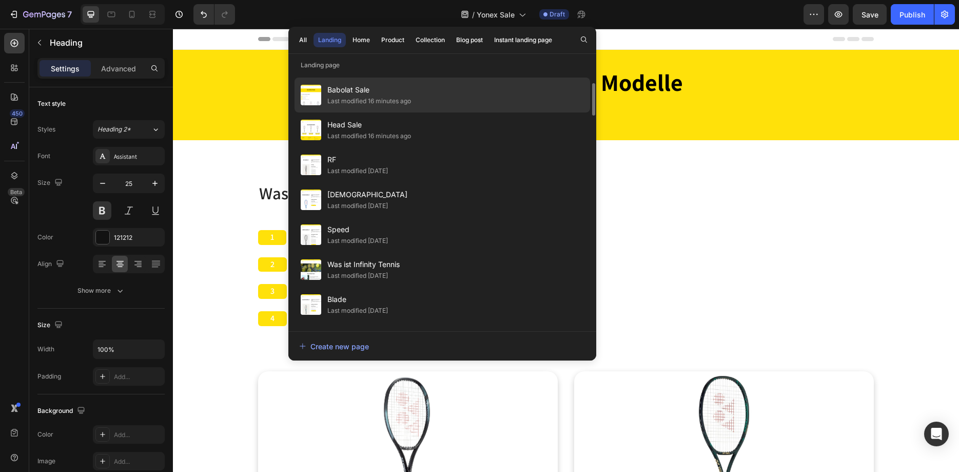
click at [366, 93] on span "Babolat Sale" at bounding box center [369, 90] width 84 height 12
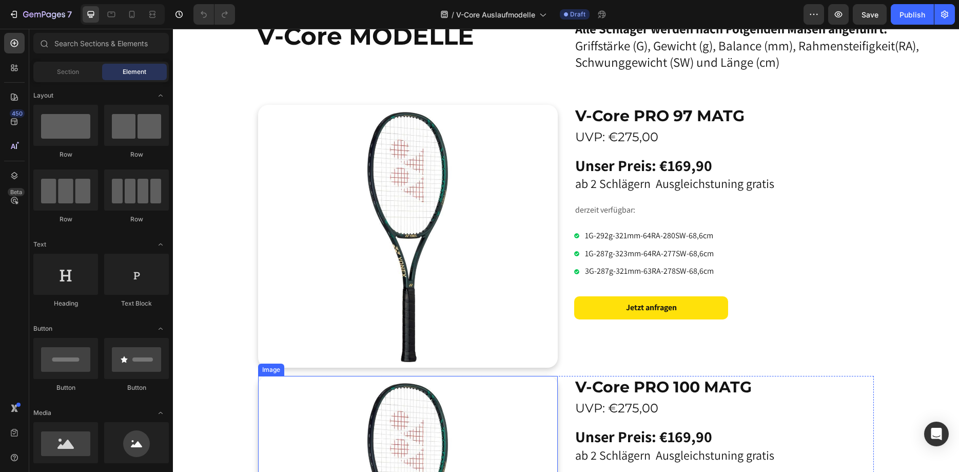
scroll to position [20, 0]
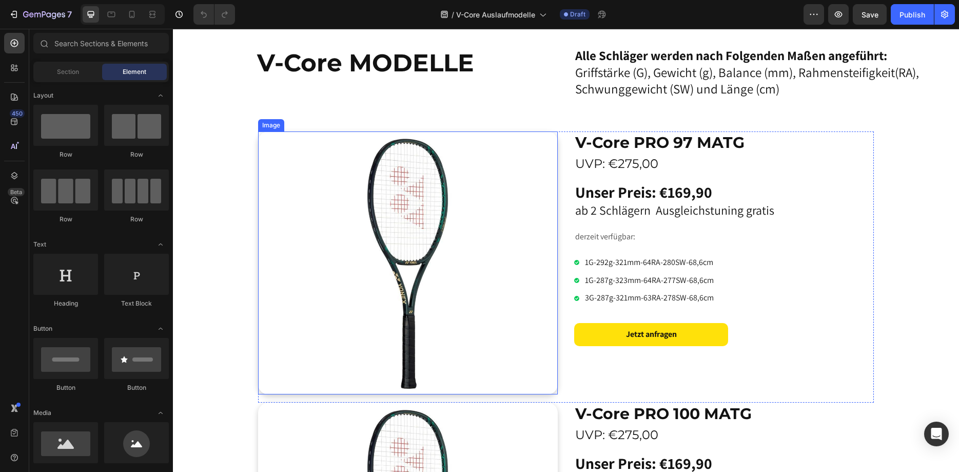
click at [422, 257] on img at bounding box center [408, 262] width 103 height 263
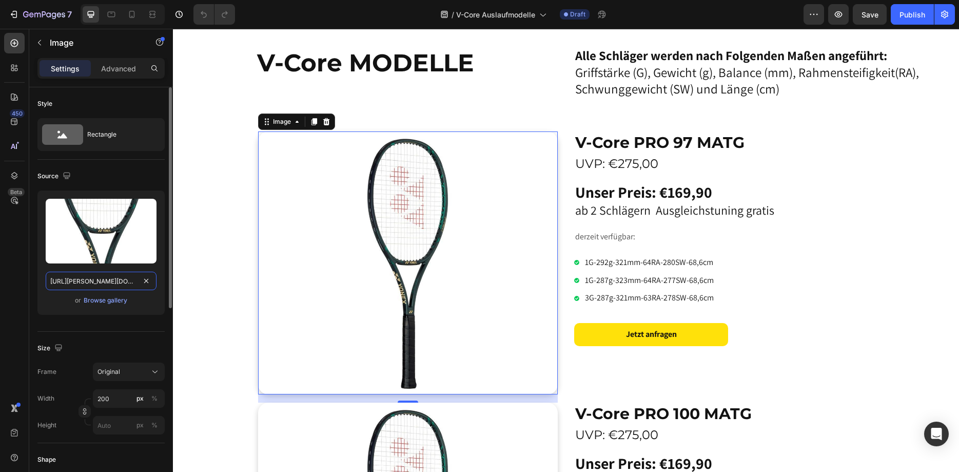
click at [120, 281] on input "https://i.hood.de/fit-in/3000x3000/filters:no_upscale()/images/64542/645427717.…" at bounding box center [101, 280] width 111 height 18
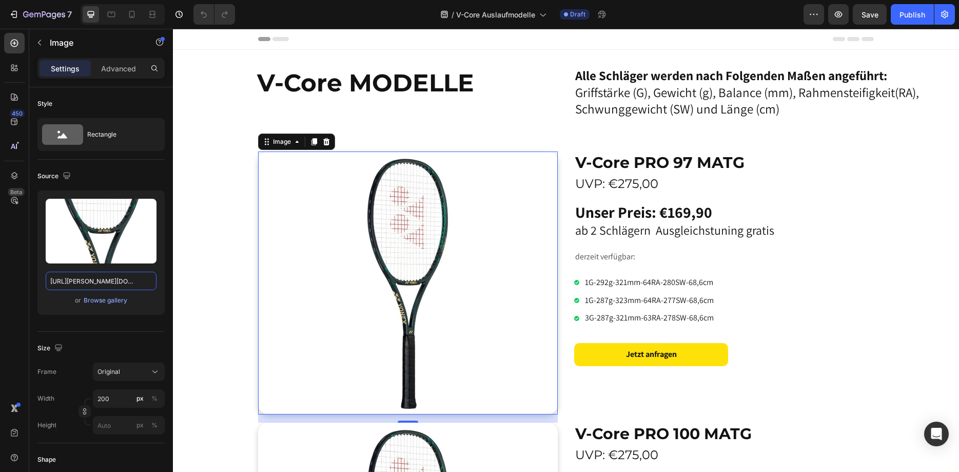
scroll to position [157, 0]
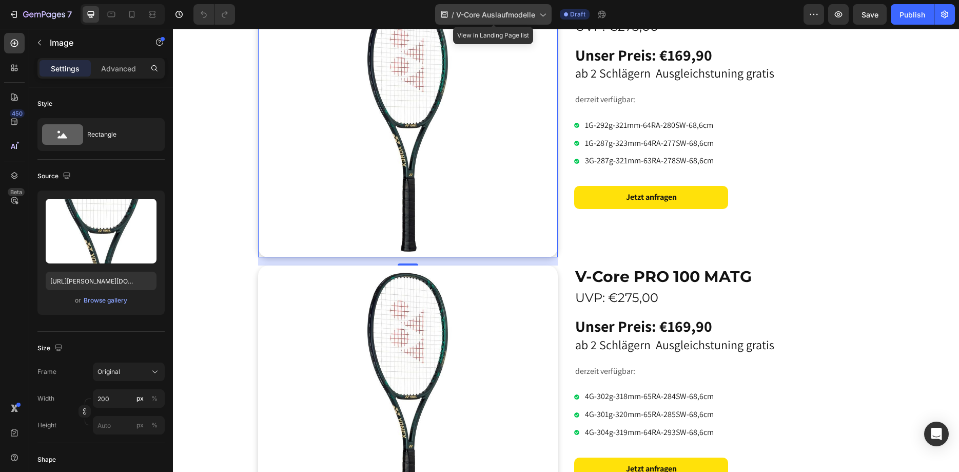
click at [544, 13] on icon at bounding box center [542, 14] width 10 height 10
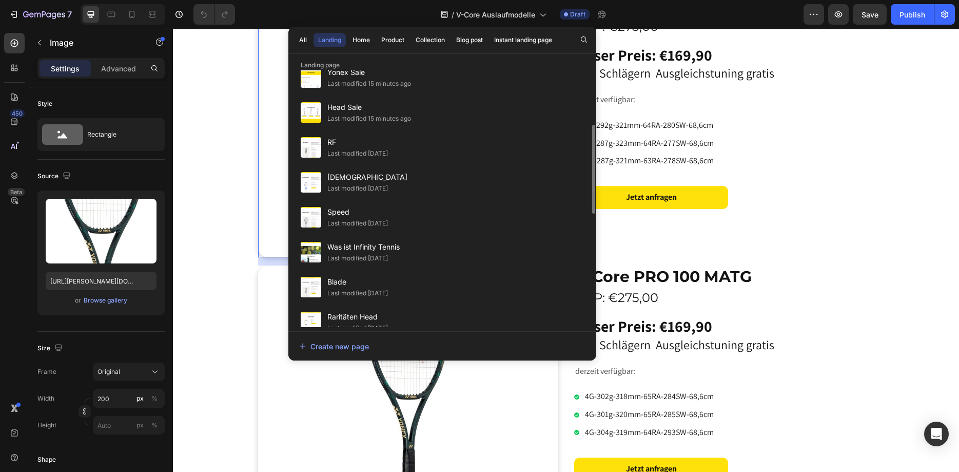
scroll to position [209, 0]
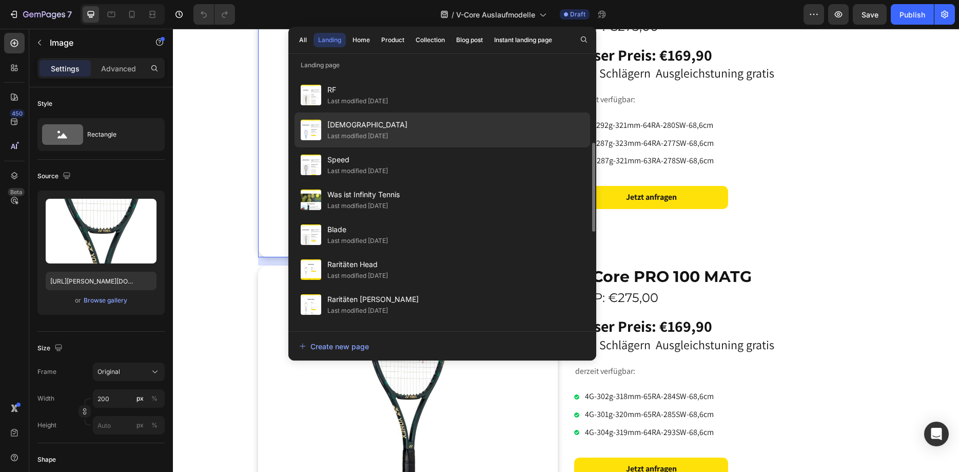
click at [420, 135] on div "EZONE Last modified 2 days ago" at bounding box center [443, 129] width 296 height 35
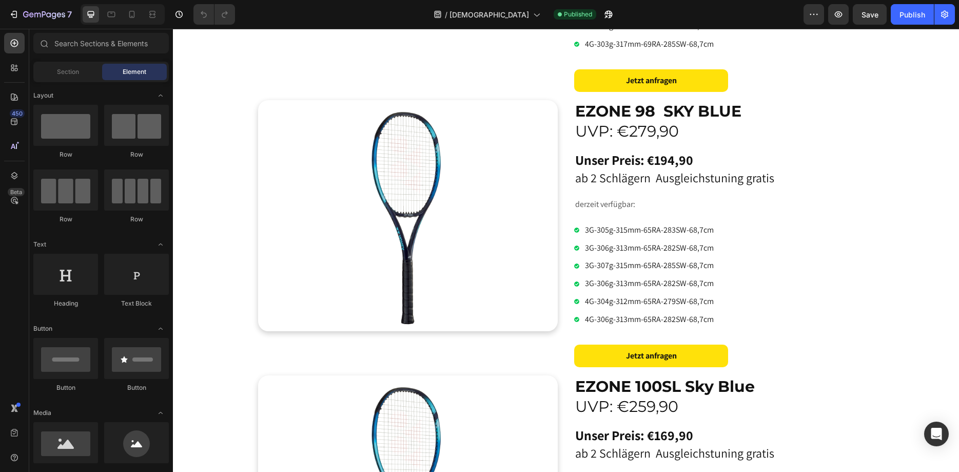
scroll to position [2250, 0]
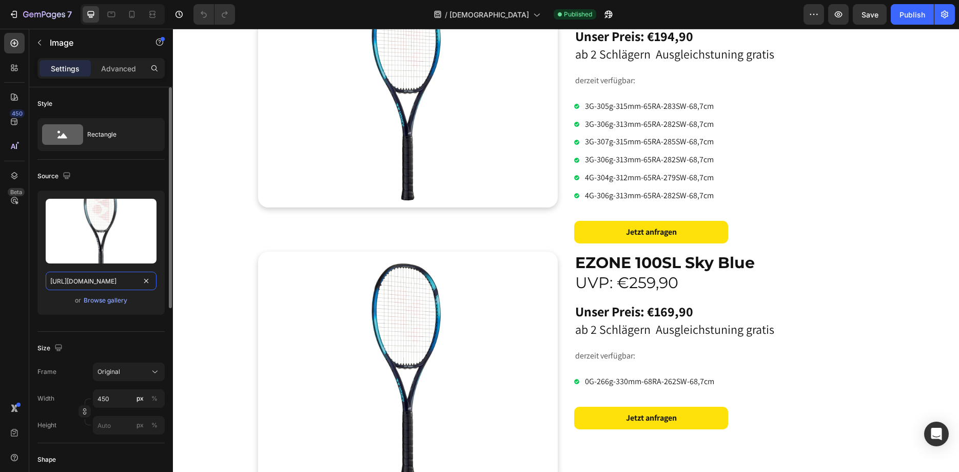
click at [125, 281] on input "[URL][DOMAIN_NAME]" at bounding box center [101, 280] width 111 height 18
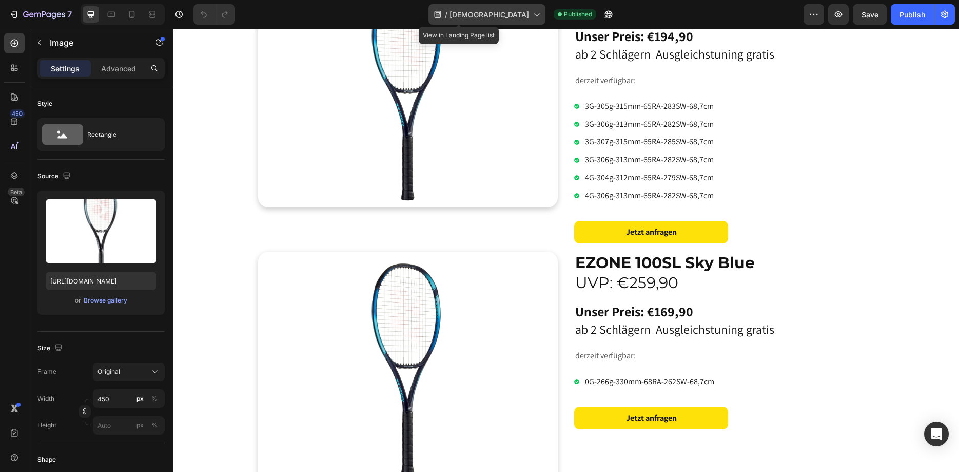
click at [531, 17] on icon at bounding box center [536, 14] width 10 height 10
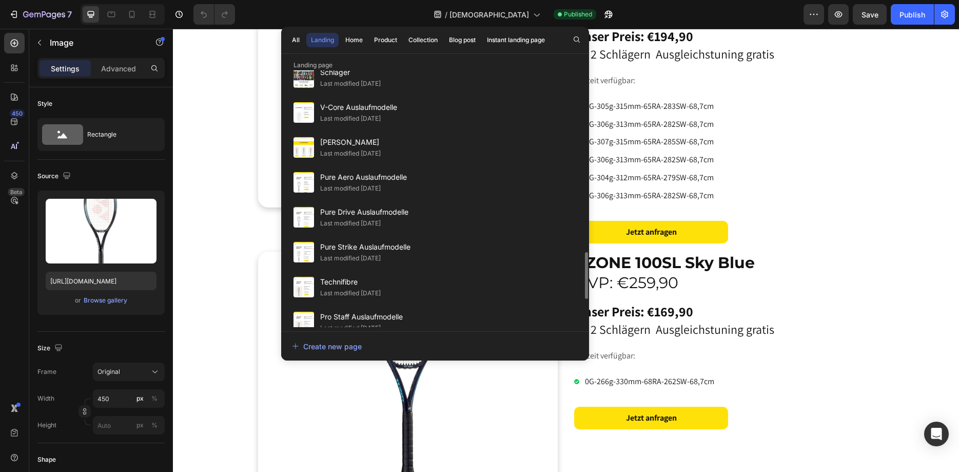
scroll to position [1099, 0]
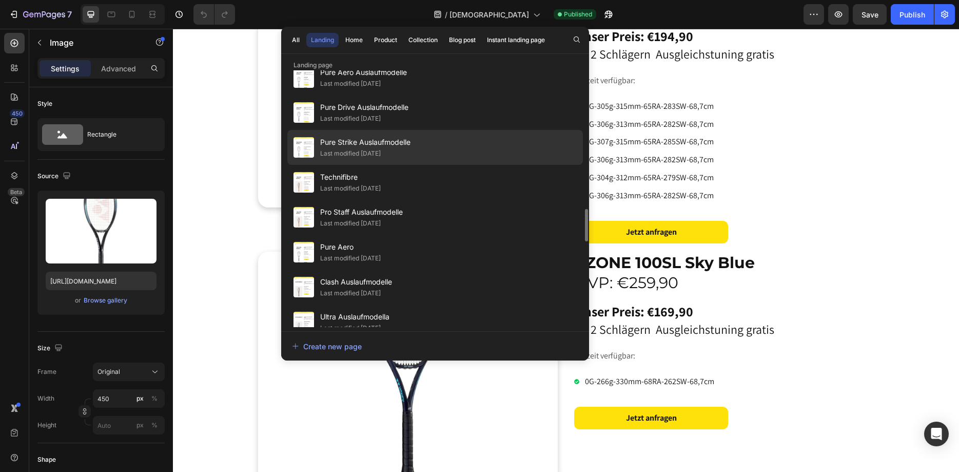
click at [446, 145] on div "Pure Strike Auslaufmodelle Last modified 5 days ago" at bounding box center [435, 147] width 296 height 35
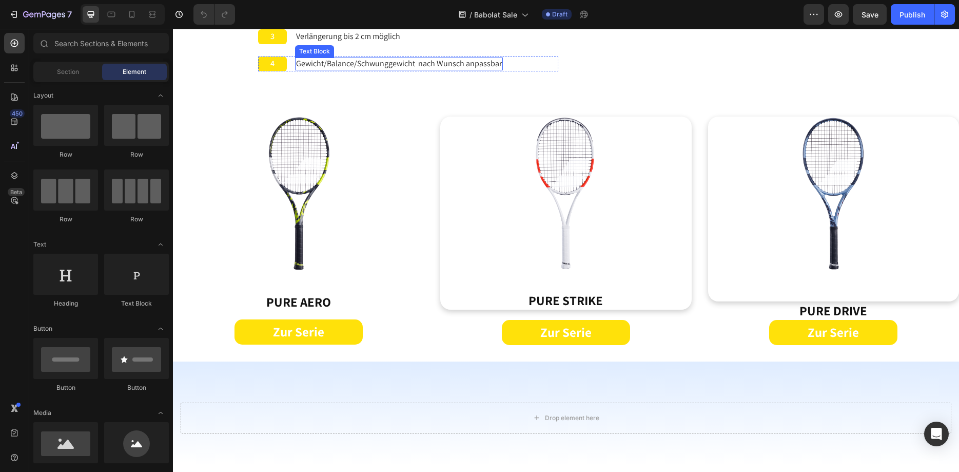
scroll to position [262, 0]
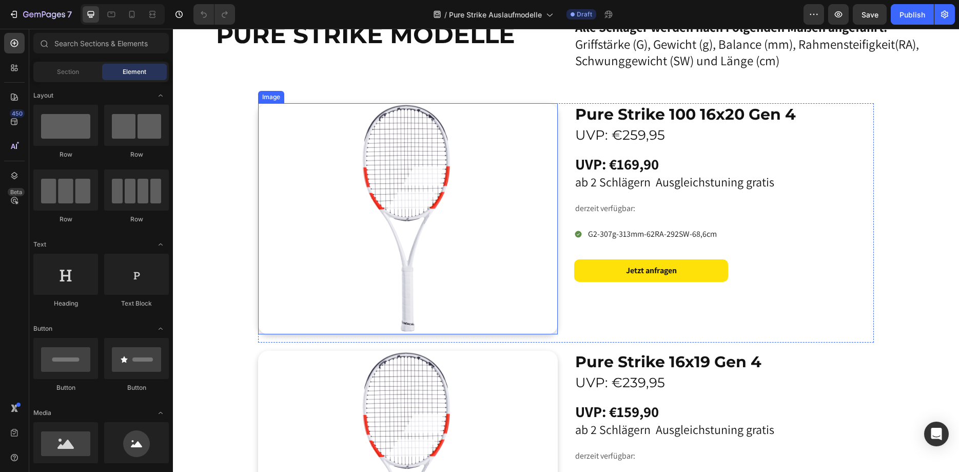
scroll to position [52, 0]
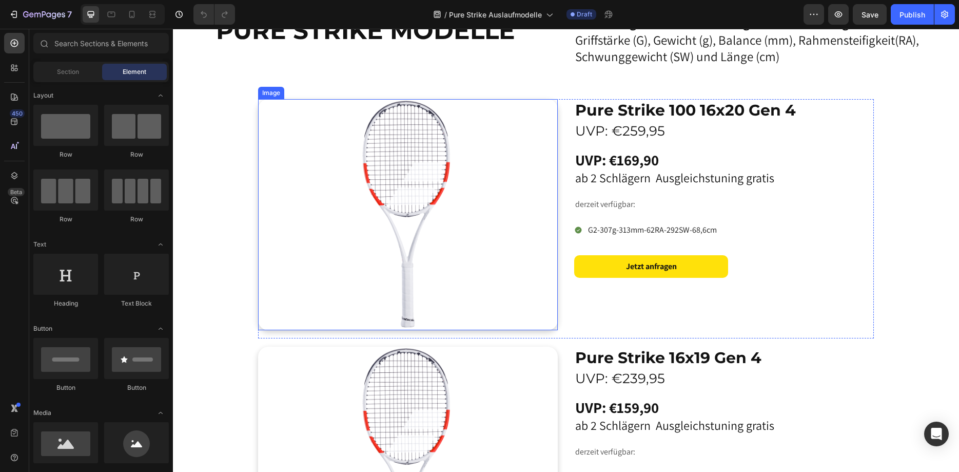
click at [441, 263] on img at bounding box center [407, 214] width 231 height 231
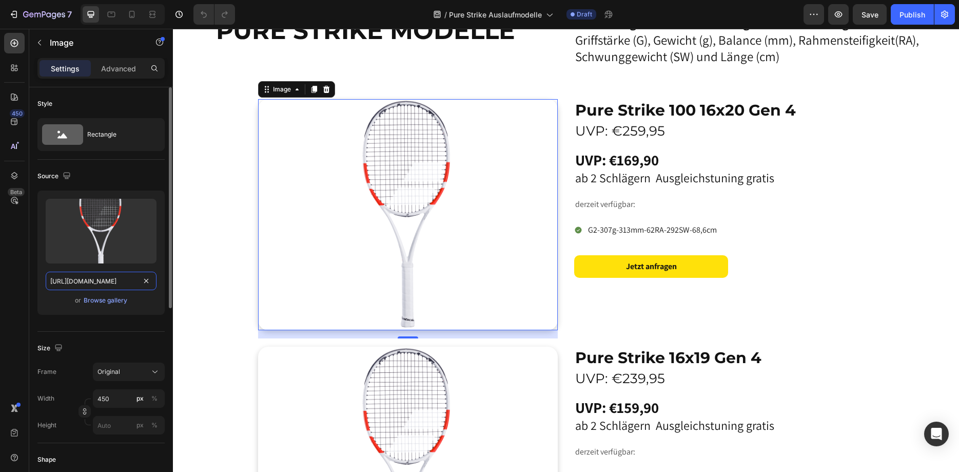
click at [117, 282] on input "[URL][DOMAIN_NAME]" at bounding box center [101, 280] width 111 height 18
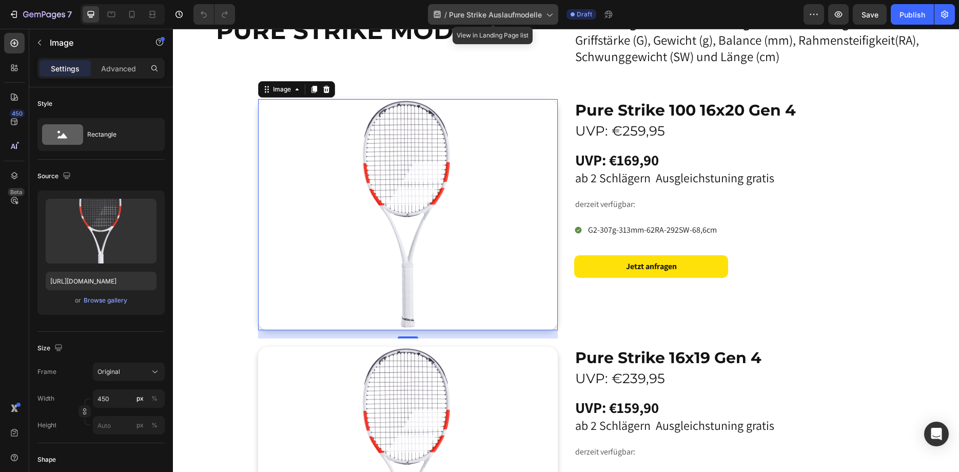
click at [546, 13] on icon at bounding box center [549, 14] width 10 height 10
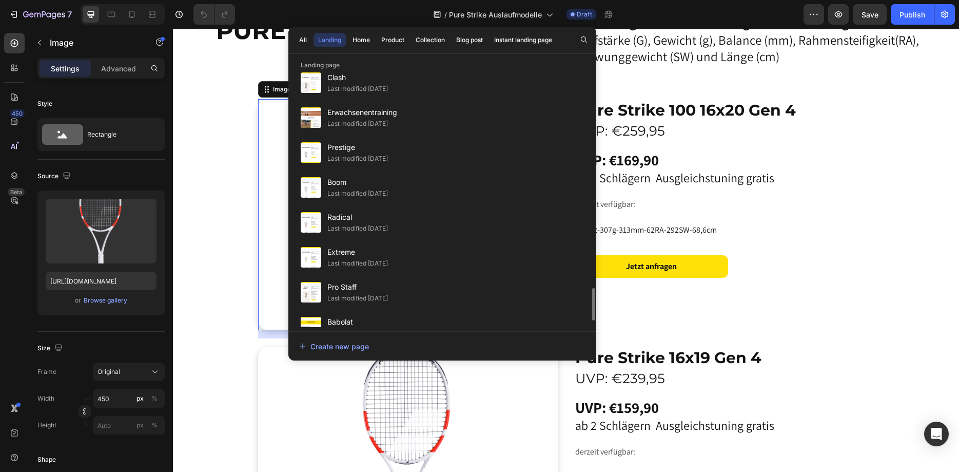
scroll to position [1774, 0]
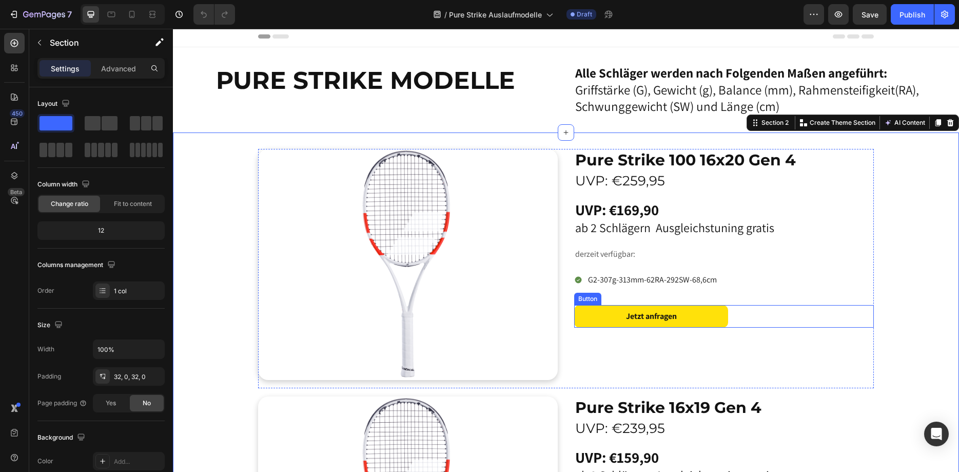
scroll to position [0, 0]
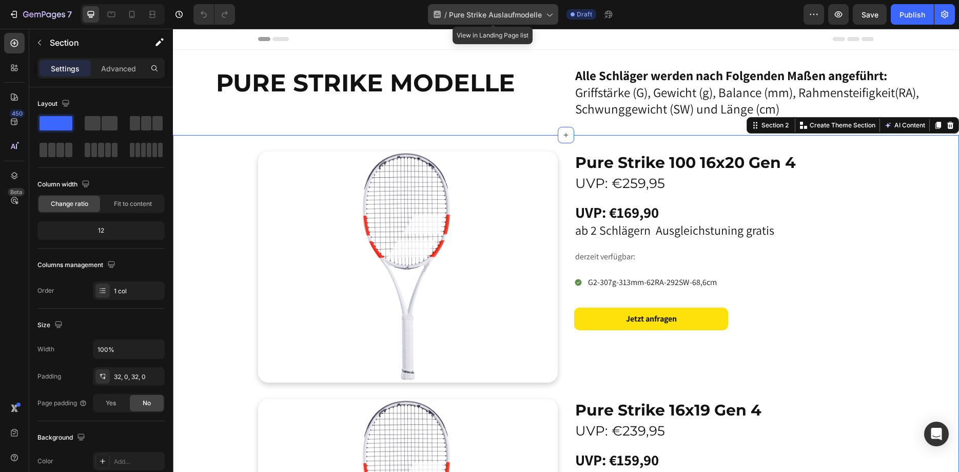
click at [547, 16] on icon at bounding box center [549, 14] width 10 height 10
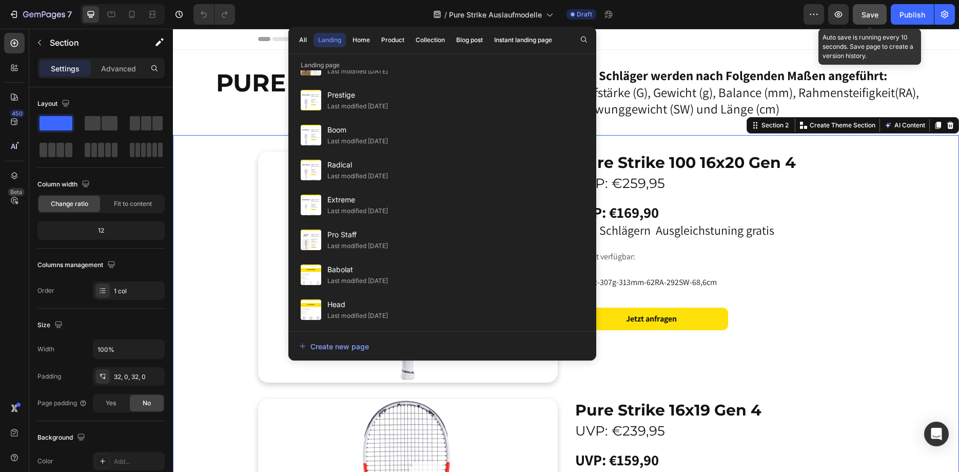
click at [873, 12] on span "Save" at bounding box center [869, 14] width 17 height 9
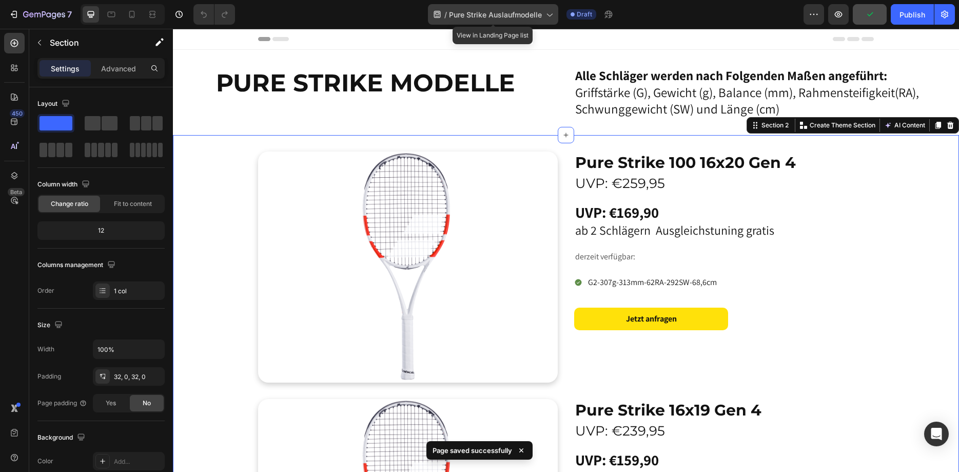
click at [546, 14] on icon at bounding box center [549, 14] width 10 height 10
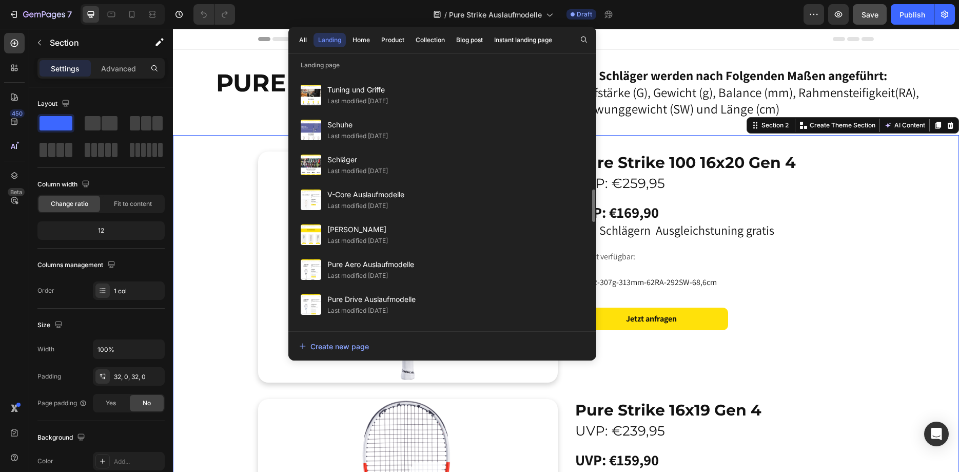
scroll to position [1047, 0]
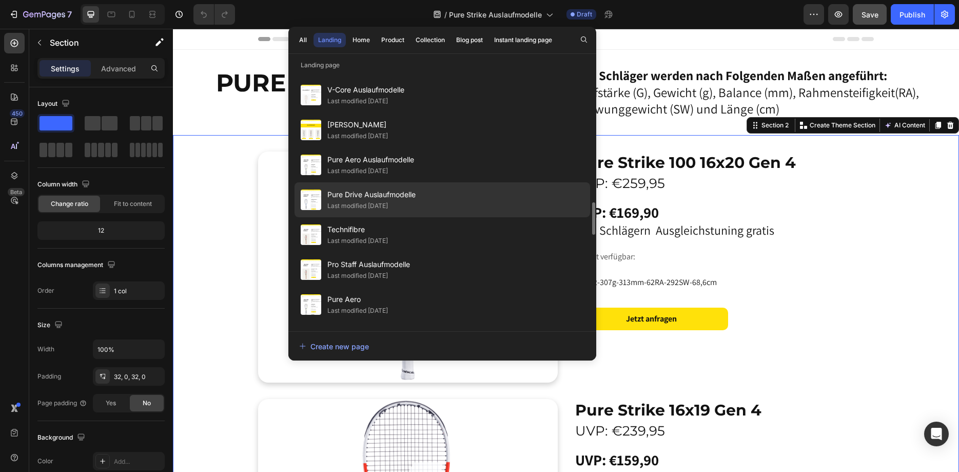
click at [420, 195] on div "Pure Drive Auslaufmodelle Last modified 5 days ago" at bounding box center [443, 199] width 296 height 35
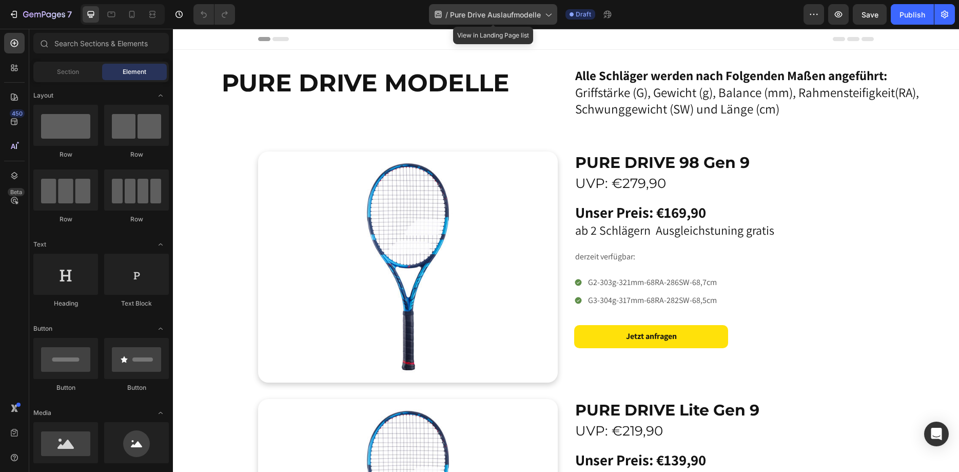
click at [553, 13] on icon at bounding box center [548, 14] width 10 height 10
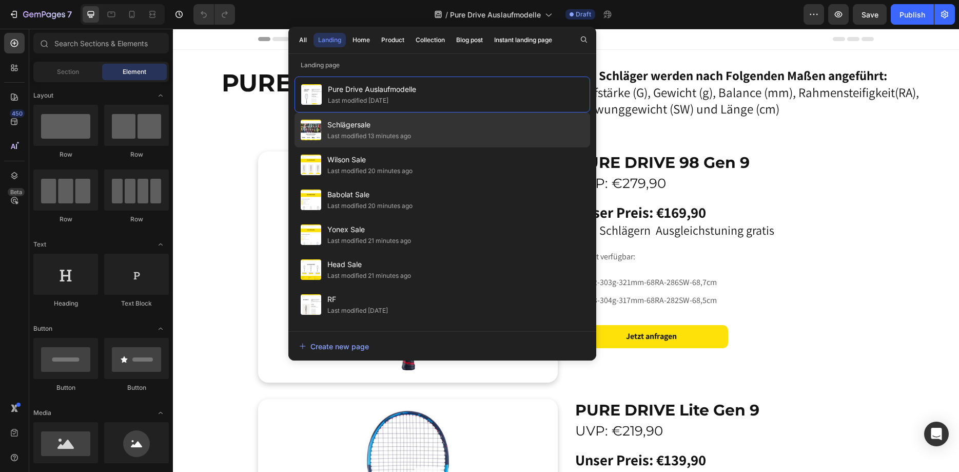
click at [489, 126] on div "Schlägersale Last modified 13 minutes ago" at bounding box center [443, 129] width 296 height 35
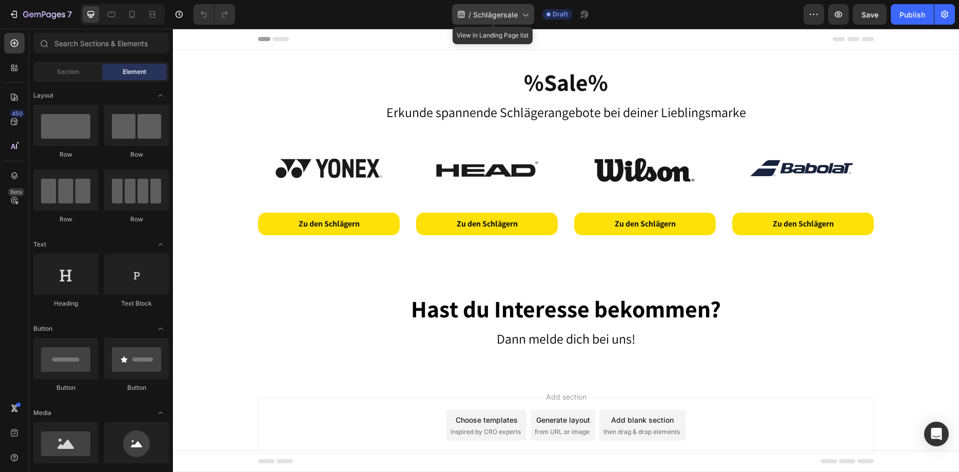
click at [527, 17] on icon at bounding box center [525, 14] width 10 height 10
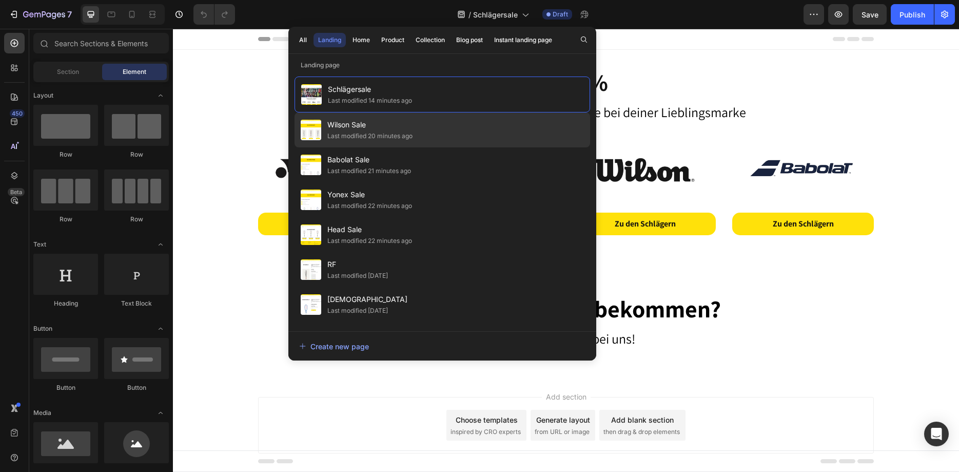
click at [429, 135] on div "[PERSON_NAME] Sale Last modified 20 minutes ago" at bounding box center [443, 129] width 296 height 35
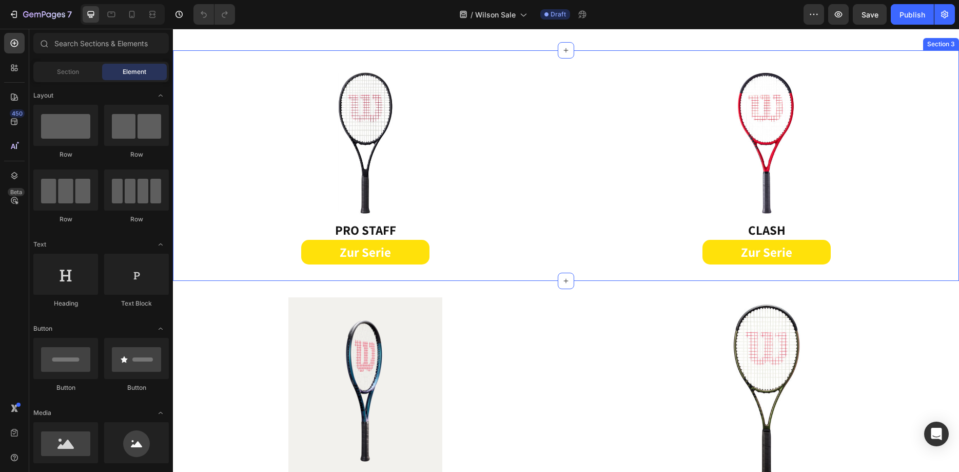
scroll to position [209, 0]
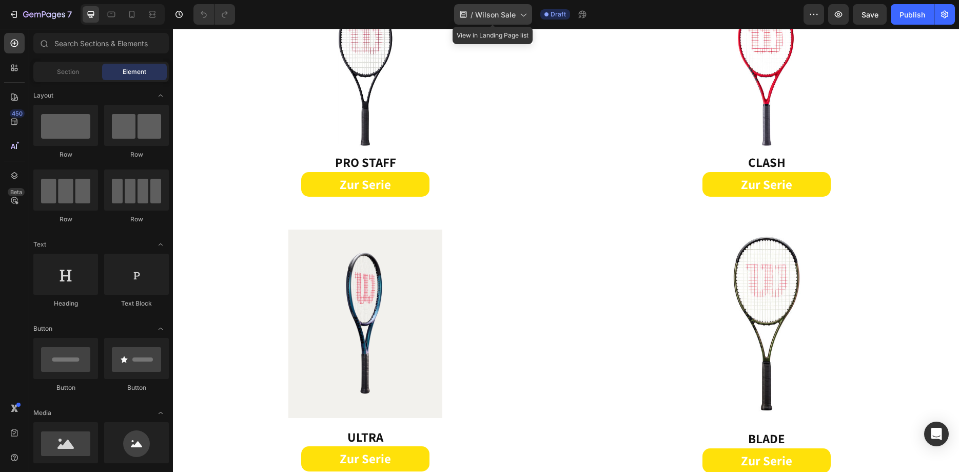
click at [521, 10] on icon at bounding box center [523, 14] width 10 height 10
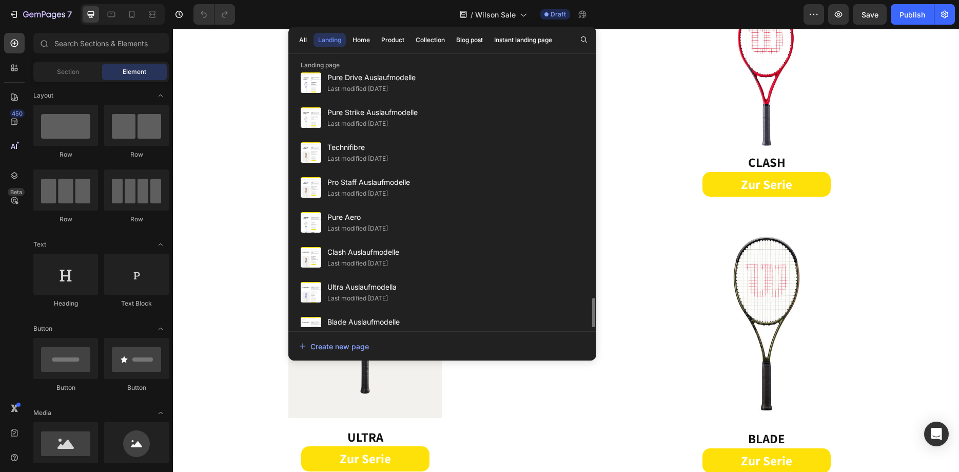
scroll to position [1146, 0]
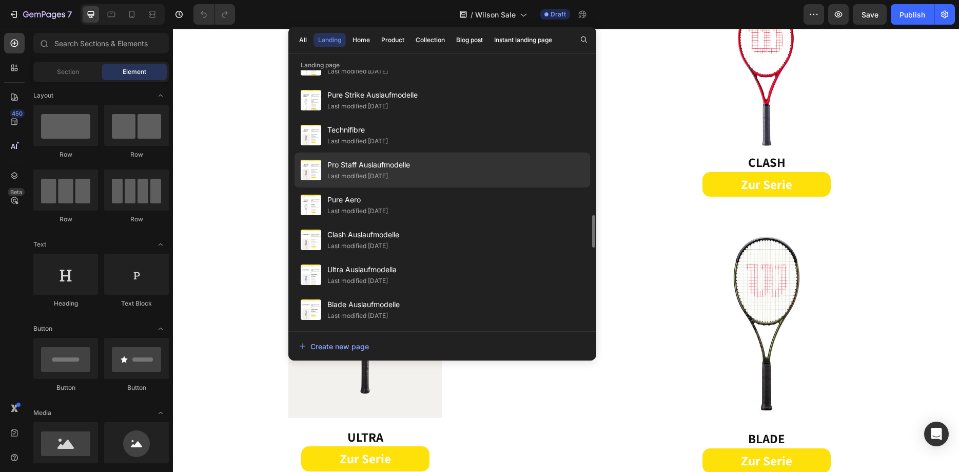
click at [374, 171] on div "Last modified [DATE]" at bounding box center [357, 176] width 61 height 10
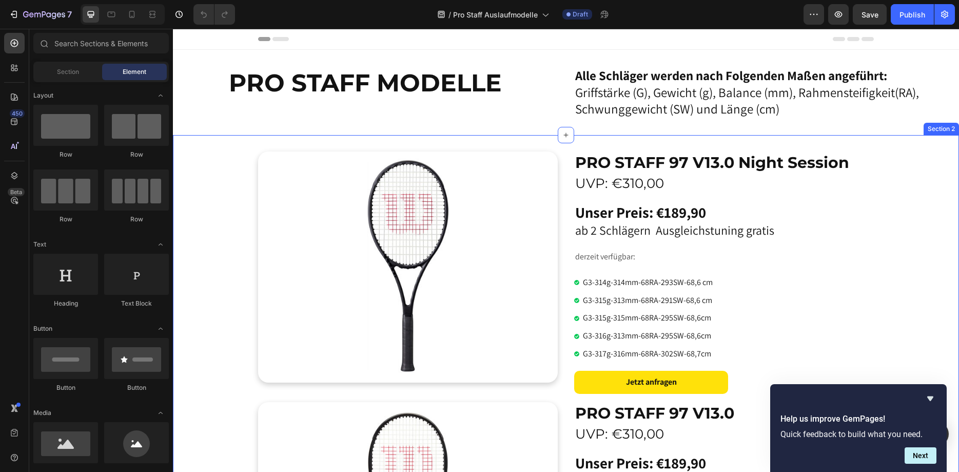
click at [880, 254] on div "Image PRO STAFF 97 V13.0 Night Session UVP: €310,00 Heading Unser Preis: €189,9…" at bounding box center [566, 395] width 786 height 489
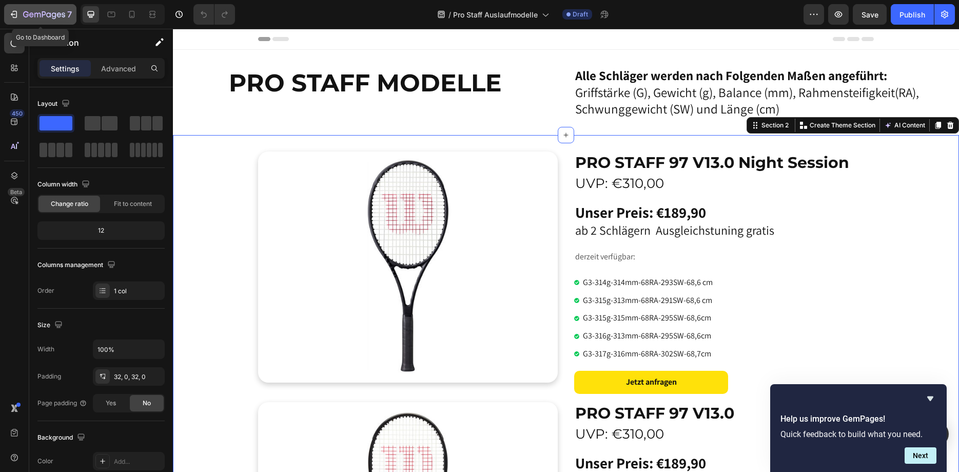
click at [43, 9] on div "7" at bounding box center [47, 14] width 49 height 12
